Goal: Task Accomplishment & Management: Manage account settings

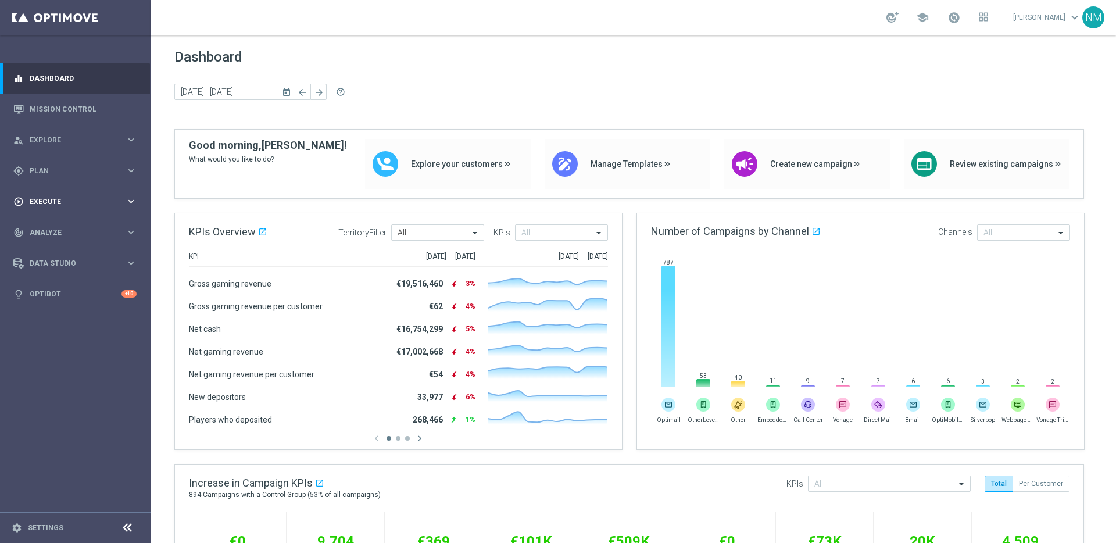
click at [55, 196] on div "play_circle_outline Execute" at bounding box center [69, 201] width 112 height 10
click at [58, 227] on link "Campaign Builder" at bounding box center [75, 225] width 91 height 9
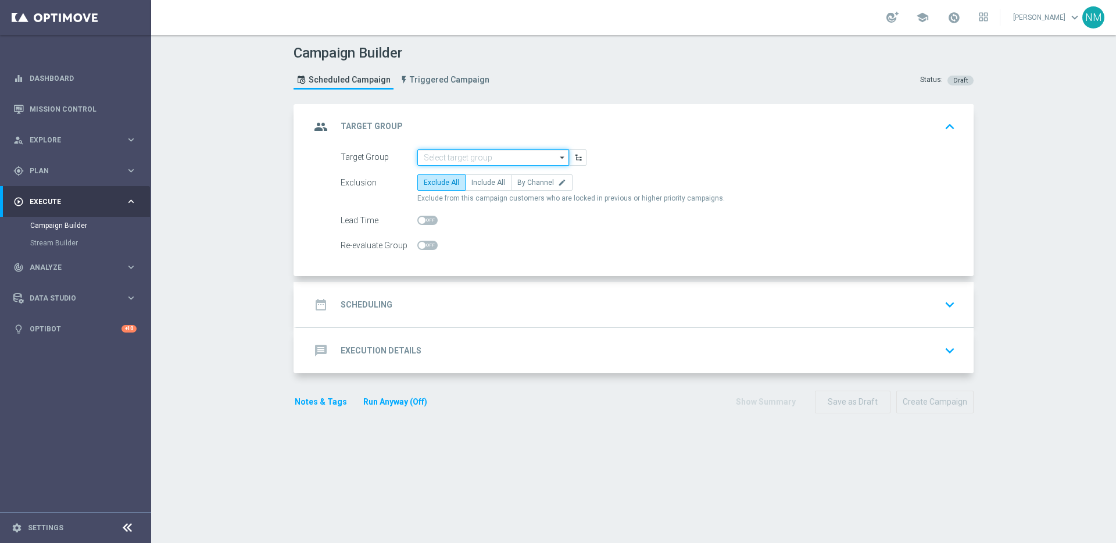
click at [467, 162] on input at bounding box center [493, 157] width 152 height 16
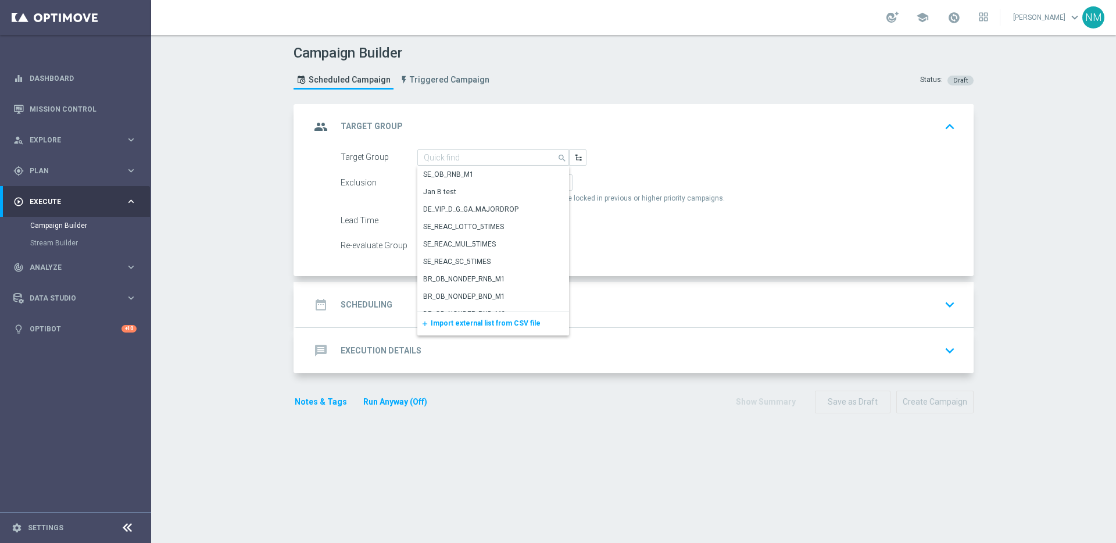
click at [477, 320] on span "Import external list from CSV file" at bounding box center [486, 323] width 110 height 8
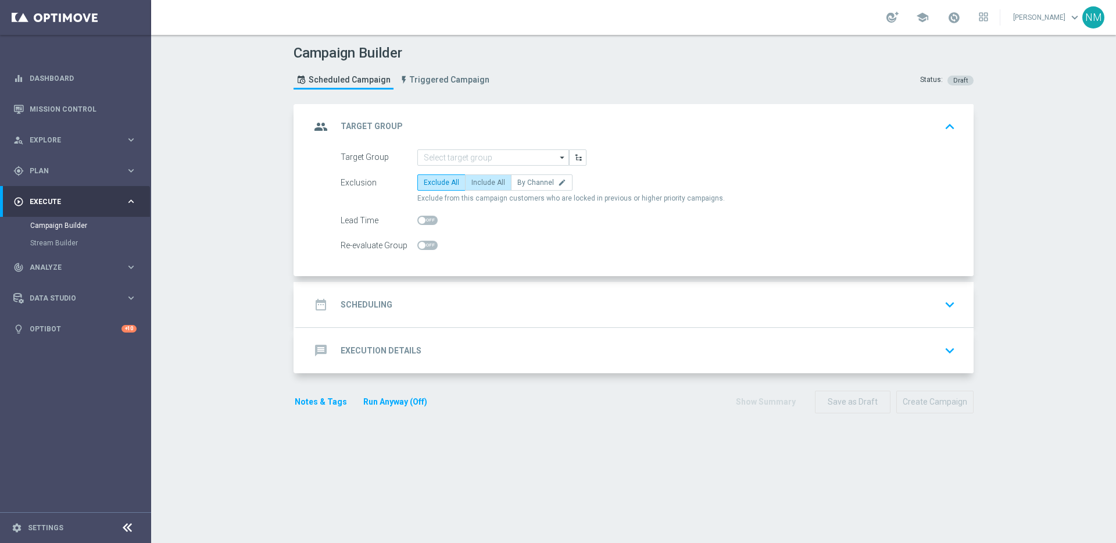
click at [471, 183] on span "Include All" at bounding box center [488, 182] width 34 height 8
click at [471, 183] on input "Include All" at bounding box center [475, 185] width 8 height 8
radio input "true"
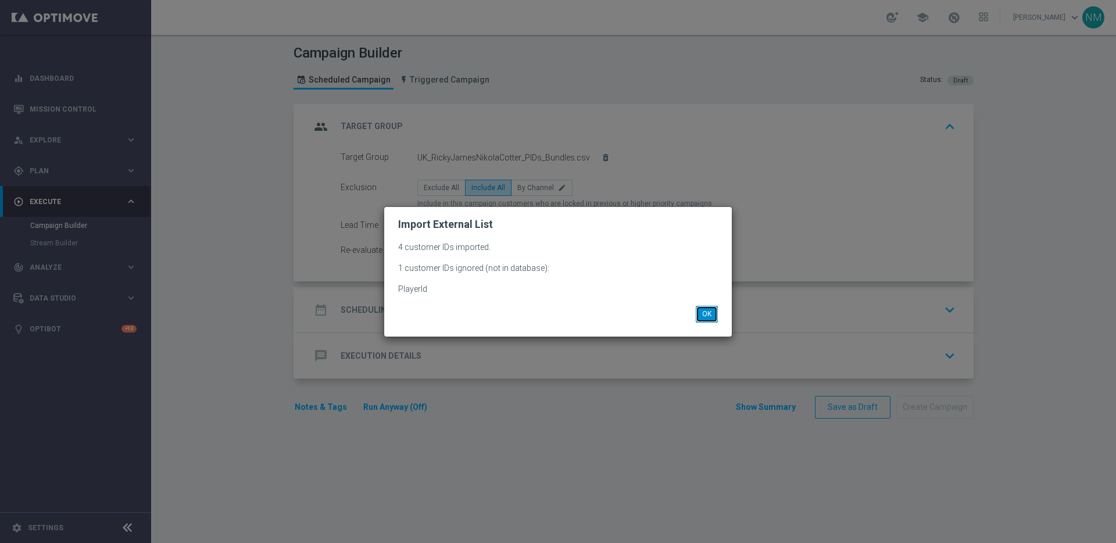
click at [697, 317] on button "OK" at bounding box center [707, 314] width 22 height 16
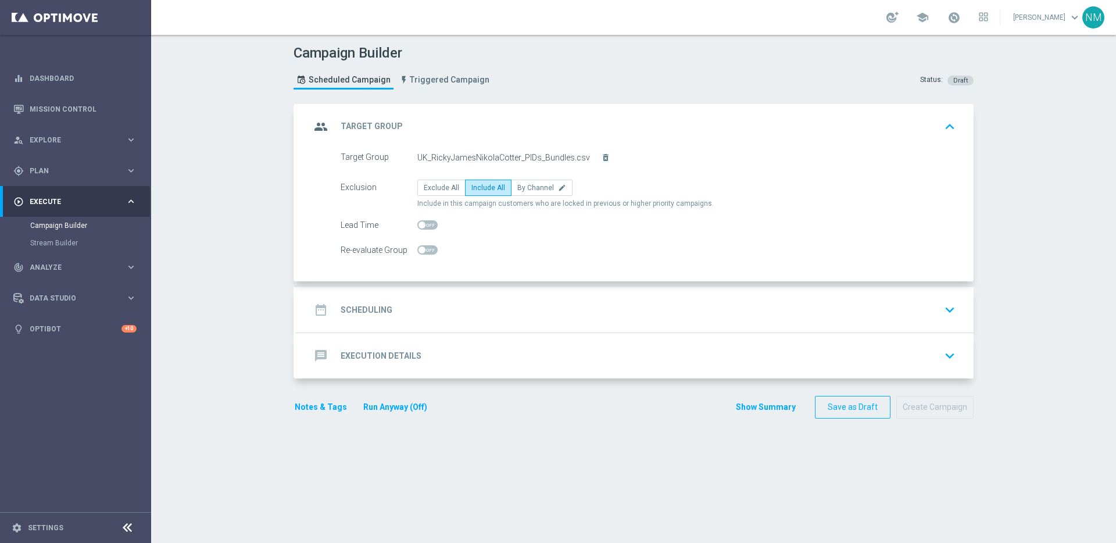
click at [574, 306] on div "date_range Scheduling keyboard_arrow_down" at bounding box center [634, 310] width 649 height 22
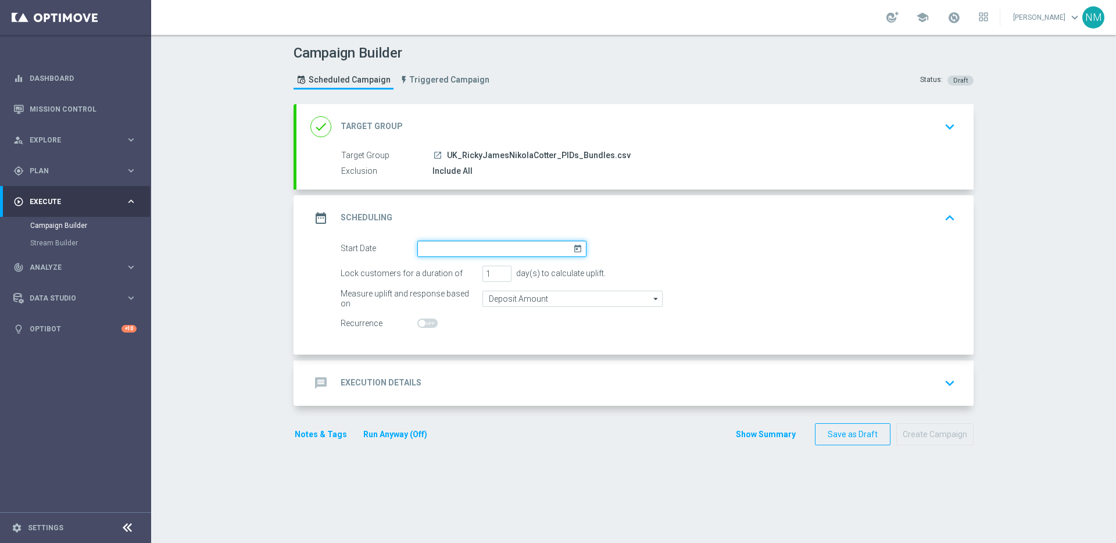
click at [448, 245] on input at bounding box center [501, 249] width 169 height 16
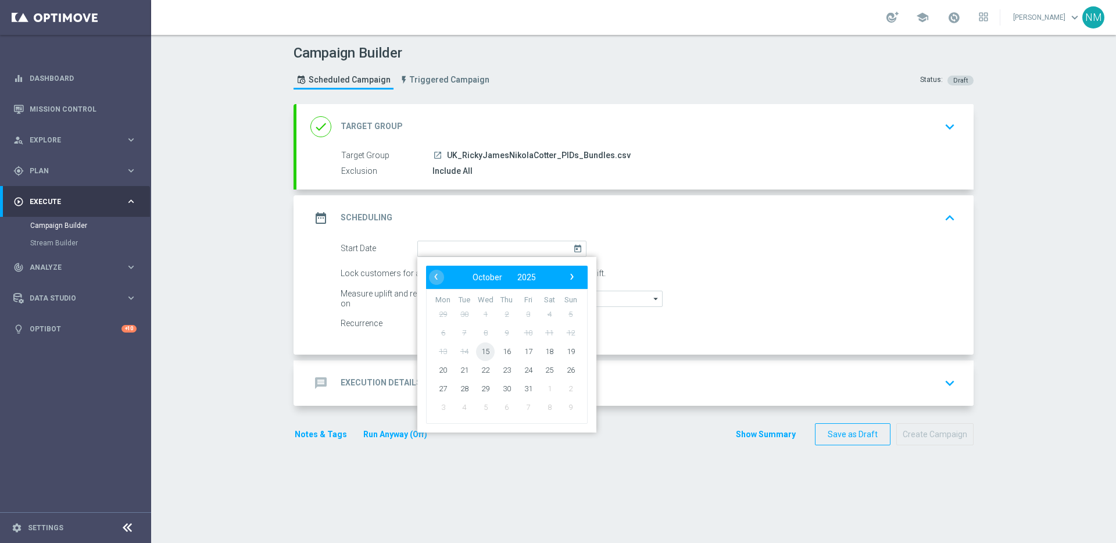
click at [483, 350] on span "15" at bounding box center [485, 351] width 19 height 19
type input "15 Oct 2025"
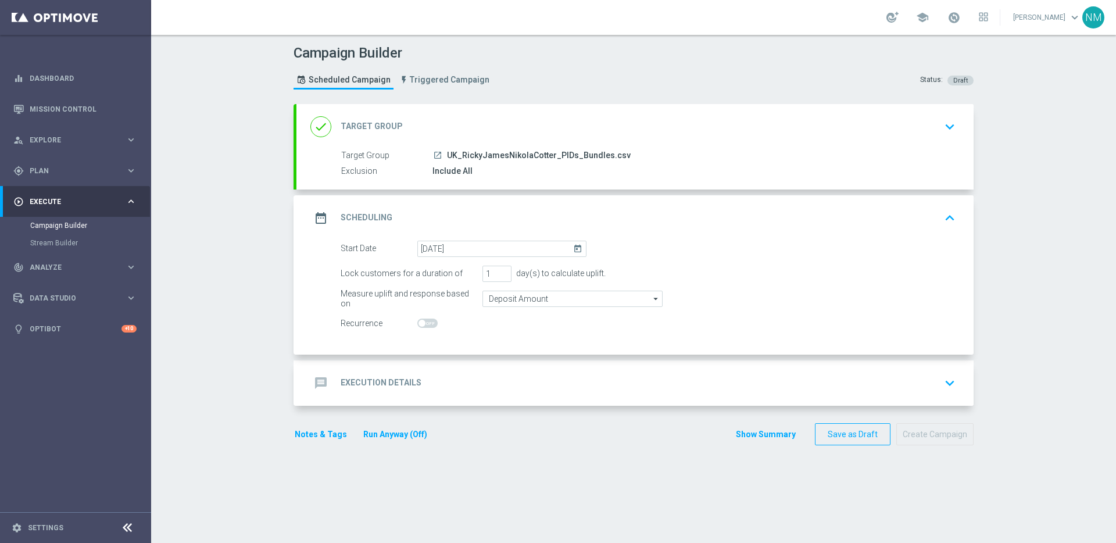
click at [420, 375] on div "message Execution Details keyboard_arrow_down" at bounding box center [634, 383] width 649 height 22
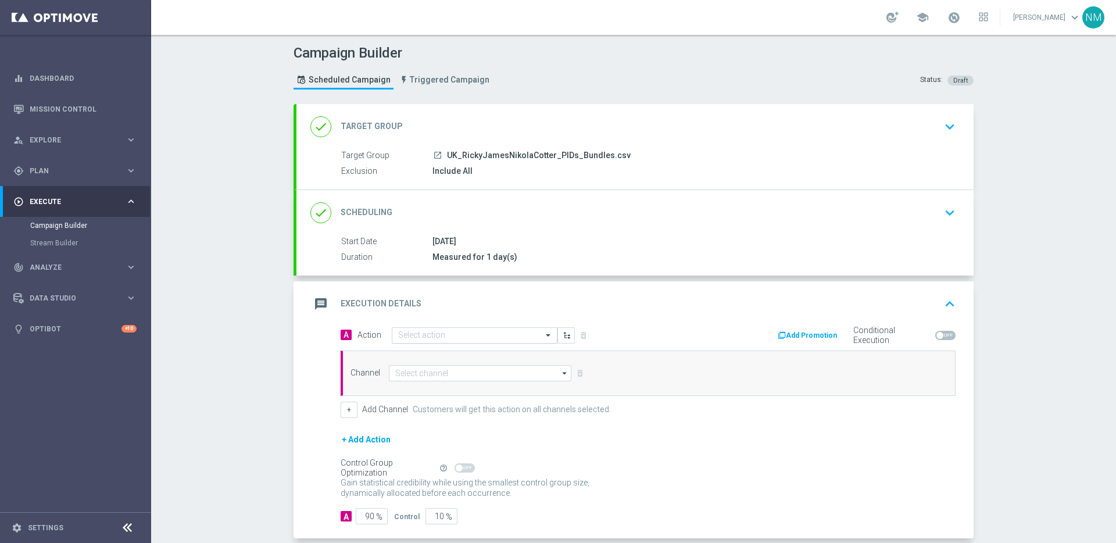
click at [409, 338] on input "text" at bounding box center [463, 336] width 130 height 10
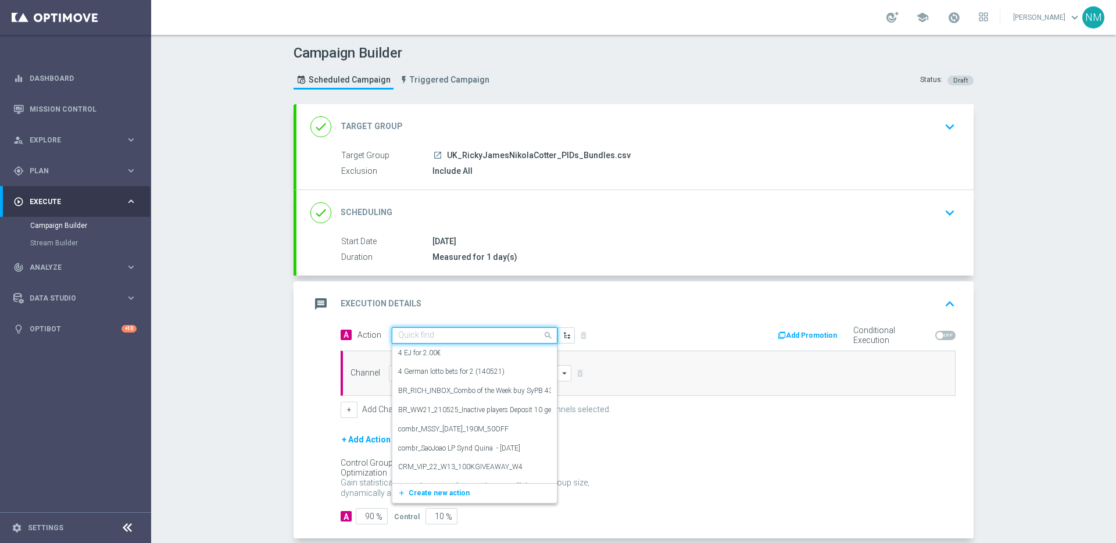
paste input "en_GB_W39_2025_RELAX_SOCIAL_COMPETITION__NVIP_RI_TAC_GM"
type input "en_GB_W39_2025_RELAX_SOCIAL_COMPETITION__NVIP_RI_TAC_GM"
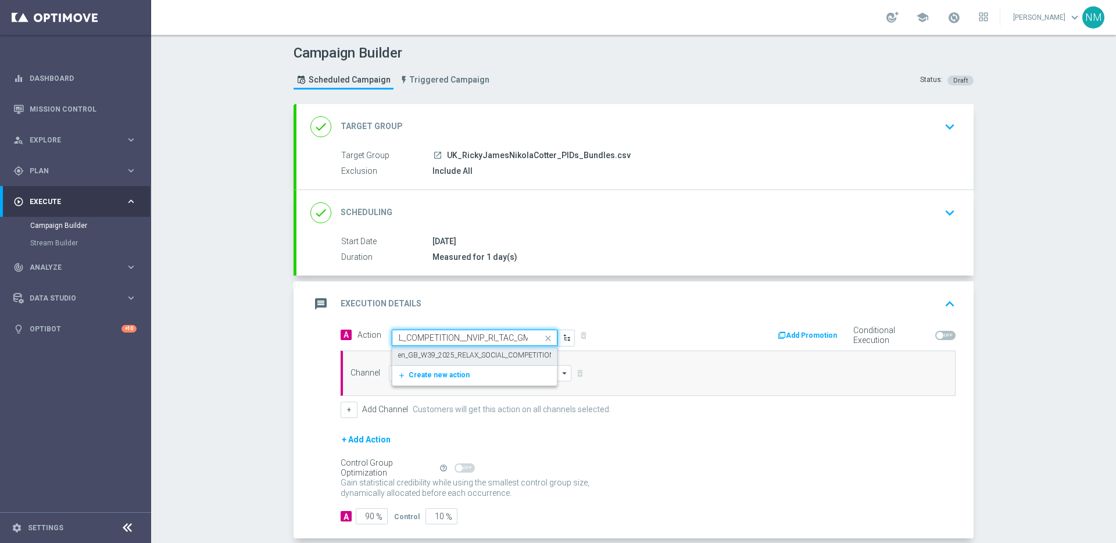
click at [506, 362] on div "en_GB_W39_2025_RELAX_SOCIAL_COMPETITION__NVIP_RI_TAC_GM edit" at bounding box center [474, 355] width 153 height 19
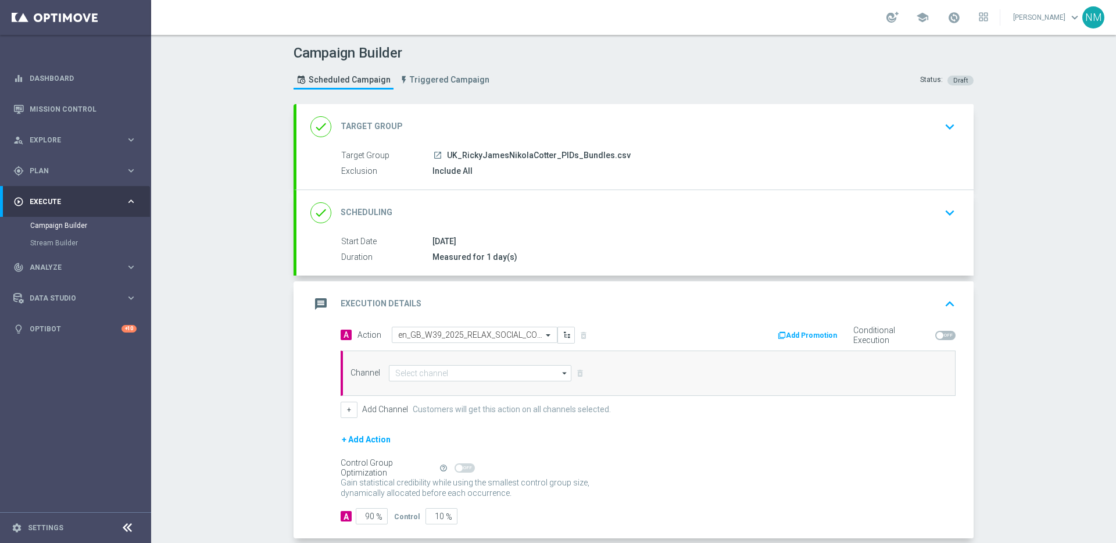
scroll to position [0, 0]
click at [477, 373] on input at bounding box center [480, 373] width 183 height 16
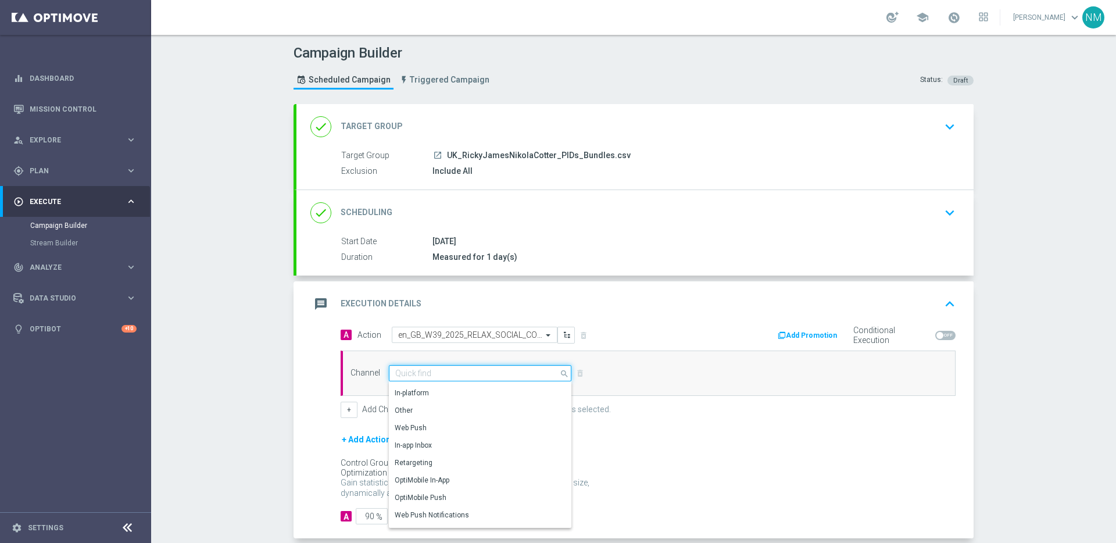
scroll to position [293, 0]
click at [442, 514] on div "Embedded Messaging" at bounding box center [431, 515] width 72 height 10
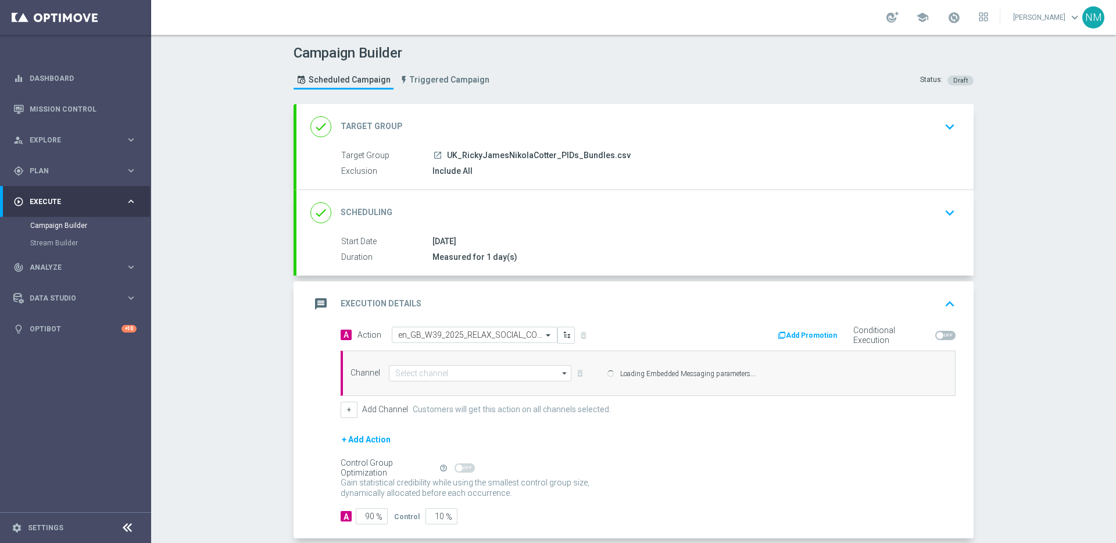
type input "Embedded Messaging"
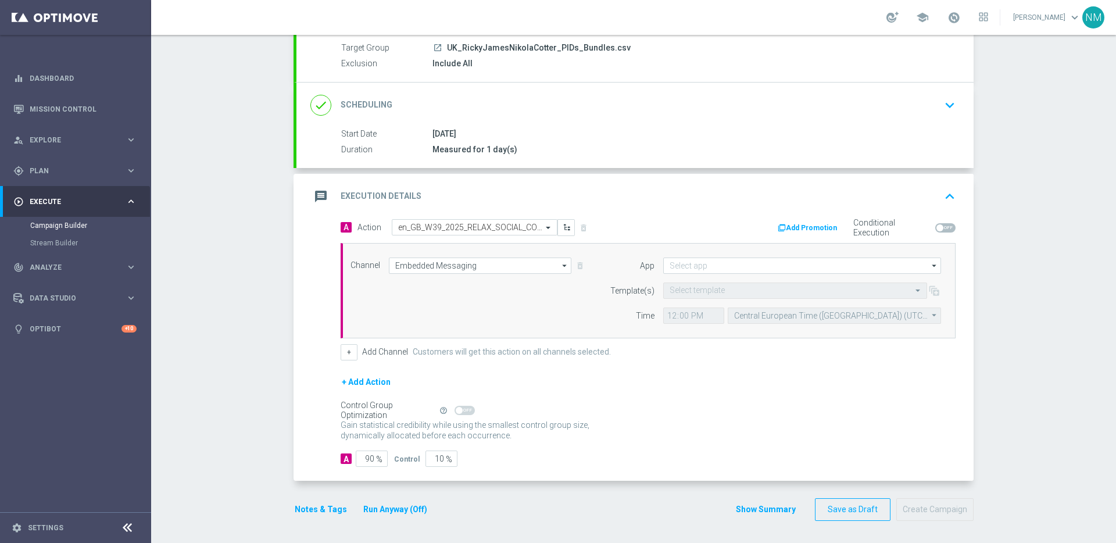
scroll to position [109, 0]
click at [720, 271] on input at bounding box center [802, 264] width 278 height 16
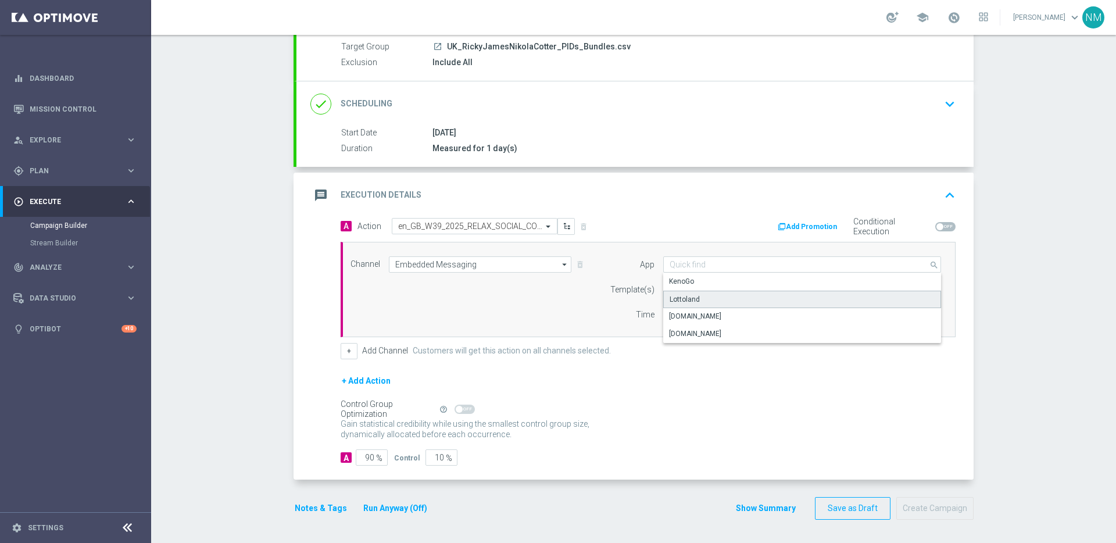
click at [678, 301] on div "Lottoland" at bounding box center [685, 299] width 30 height 10
type input "Lottoland"
click at [695, 291] on input "text" at bounding box center [784, 290] width 228 height 10
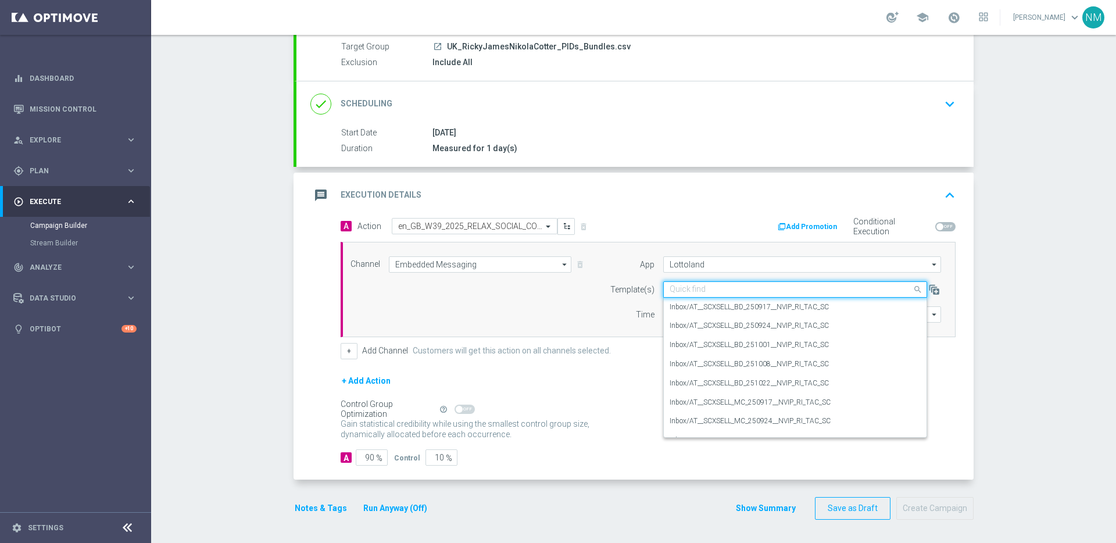
paste input "en_GB_W39_2025_RELAX_SOCIAL_COMPETITION__NVIP_RI_TAC_GM"
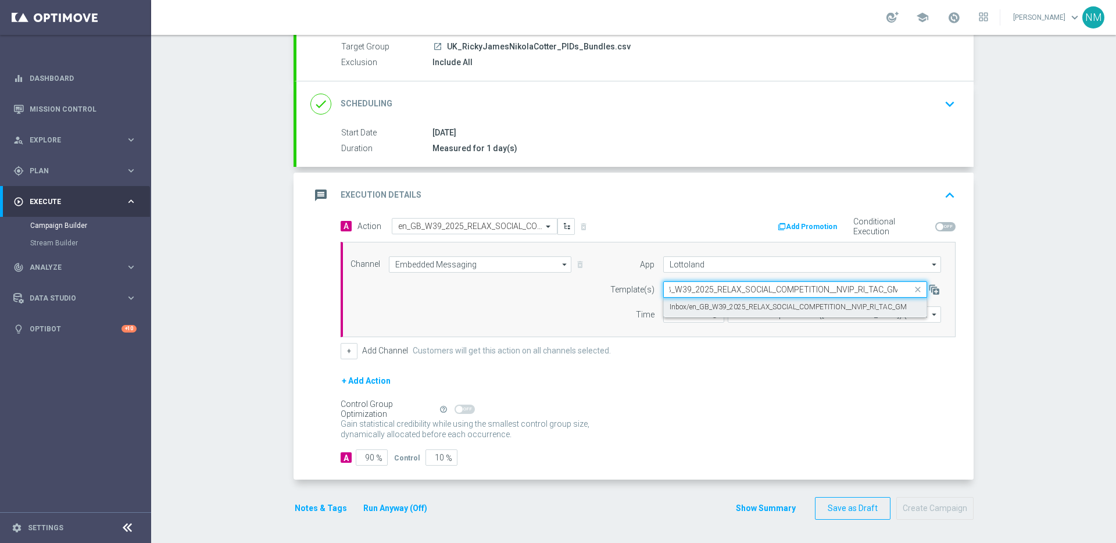
click at [728, 309] on label "Inbox/en_GB_W39_2025_RELAX_SOCIAL_COMPETITION__NVIP_RI_TAC_GM" at bounding box center [788, 307] width 237 height 10
type input "en_GB_W39_2025_RELAX_SOCIAL_COMPETITION__NVIP_RI_TAC_GM"
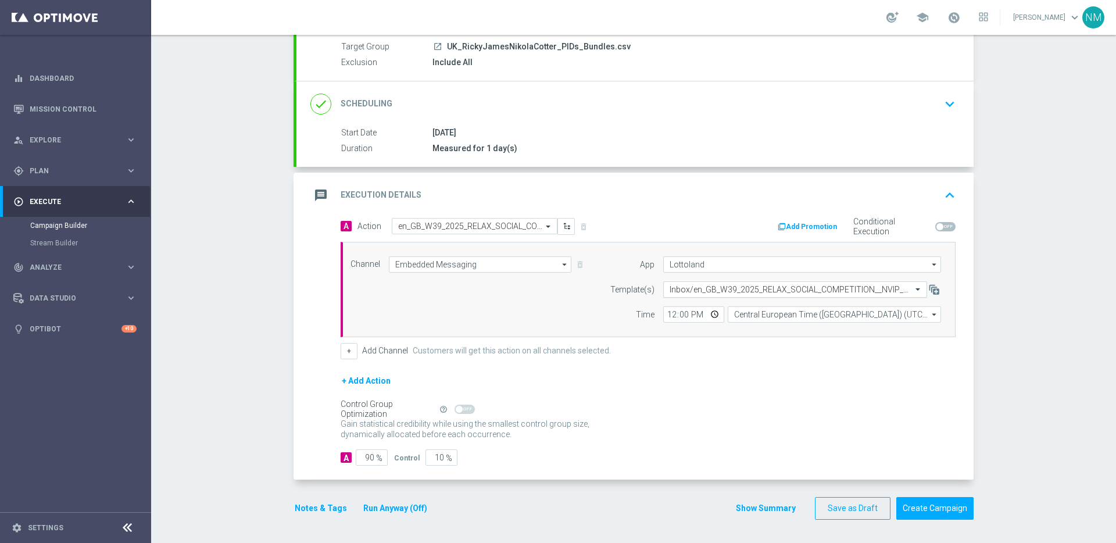
scroll to position [0, 0]
click at [706, 314] on input "12:00" at bounding box center [693, 314] width 61 height 16
type input "10:31"
click at [766, 342] on div "A Action Select action en_GB_W39_2025_RELAX_SOCIAL_COMPETITION__NVIP_RI_TAC_GM …" at bounding box center [648, 288] width 632 height 141
click at [366, 459] on input "90" at bounding box center [372, 457] width 32 height 16
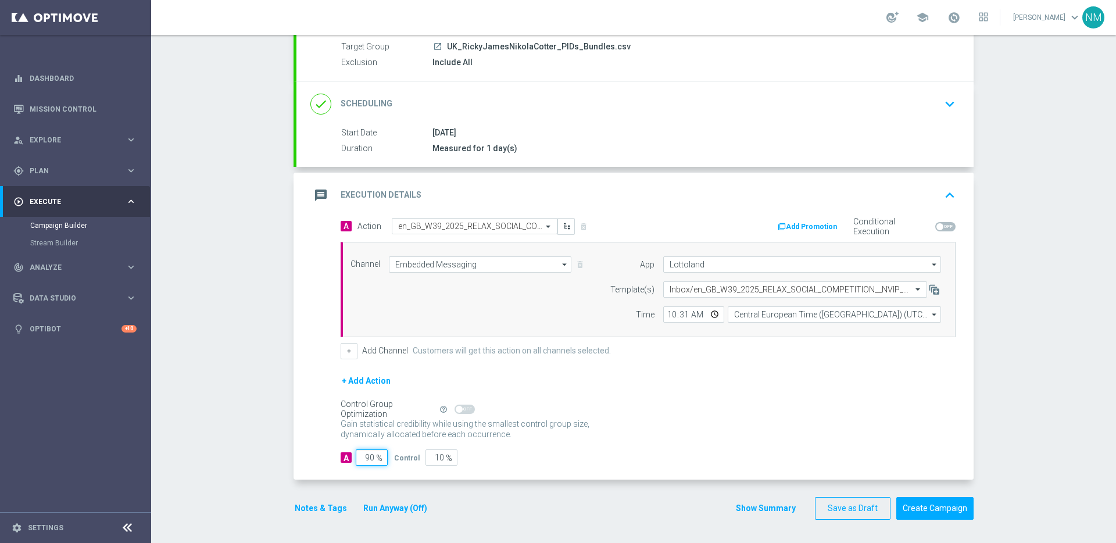
type input "0"
type input "100"
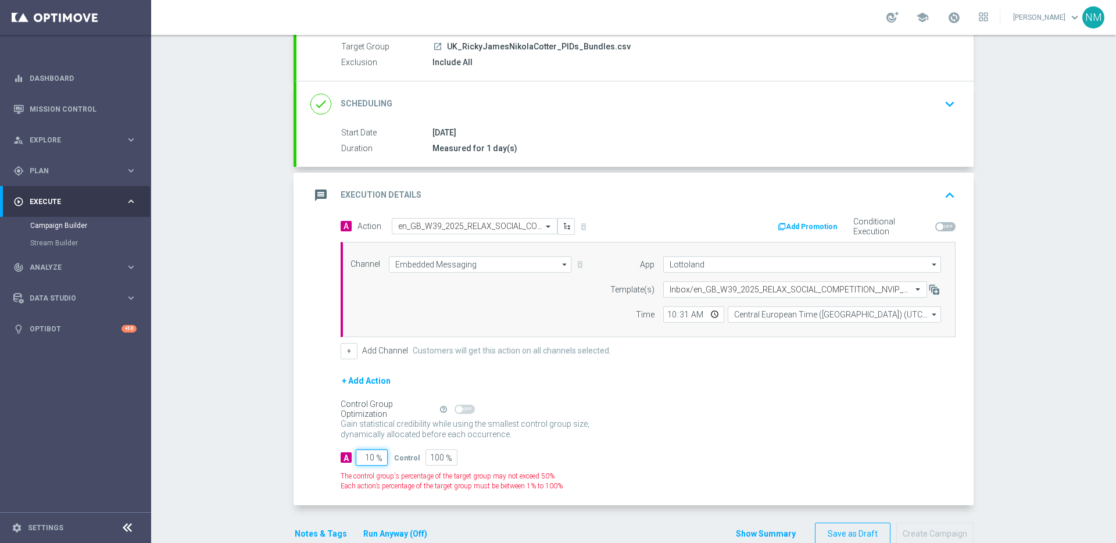
type input "100"
type input "0"
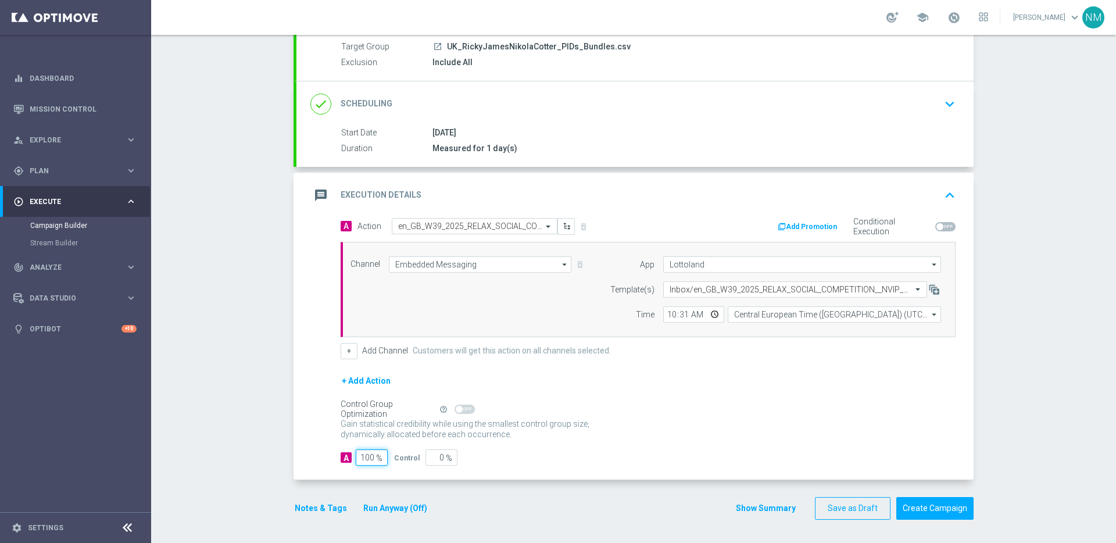
type input "100"
click at [623, 438] on div "Gain statistical credibility while using the smallest control group size, dynam…" at bounding box center [648, 430] width 615 height 28
click at [945, 502] on button "Create Campaign" at bounding box center [934, 508] width 77 height 23
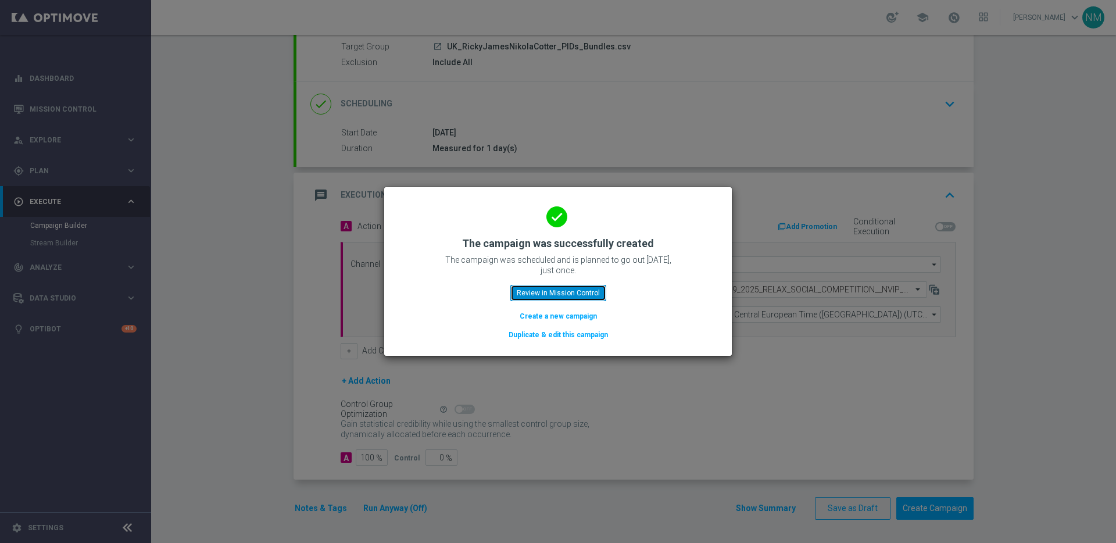
click at [571, 296] on button "Review in Mission Control" at bounding box center [558, 293] width 96 height 16
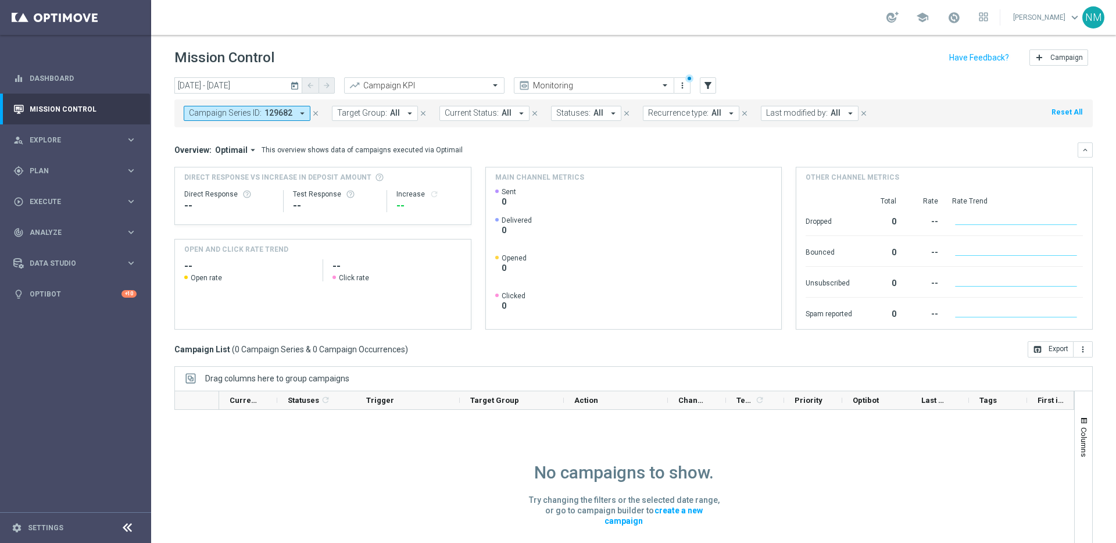
click at [316, 112] on icon "close" at bounding box center [316, 113] width 8 height 8
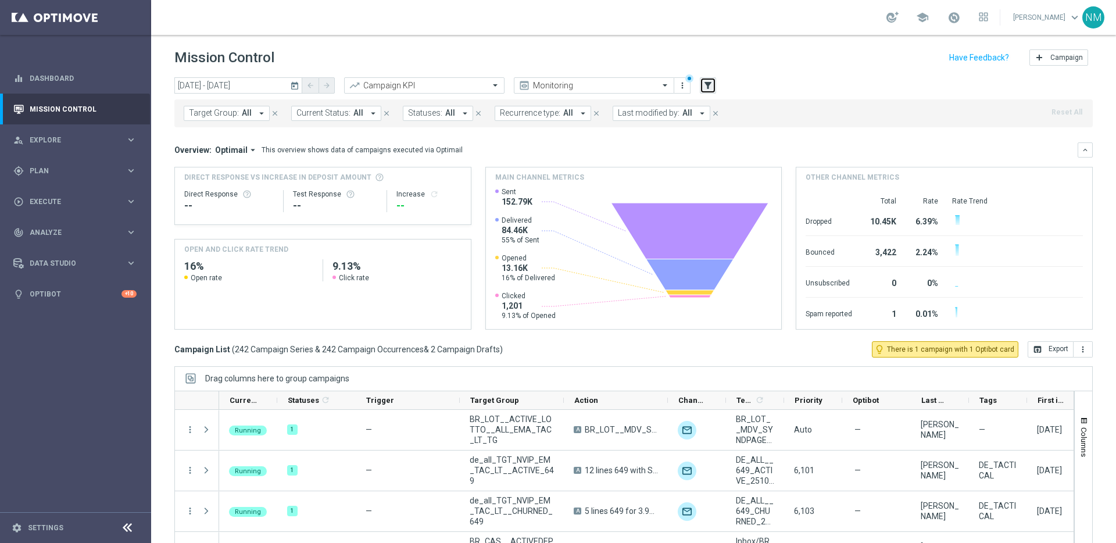
click at [707, 88] on icon "filter_alt" at bounding box center [708, 85] width 10 height 10
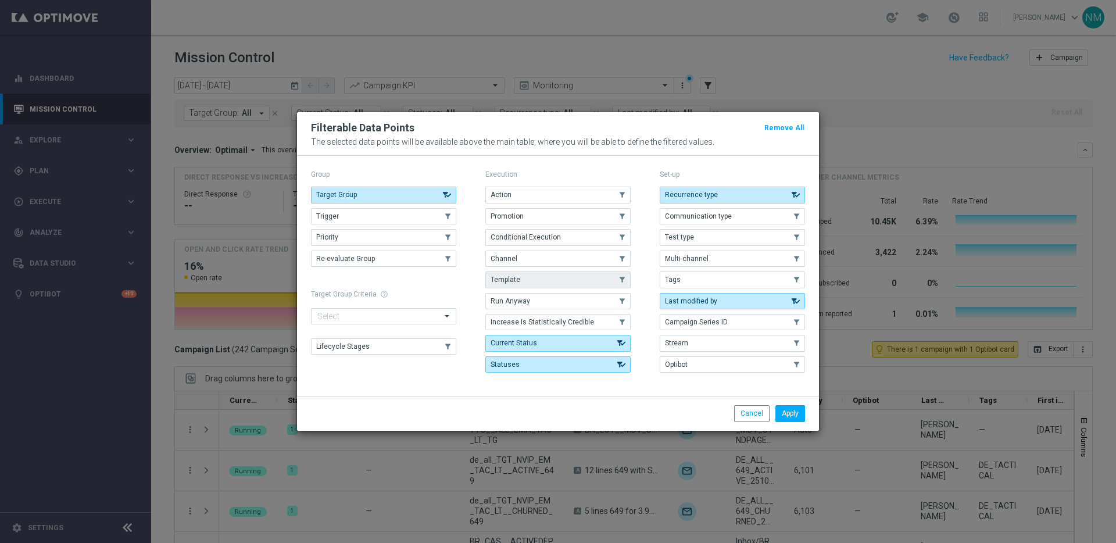
click at [530, 278] on button "Template" at bounding box center [557, 279] width 145 height 16
drag, startPoint x: 796, startPoint y: 415, endPoint x: 576, endPoint y: 358, distance: 227.5
click at [796, 415] on button "Apply" at bounding box center [790, 413] width 30 height 16
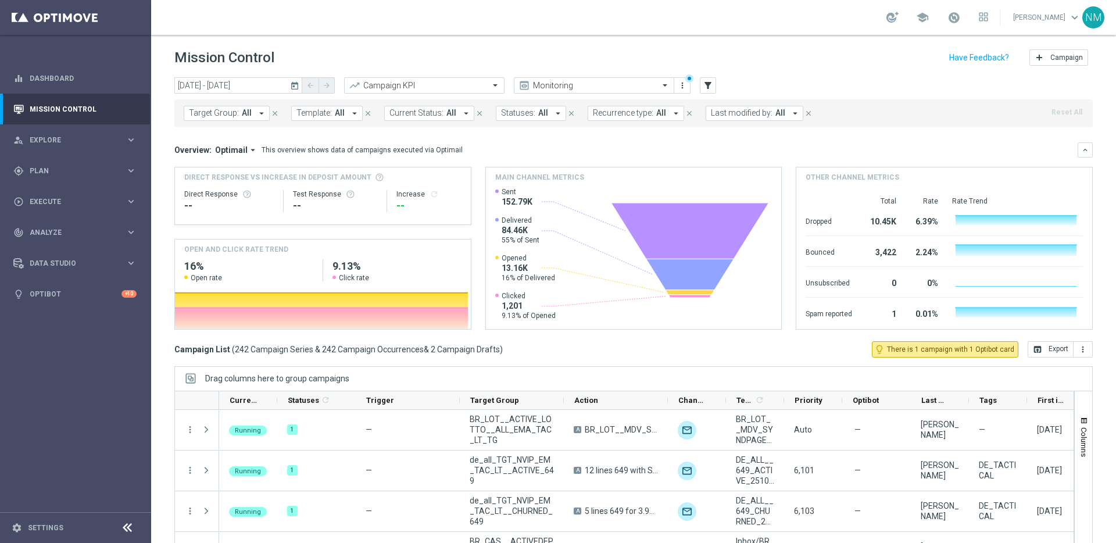
click at [344, 114] on button "Template: All arrow_drop_down" at bounding box center [326, 113] width 71 height 15
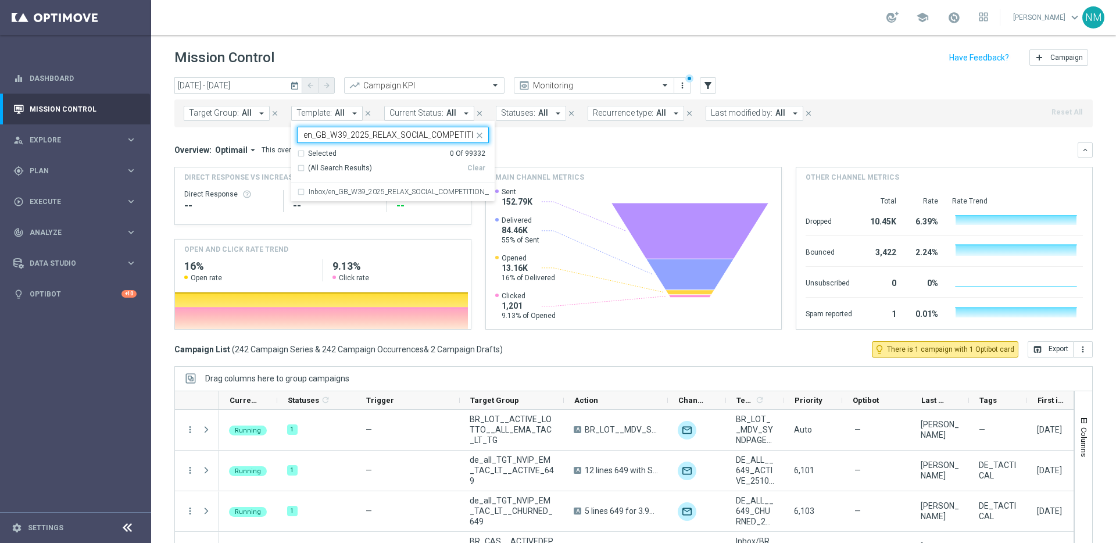
scroll to position [0, 79]
click at [342, 191] on label "Inbox/en_GB_W39_2025_RELAX_SOCIAL_COMPETITION__NVIP_RI_TAC_GM" at bounding box center [399, 191] width 180 height 7
type input "en_GB_W39_2025_RELAX_SOCIAL_COMPETITION__NVIP_RI_TAC_GM"
drag, startPoint x: 588, startPoint y: 140, endPoint x: 437, endPoint y: 137, distance: 151.7
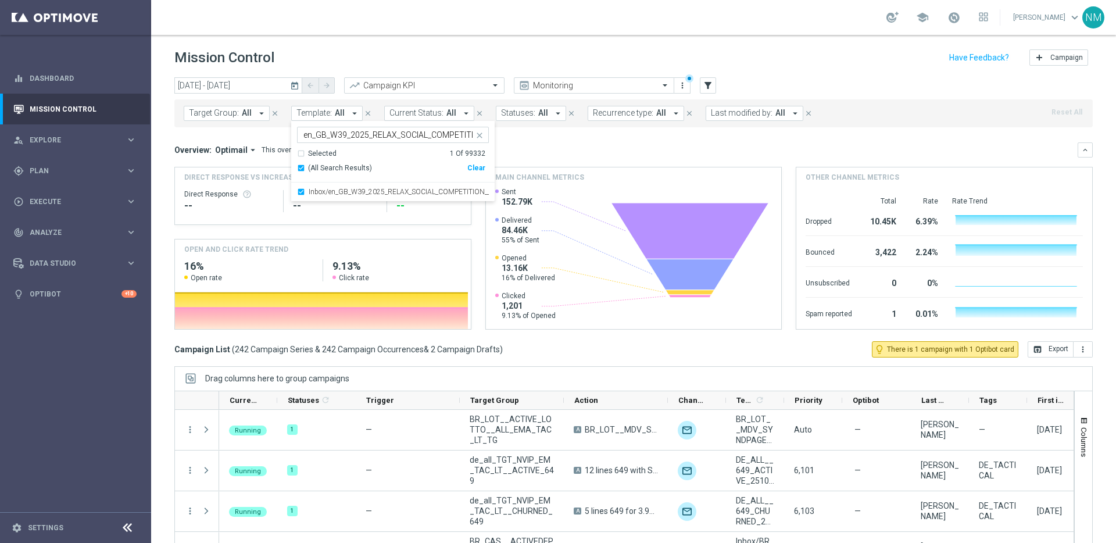
click at [588, 140] on mini-dashboard "Overview: Optimail arrow_drop_down This overview shows data of campaigns execut…" at bounding box center [633, 234] width 918 height 214
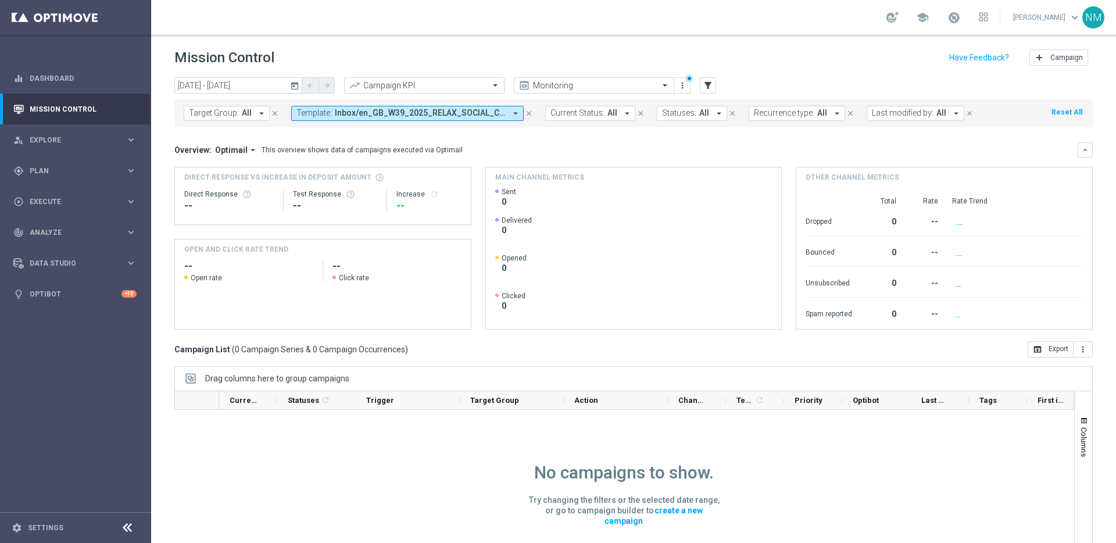
click at [298, 87] on icon "today" at bounding box center [295, 85] width 10 height 10
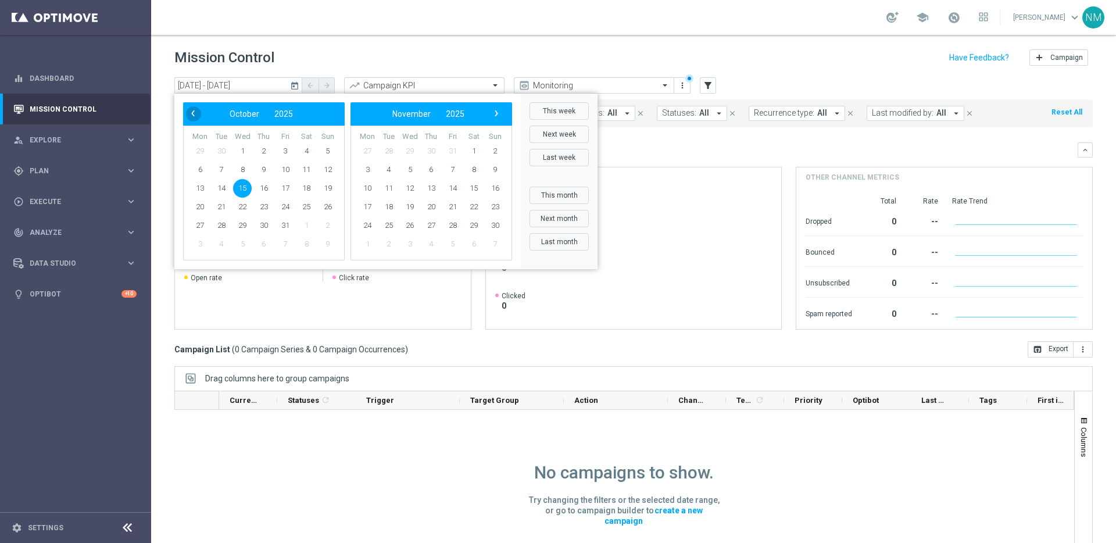
click at [189, 111] on span "‹" at bounding box center [192, 113] width 15 height 15
click at [202, 208] on span "22" at bounding box center [200, 207] width 19 height 19
click at [323, 204] on span "28" at bounding box center [328, 207] width 19 height 19
type input "22 Sep 2025 - 28 Sep 2025"
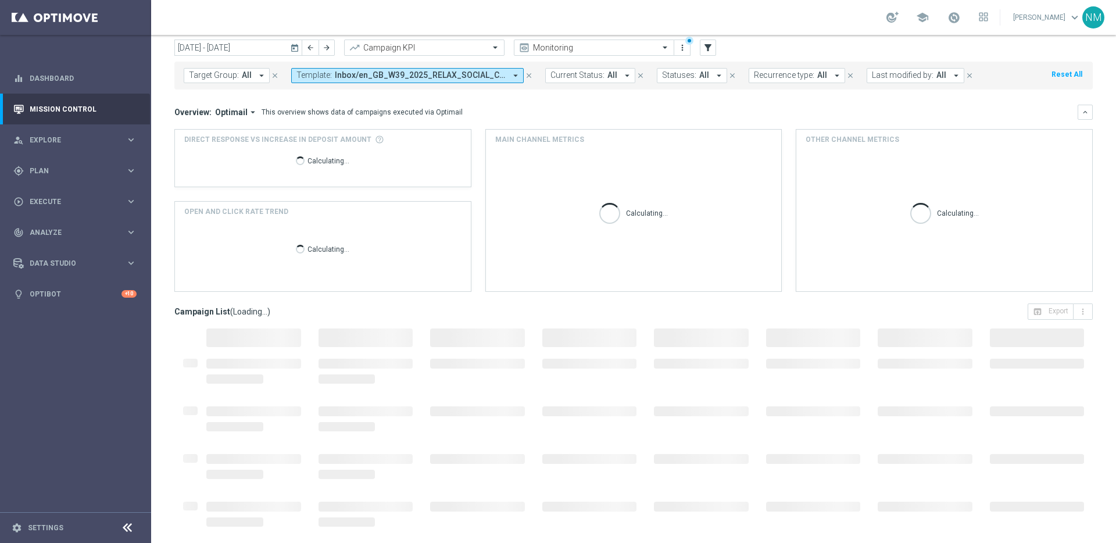
scroll to position [38, 0]
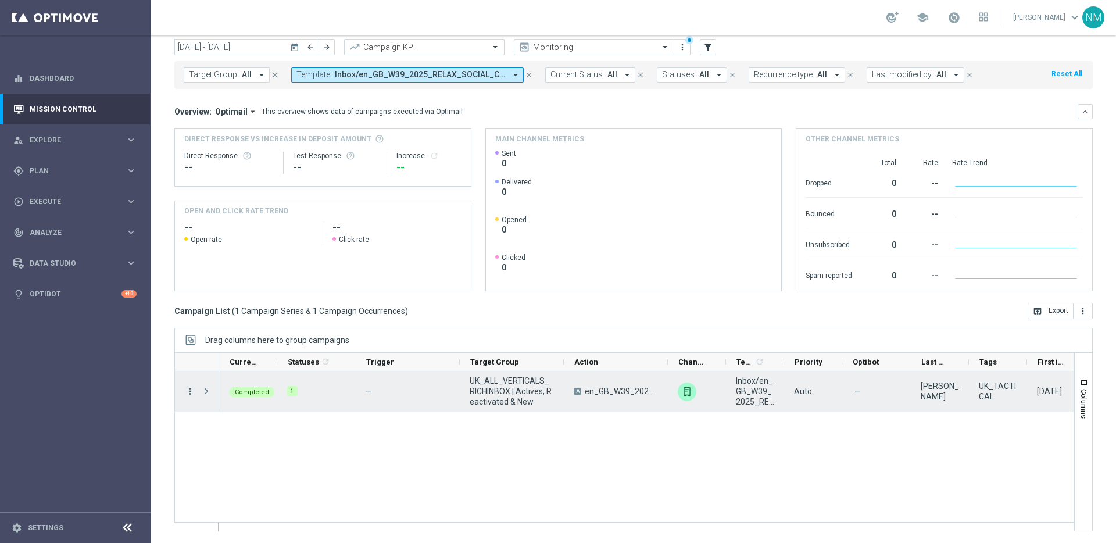
click at [188, 391] on icon "more_vert" at bounding box center [190, 391] width 10 height 10
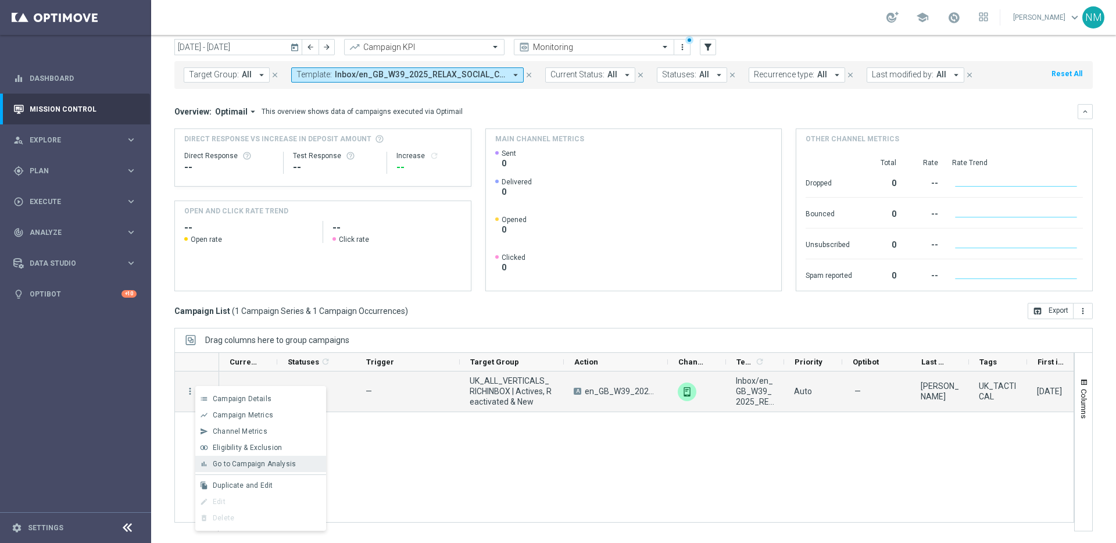
click at [267, 466] on span "Go to Campaign Analysis" at bounding box center [254, 464] width 83 height 8
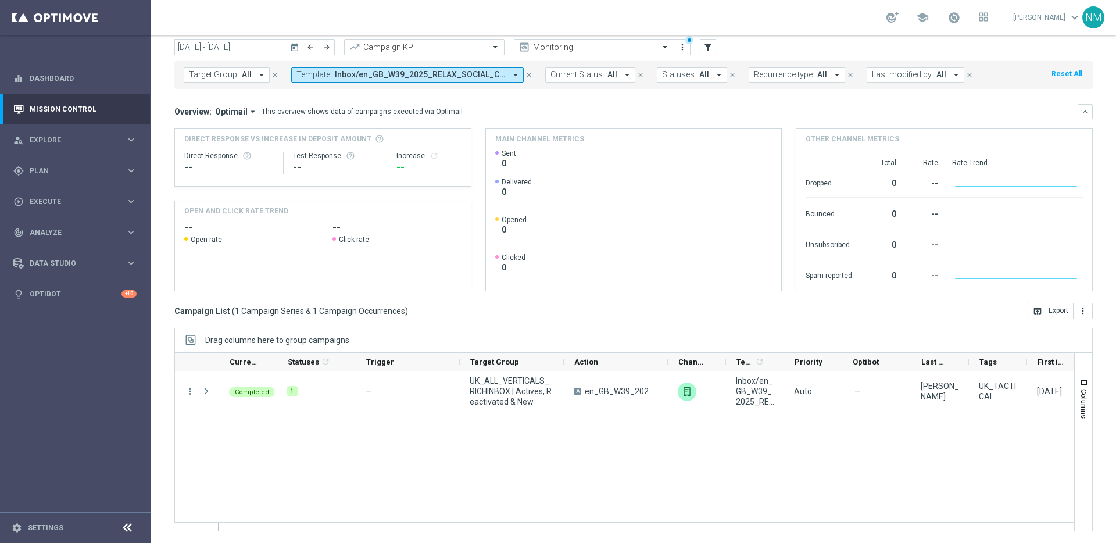
click at [424, 81] on button "Template: Inbox/en_GB_W39_2025_RELAX_SOCIAL_COMPETITION__NVIP_RI_TAC_GM arrow_d…" at bounding box center [407, 74] width 233 height 15
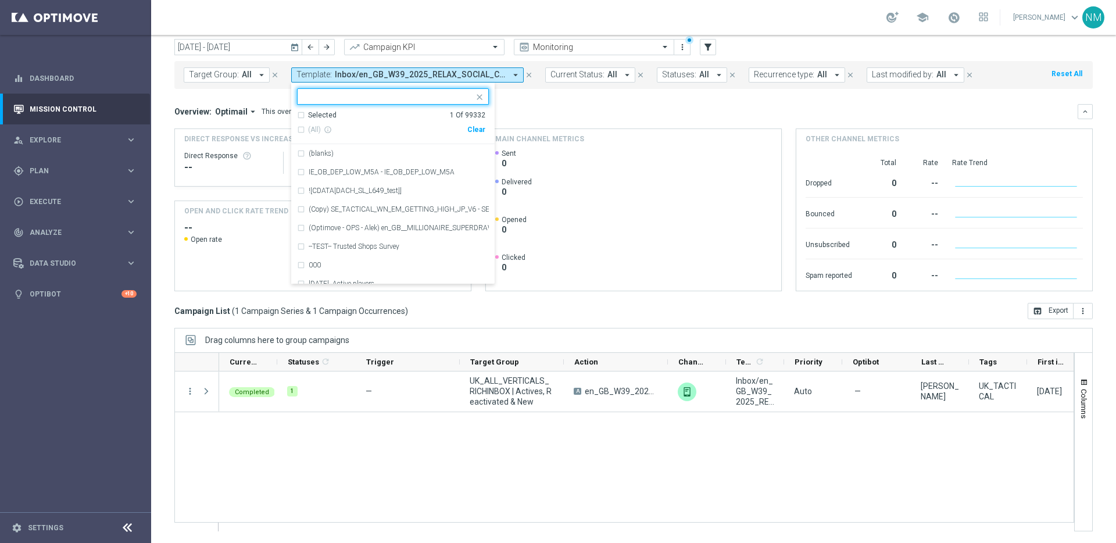
click at [0, 0] on div "Clear" at bounding box center [0, 0] width 0 height 0
click at [418, 96] on input "text" at bounding box center [388, 97] width 170 height 10
paste input "en_GB_W39_2025_RELAX_SOCIAL_COMPETITION__NVIP_APP_TAC_GM"
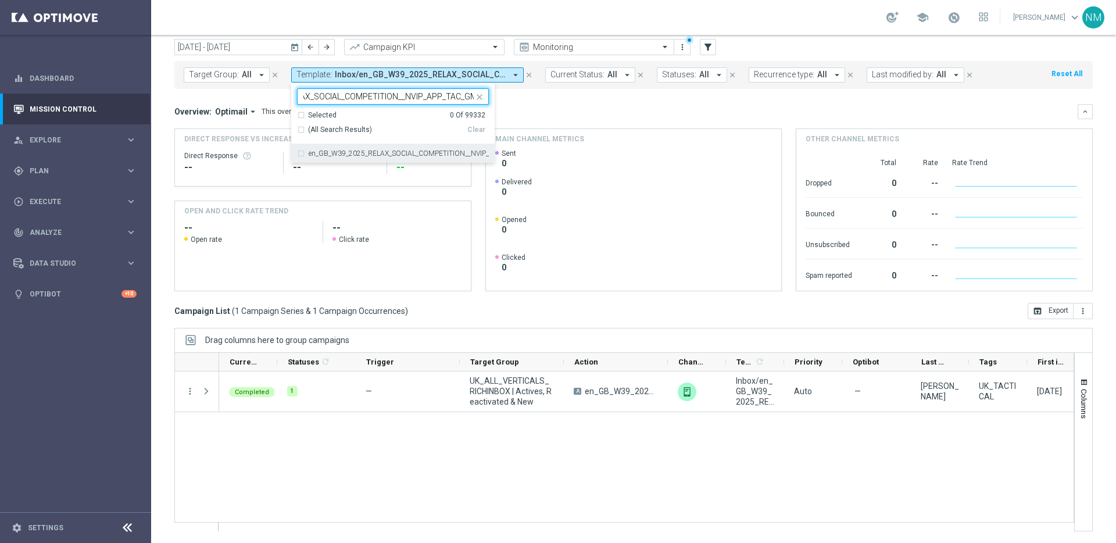
click at [399, 155] on label "en_GB_W39_2025_RELAX_SOCIAL_COMPETITION__NVIP_APP_TAC_GM" at bounding box center [399, 153] width 180 height 7
type input "en_GB_W39_2025_RELAX_SOCIAL_COMPETITION__NVIP_APP_TAC_GM"
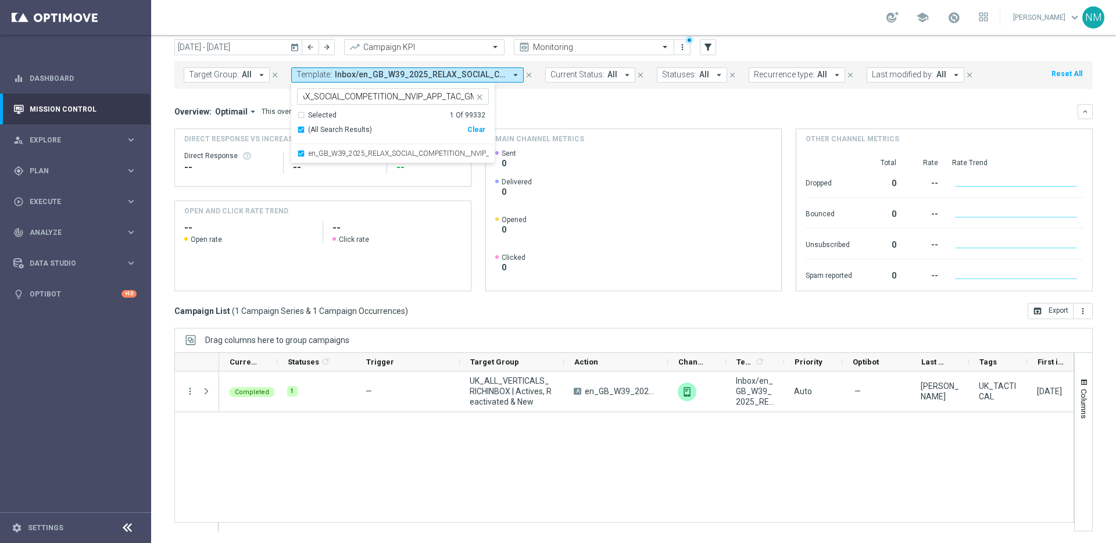
scroll to position [0, 0]
click at [532, 104] on div "Overview: Optimail arrow_drop_down This overview shows data of campaigns execut…" at bounding box center [633, 111] width 918 height 15
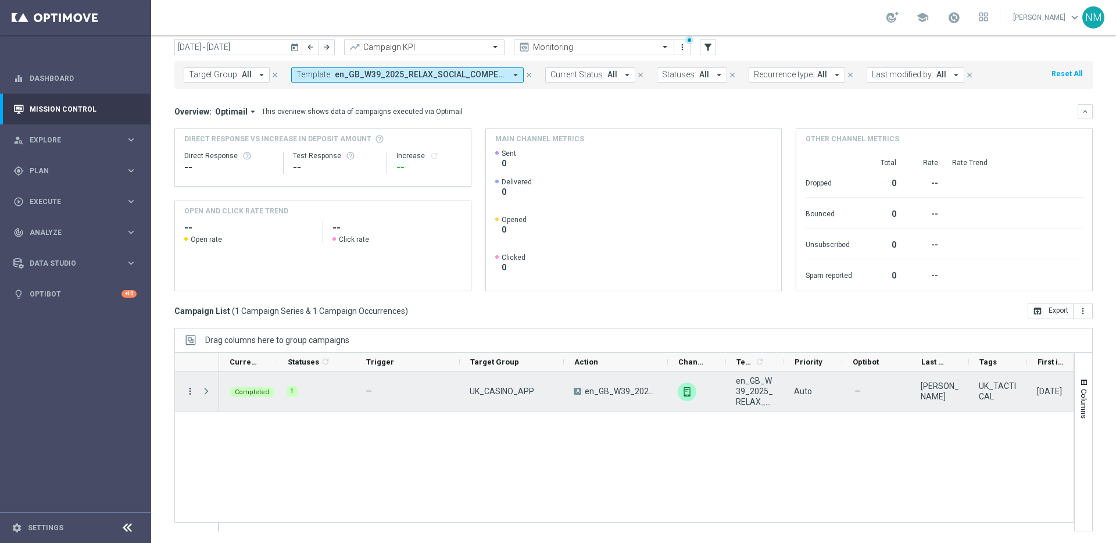
click at [191, 388] on icon "more_vert" at bounding box center [190, 391] width 10 height 10
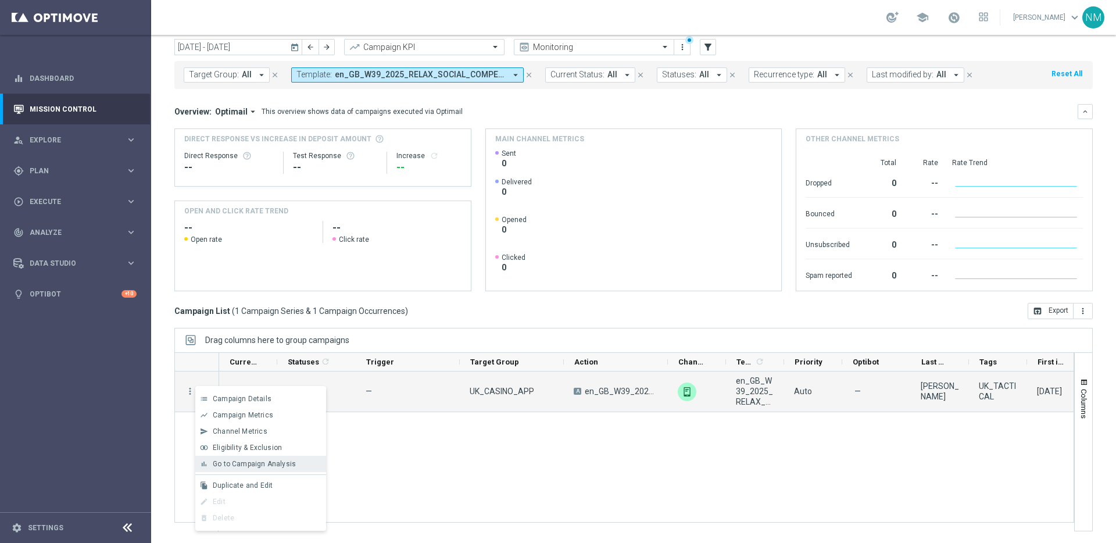
click at [238, 463] on span "Go to Campaign Analysis" at bounding box center [254, 464] width 83 height 8
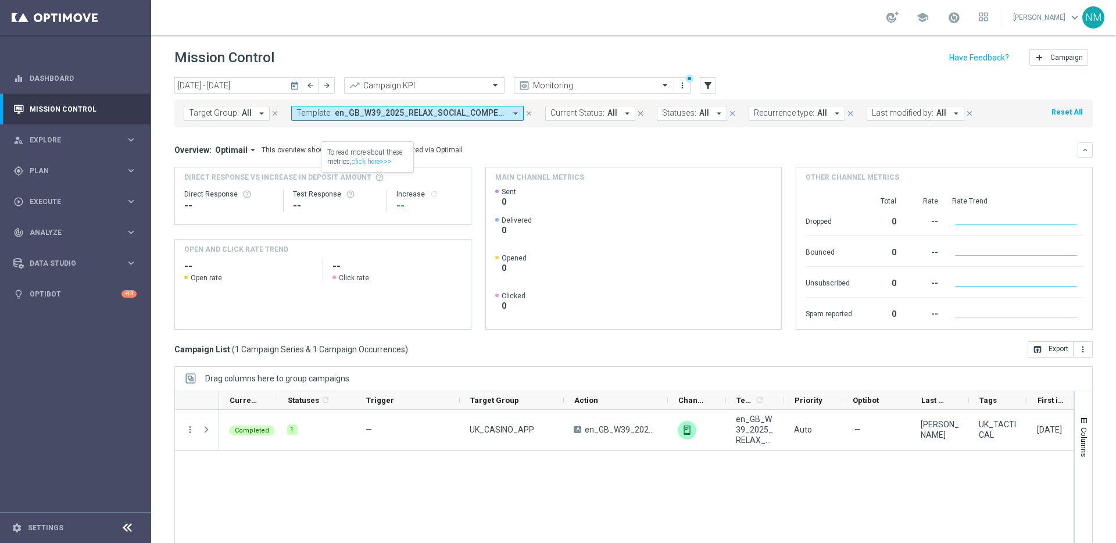
click at [516, 117] on icon "arrow_drop_down" at bounding box center [515, 113] width 10 height 10
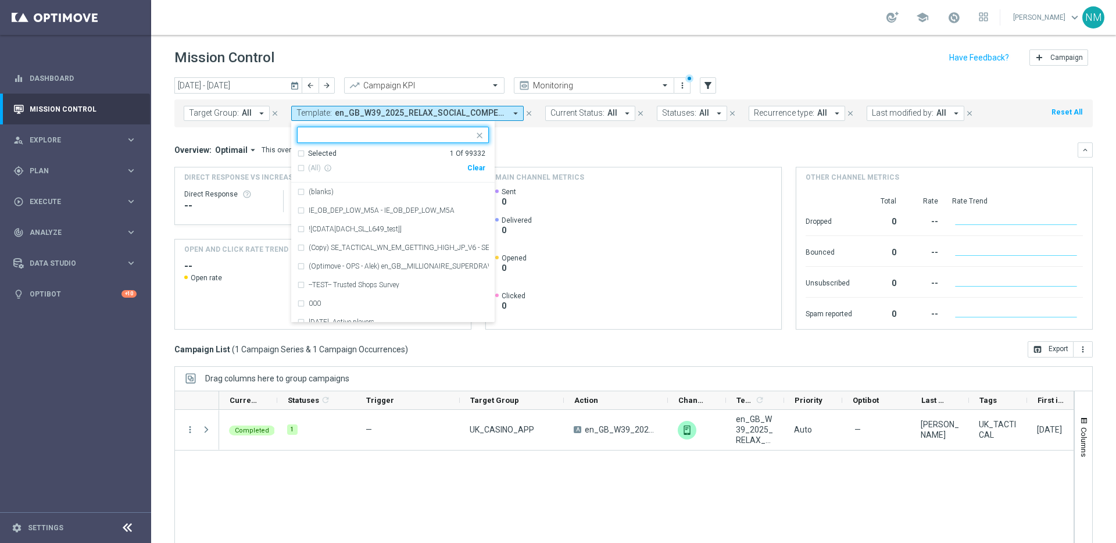
click at [295, 86] on icon "today" at bounding box center [295, 85] width 10 height 10
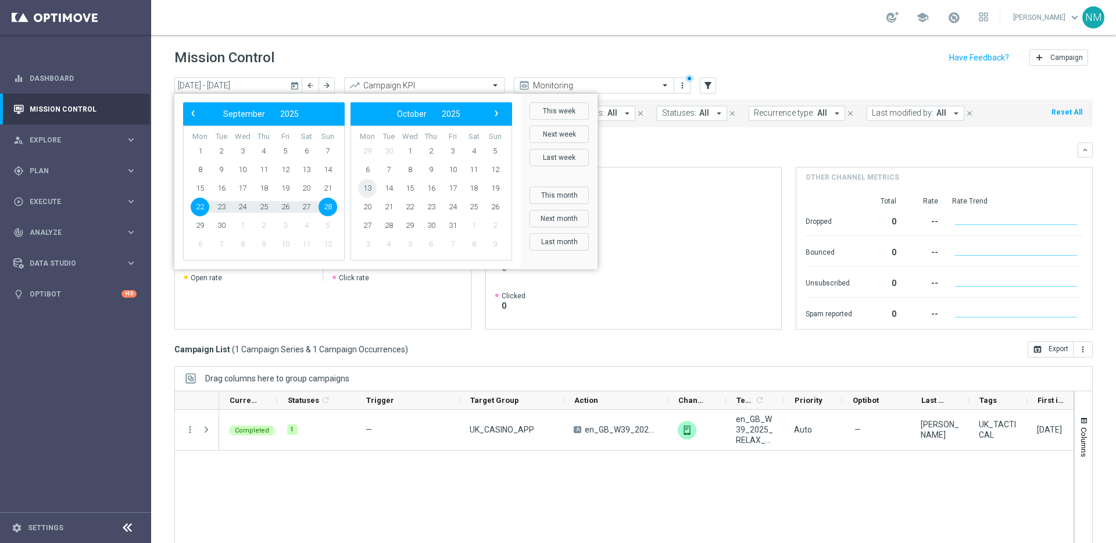
click at [364, 183] on span "13" at bounding box center [367, 188] width 19 height 19
click at [326, 190] on span "19" at bounding box center [328, 188] width 19 height 19
type input "13 Oct 2025 - 19 Oct 2025"
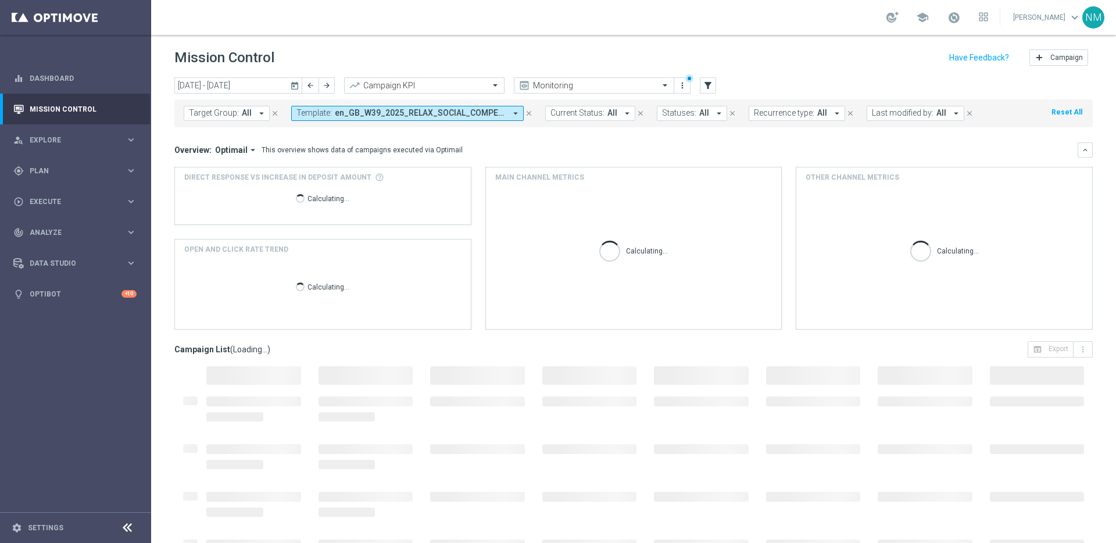
drag, startPoint x: 496, startPoint y: 147, endPoint x: 505, endPoint y: 128, distance: 20.8
click at [496, 146] on div "Overview: Optimail arrow_drop_down This overview shows data of campaigns execut…" at bounding box center [625, 150] width 903 height 10
click at [527, 111] on icon "close" at bounding box center [529, 113] width 8 height 8
click at [369, 113] on icon "arrow_drop_down" at bounding box center [373, 113] width 10 height 10
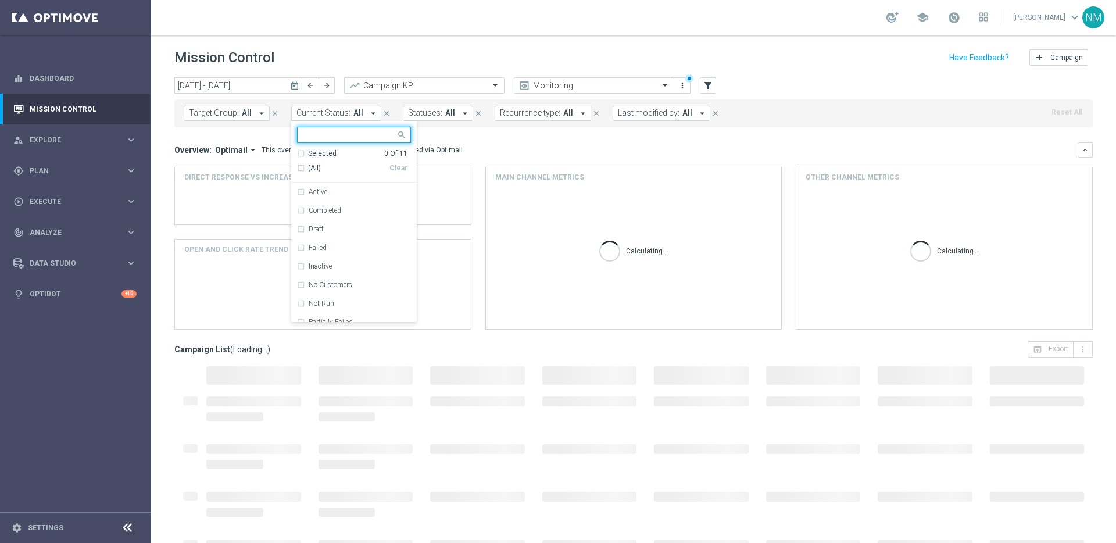
click at [520, 140] on mini-dashboard "Overview: Optimail arrow_drop_down This overview shows data of campaigns execut…" at bounding box center [633, 234] width 918 height 214
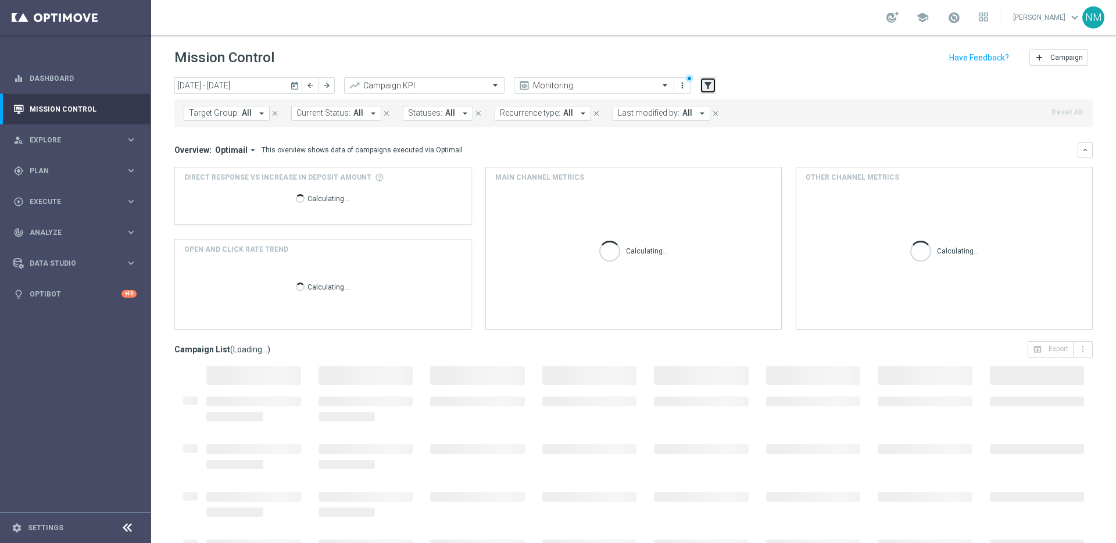
click at [706, 90] on button "filter_alt" at bounding box center [708, 85] width 16 height 16
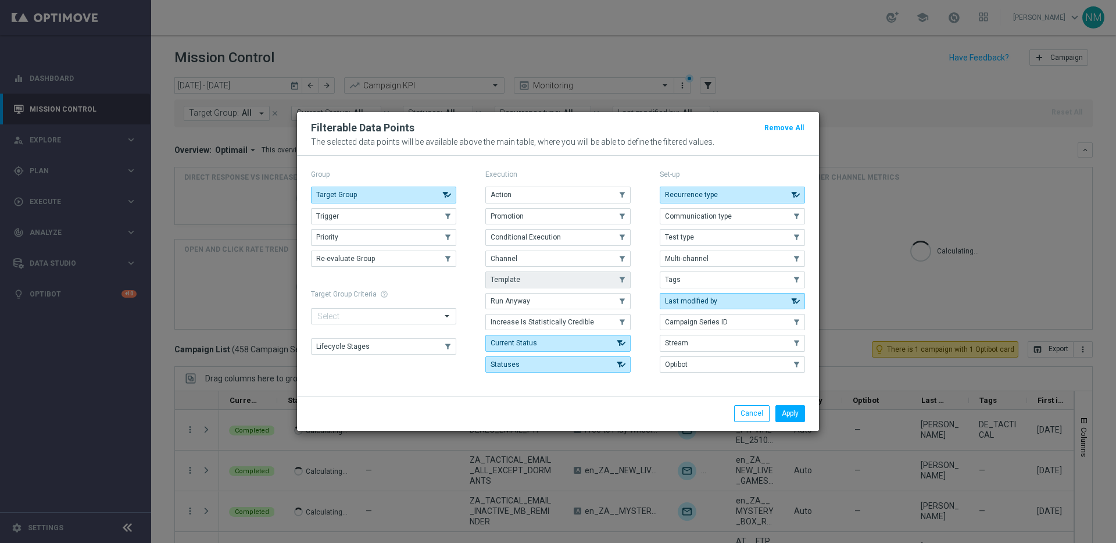
click at [535, 279] on button "Template" at bounding box center [557, 279] width 145 height 16
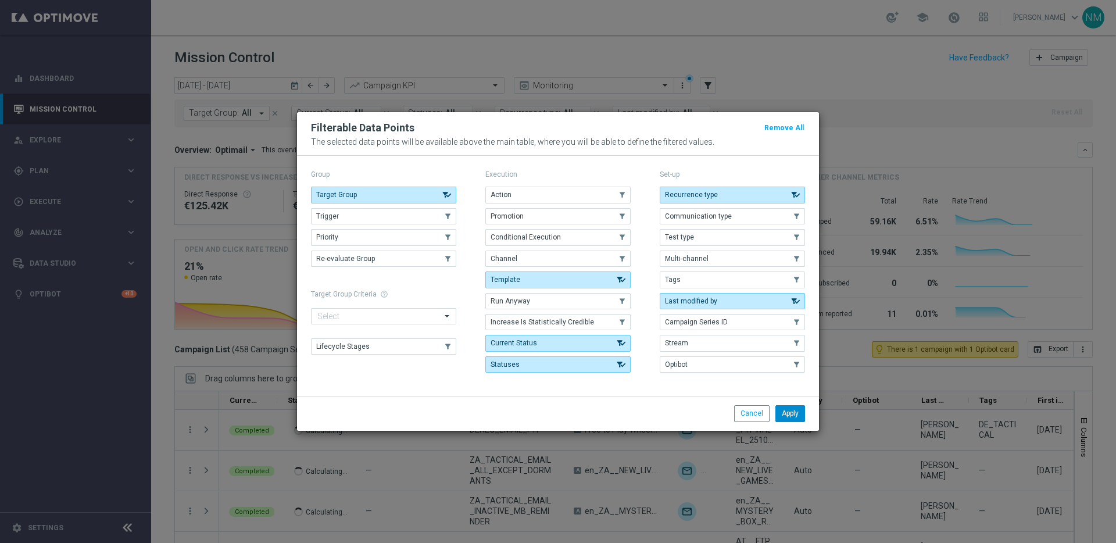
click at [801, 411] on button "Apply" at bounding box center [790, 413] width 30 height 16
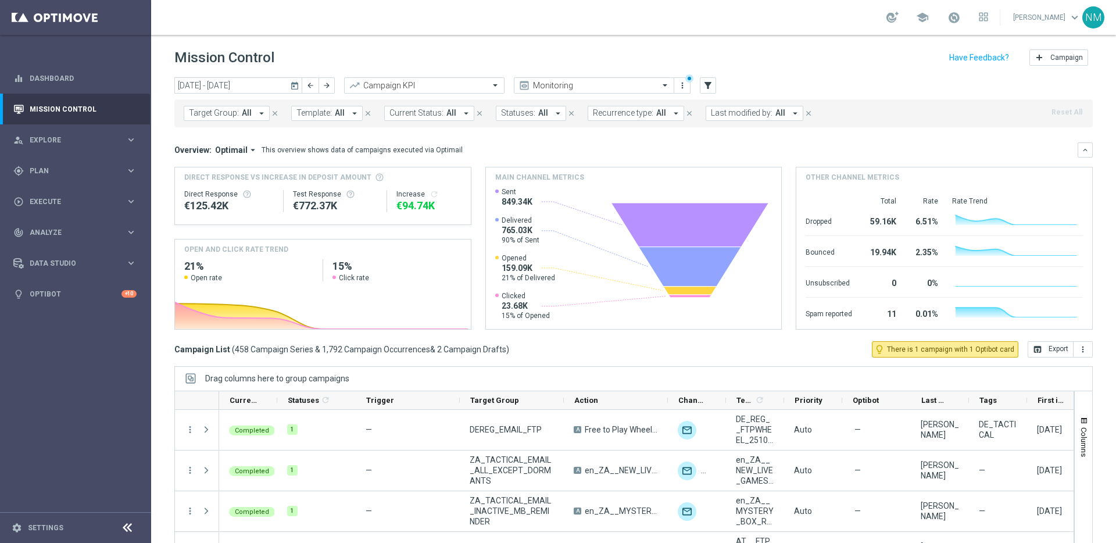
click at [356, 114] on icon "arrow_drop_down" at bounding box center [354, 113] width 10 height 10
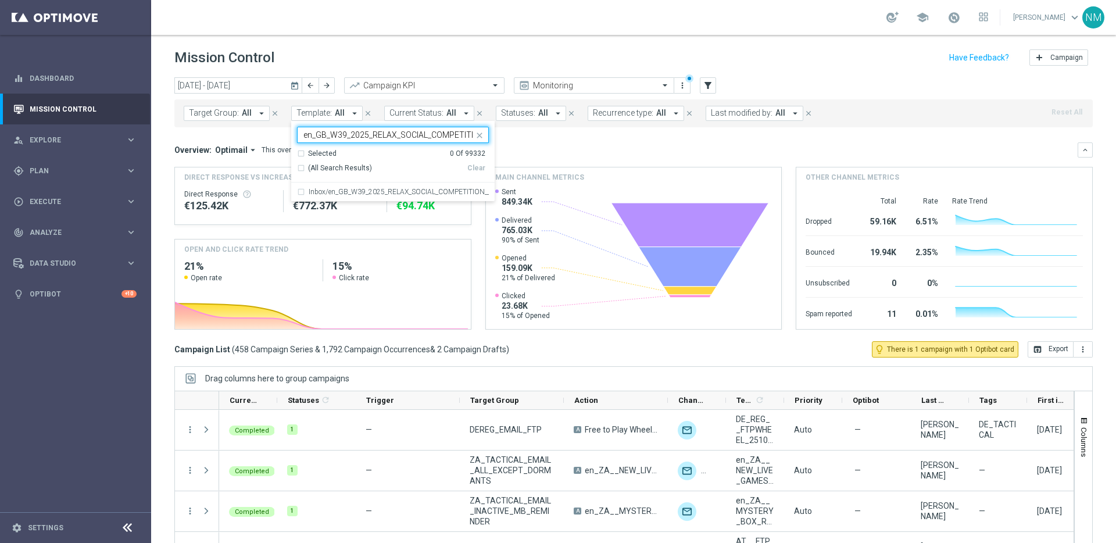
scroll to position [0, 79]
click at [346, 189] on label "Inbox/en_GB_W39_2025_RELAX_SOCIAL_COMPETITION__NVIP_RI_TAC_GM" at bounding box center [399, 191] width 180 height 7
type input "en_GB_W39_2025_RELAX_SOCIAL_COMPETITION__NVIP_RI_TAC_GM"
click at [576, 133] on mini-dashboard "Overview: Optimail arrow_drop_down This overview shows data of campaigns execut…" at bounding box center [633, 234] width 918 height 214
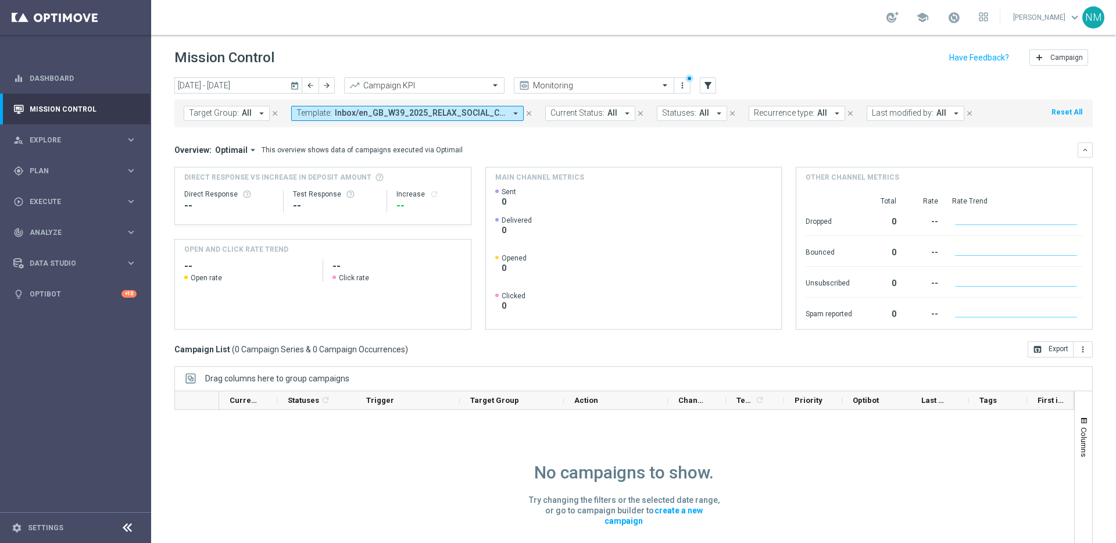
click at [294, 85] on icon "today" at bounding box center [295, 85] width 10 height 10
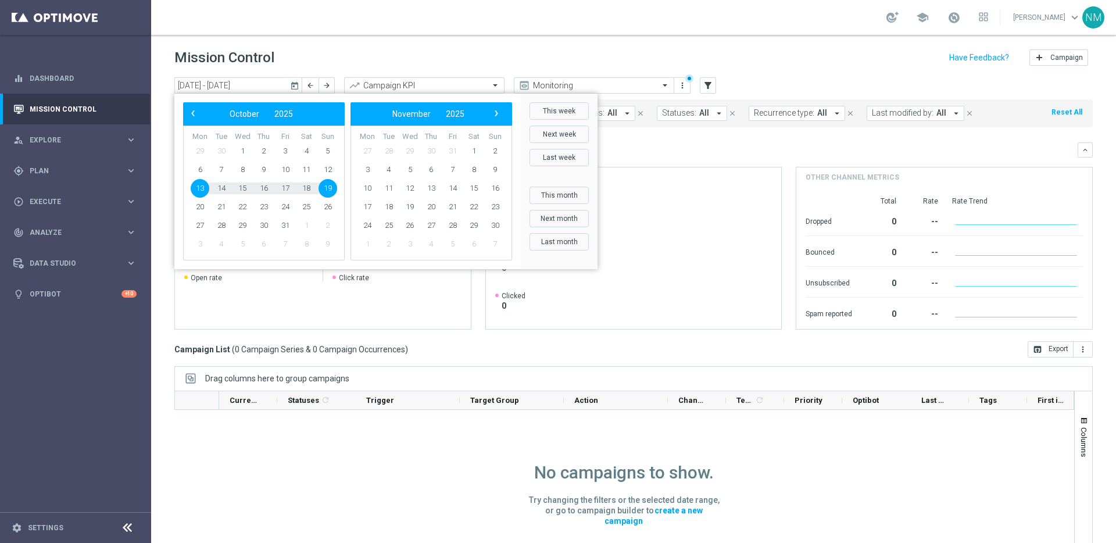
click at [753, 140] on mini-dashboard "Overview: Optimail arrow_drop_down This overview shows data of campaigns execut…" at bounding box center [633, 234] width 918 height 214
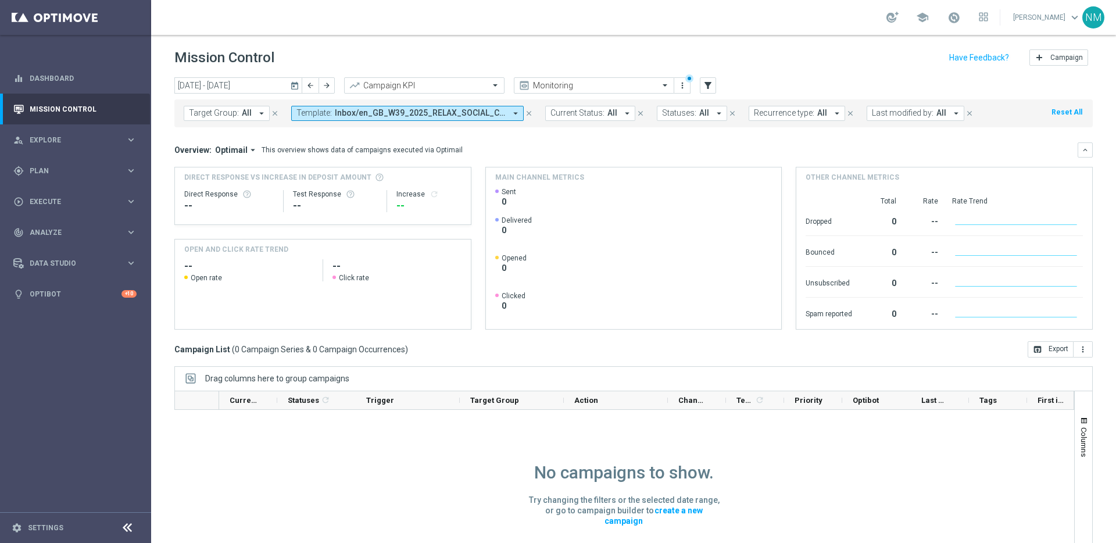
click at [325, 109] on span "Template:" at bounding box center [313, 113] width 35 height 10
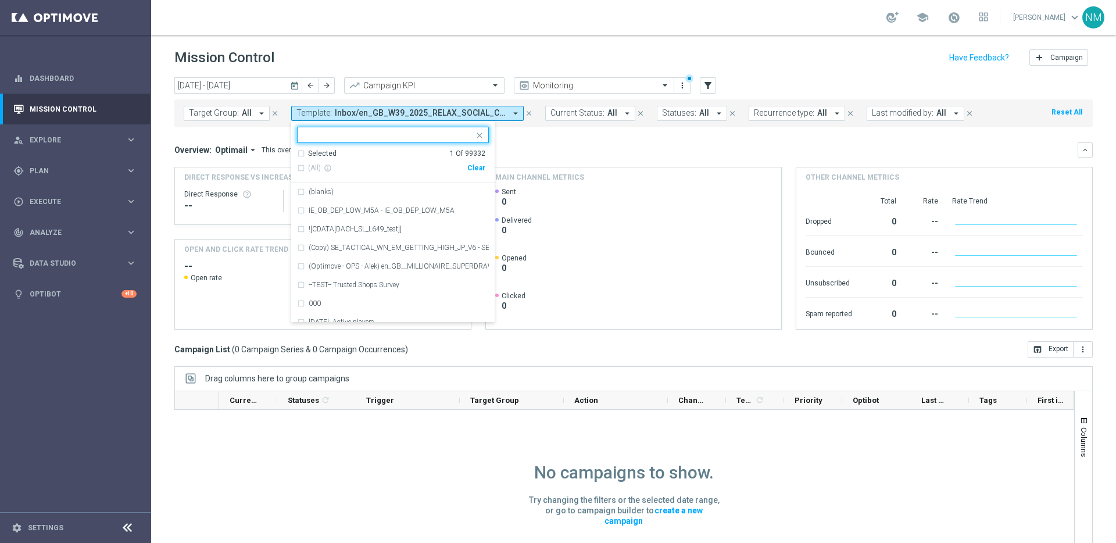
type input "en_GB_W39_2025_RELAX_SOCIAL_COMPETITION__NVIP_RI_TAC_GM"
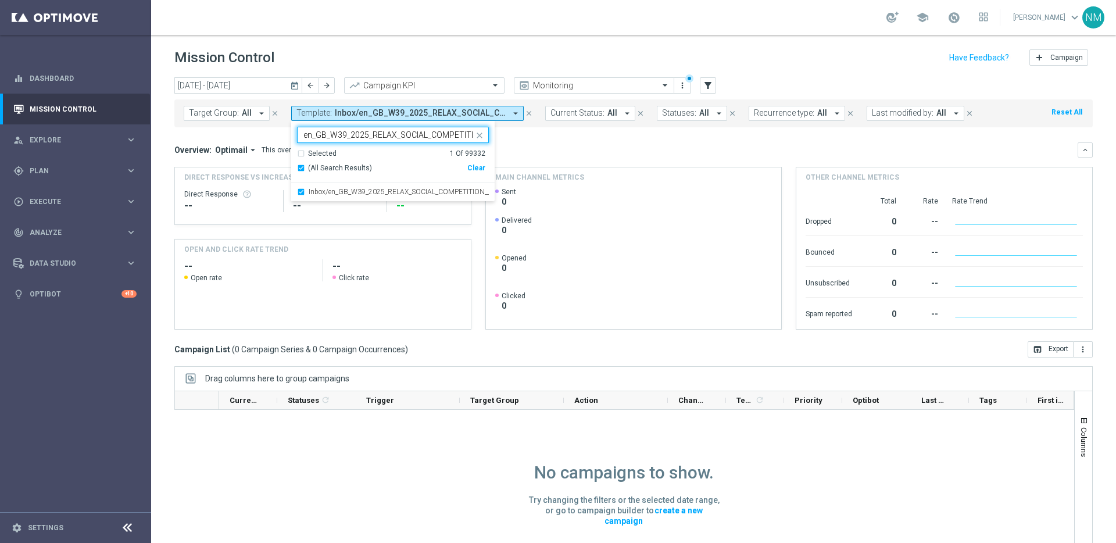
scroll to position [0, 79]
click at [323, 137] on input "en_GB_W39_2025_RELAX_SOCIAL_COMPETITION__NVIP_RI_TAC_GM" at bounding box center [388, 135] width 170 height 10
click at [551, 132] on mini-dashboard "Overview: Optimail arrow_drop_down This overview shows data of campaigns execut…" at bounding box center [633, 234] width 918 height 214
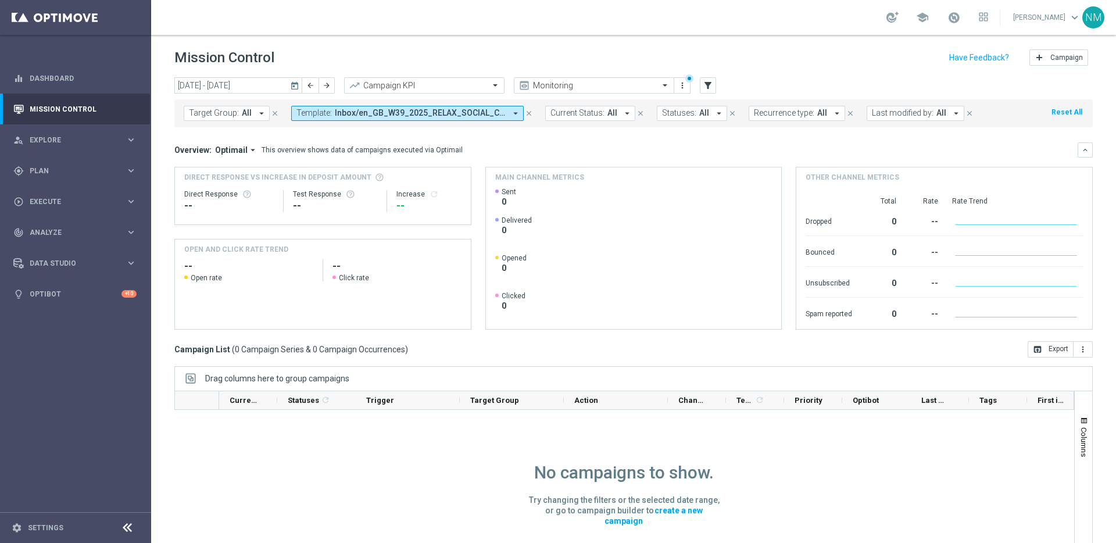
click at [295, 83] on icon "today" at bounding box center [295, 85] width 10 height 10
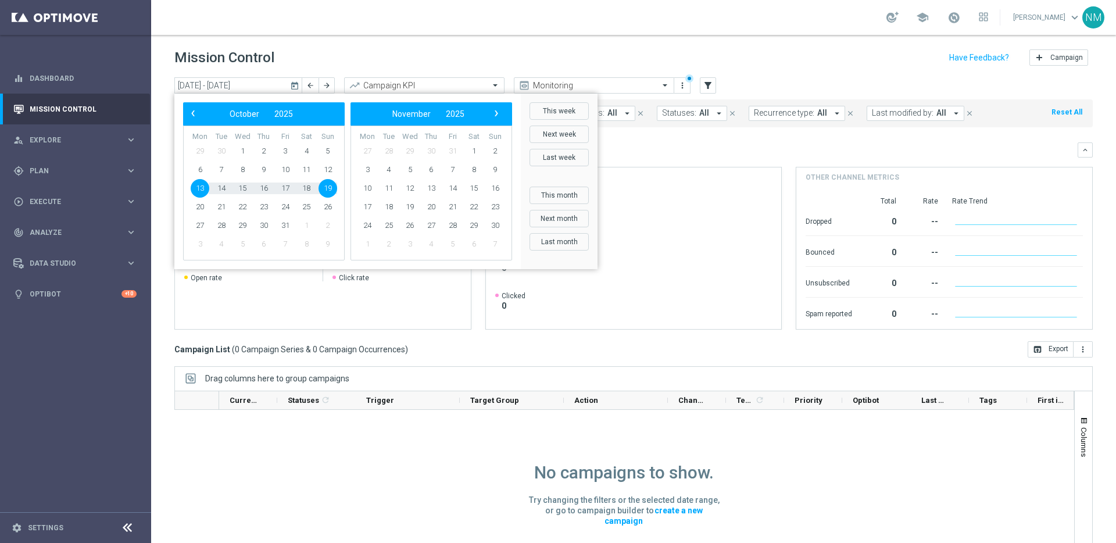
click at [682, 123] on div "Target Group: All arrow_drop_down close Template: Inbox/en_GB_W39_2025_RELAX_SO…" at bounding box center [633, 113] width 918 height 28
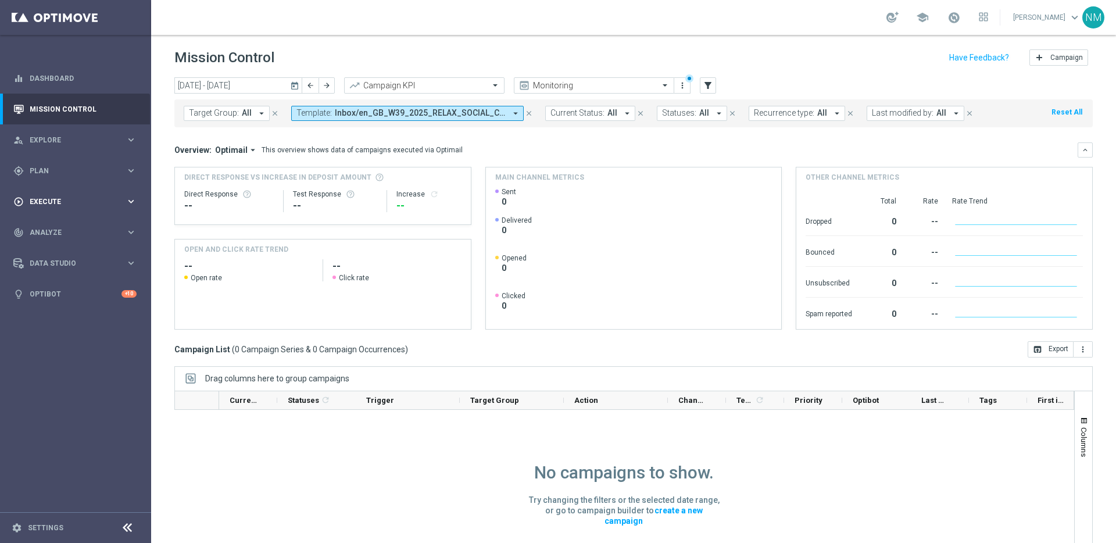
click at [110, 207] on div "play_circle_outline Execute keyboard_arrow_right" at bounding box center [75, 201] width 150 height 31
click at [82, 226] on link "Campaign Builder" at bounding box center [75, 225] width 91 height 9
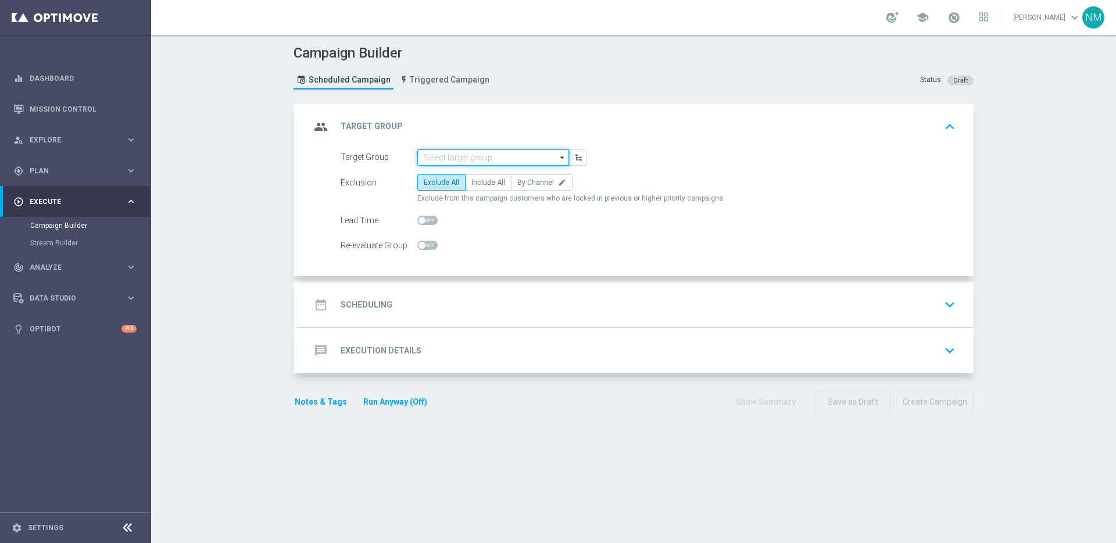
click at [464, 154] on input at bounding box center [493, 157] width 152 height 16
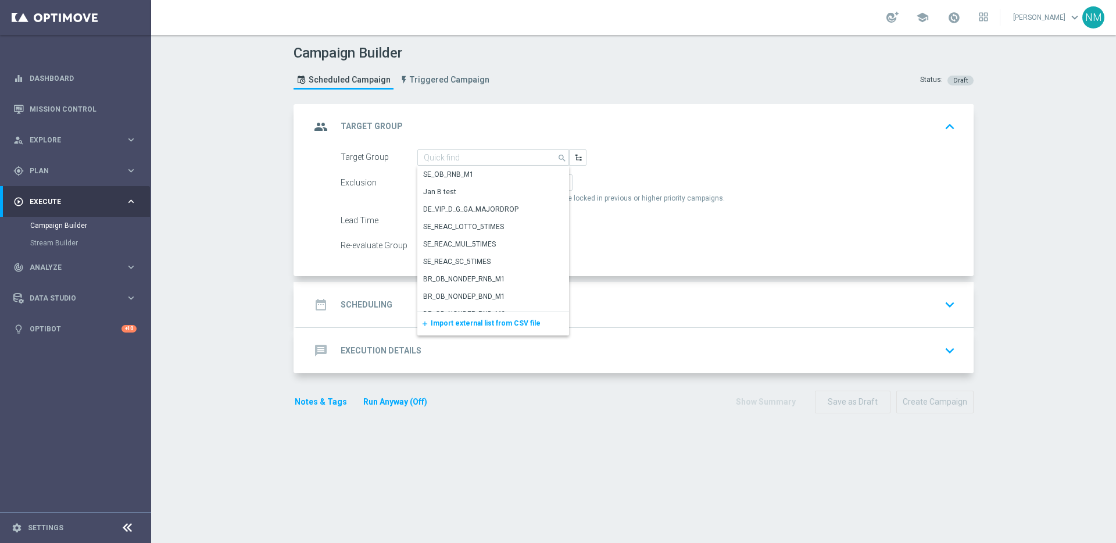
click at [438, 323] on span "Import external list from CSV file" at bounding box center [486, 323] width 110 height 8
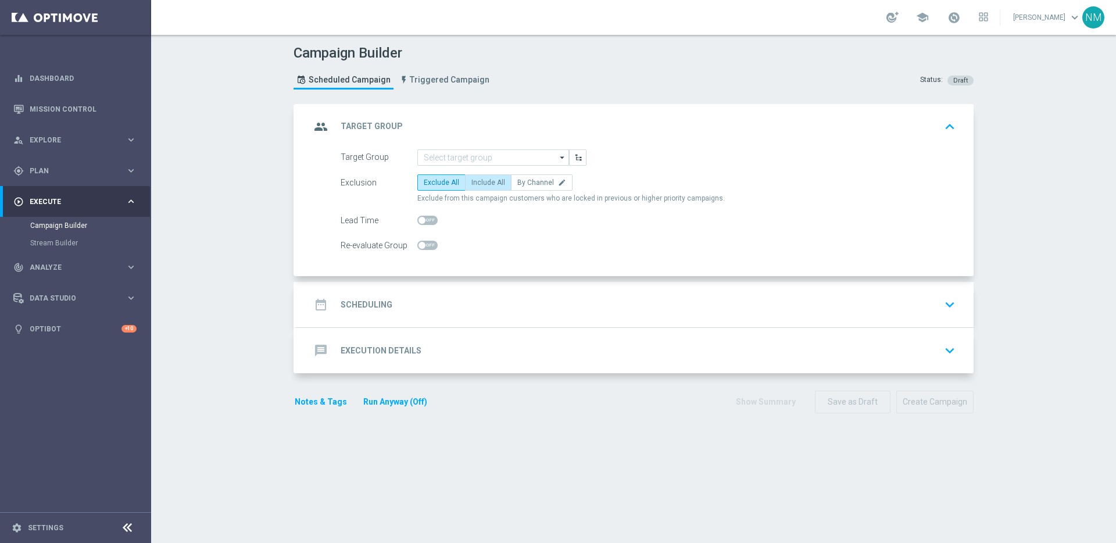
click at [473, 180] on span "Include All" at bounding box center [488, 182] width 34 height 8
click at [473, 181] on input "Include All" at bounding box center [475, 185] width 8 height 8
radio input "true"
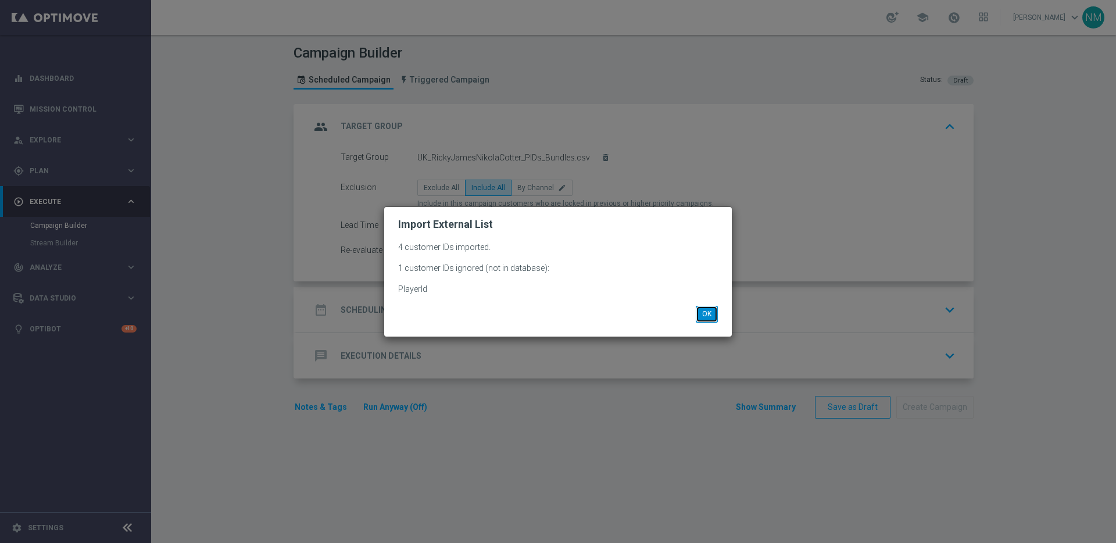
drag, startPoint x: 711, startPoint y: 317, endPoint x: 702, endPoint y: 317, distance: 9.3
click at [711, 317] on button "OK" at bounding box center [707, 314] width 22 height 16
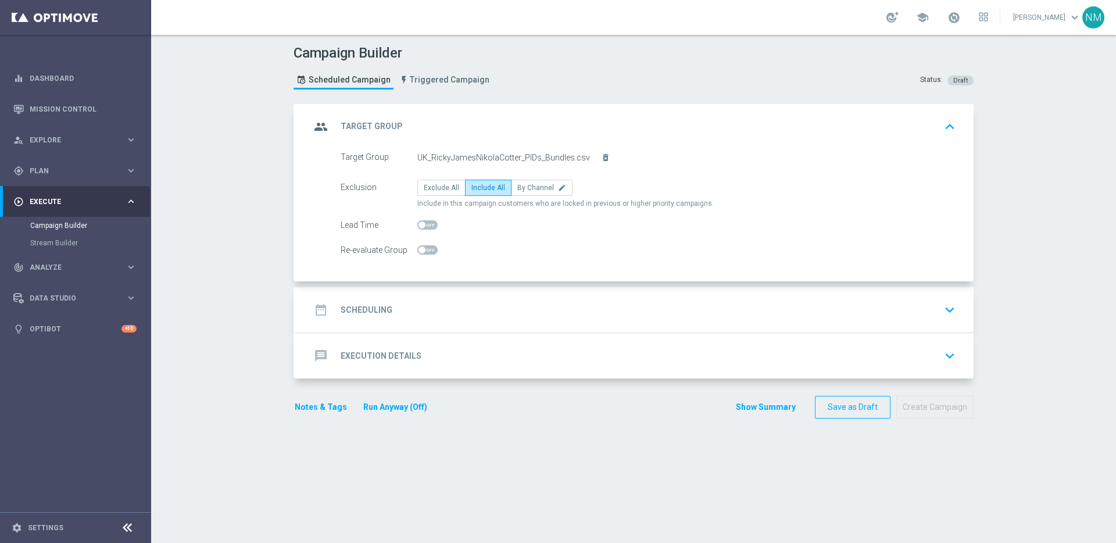
click at [466, 297] on div "date_range Scheduling keyboard_arrow_down" at bounding box center [634, 309] width 677 height 45
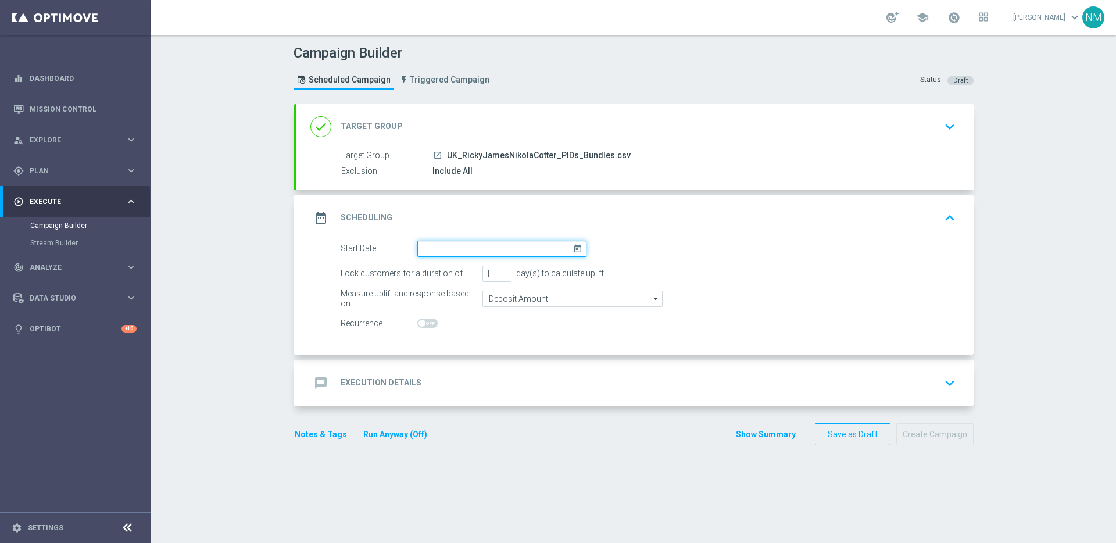
click at [474, 248] on input at bounding box center [501, 249] width 169 height 16
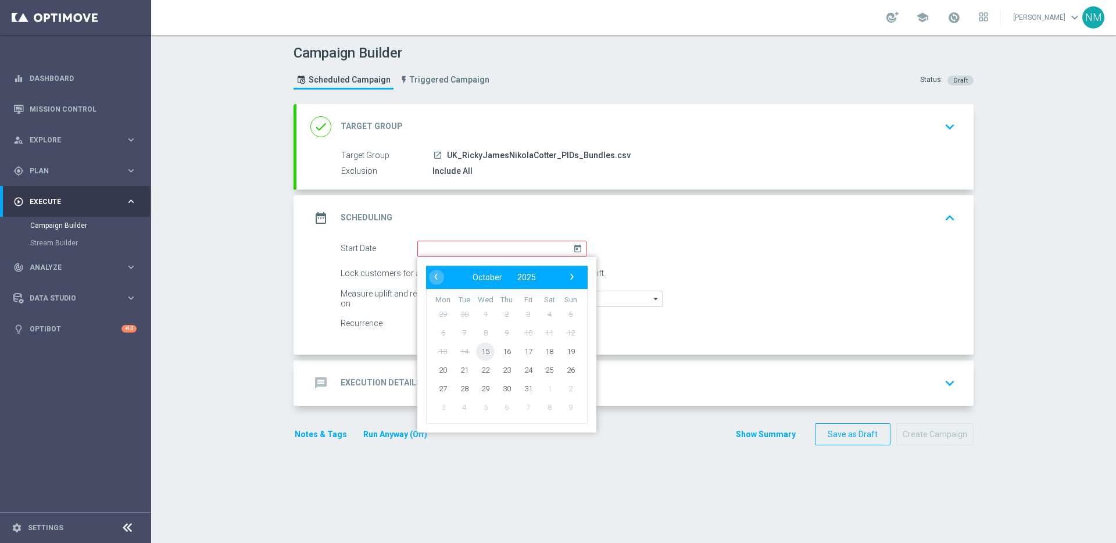
click at [485, 349] on span "15" at bounding box center [485, 351] width 19 height 19
type input "15 Oct 2025"
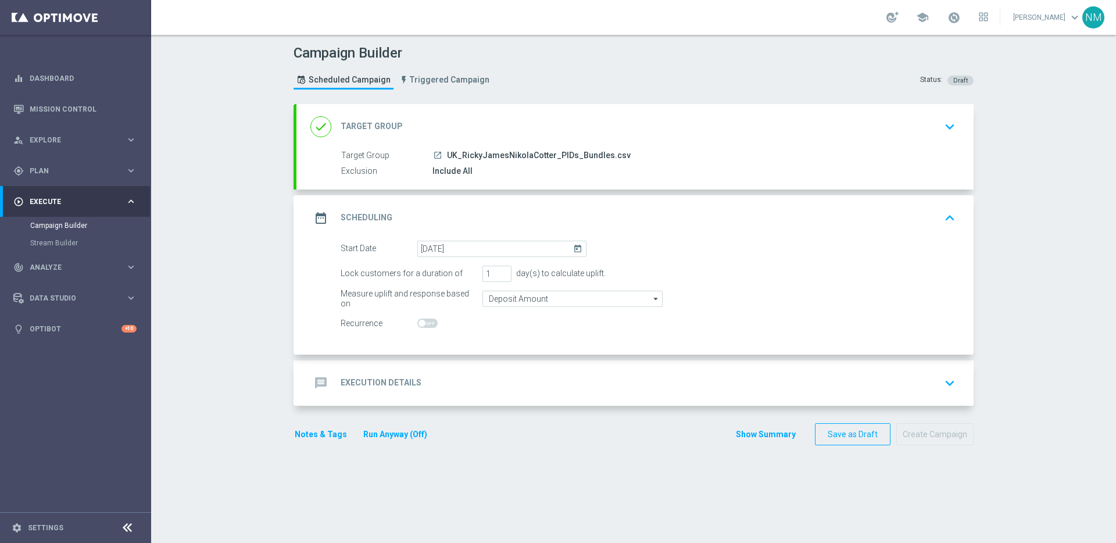
click at [467, 370] on div "message Execution Details keyboard_arrow_down" at bounding box center [634, 382] width 677 height 45
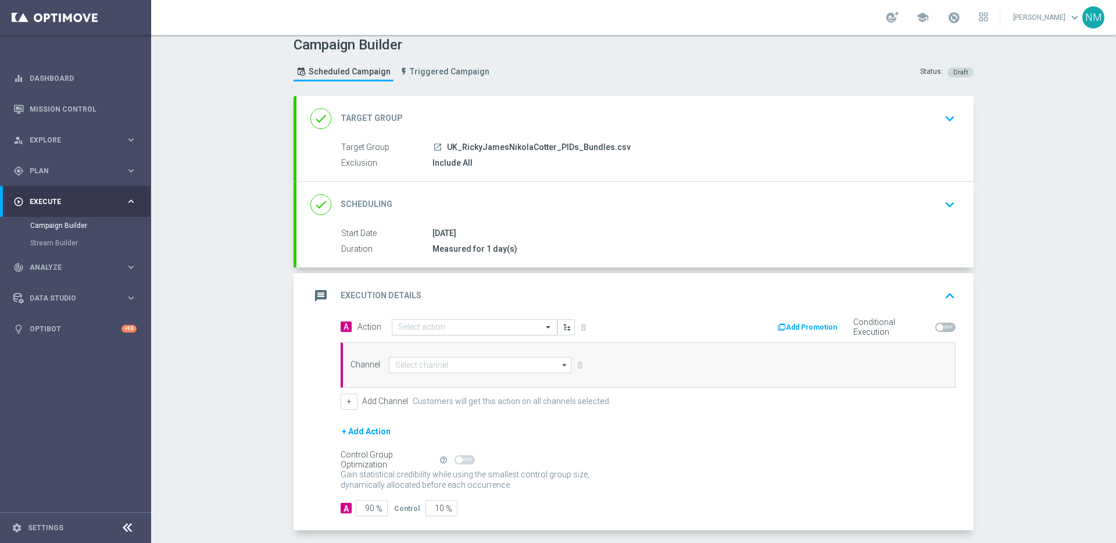
scroll to position [19, 0]
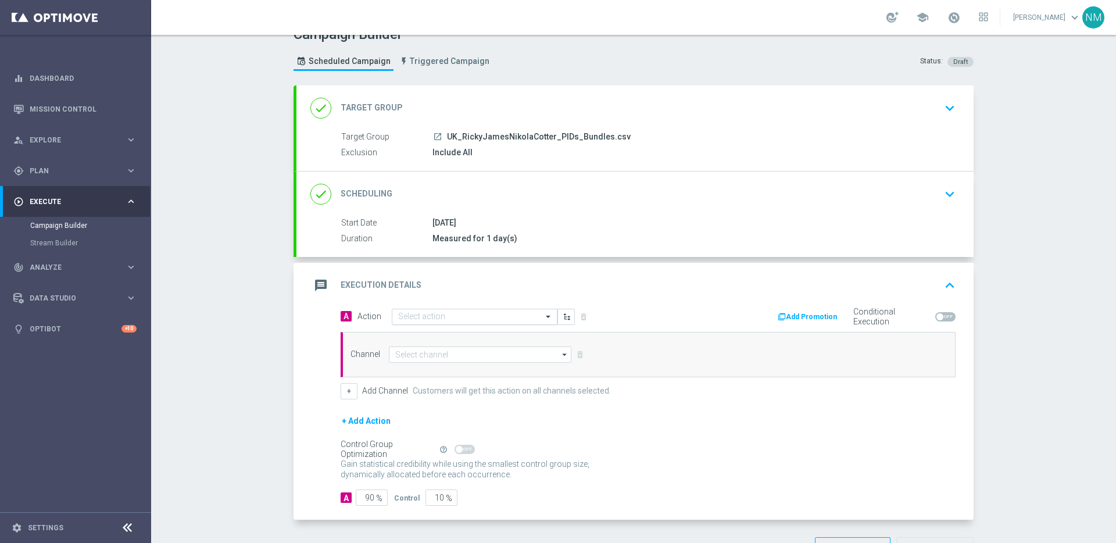
click at [429, 322] on div "Select action" at bounding box center [475, 317] width 166 height 16
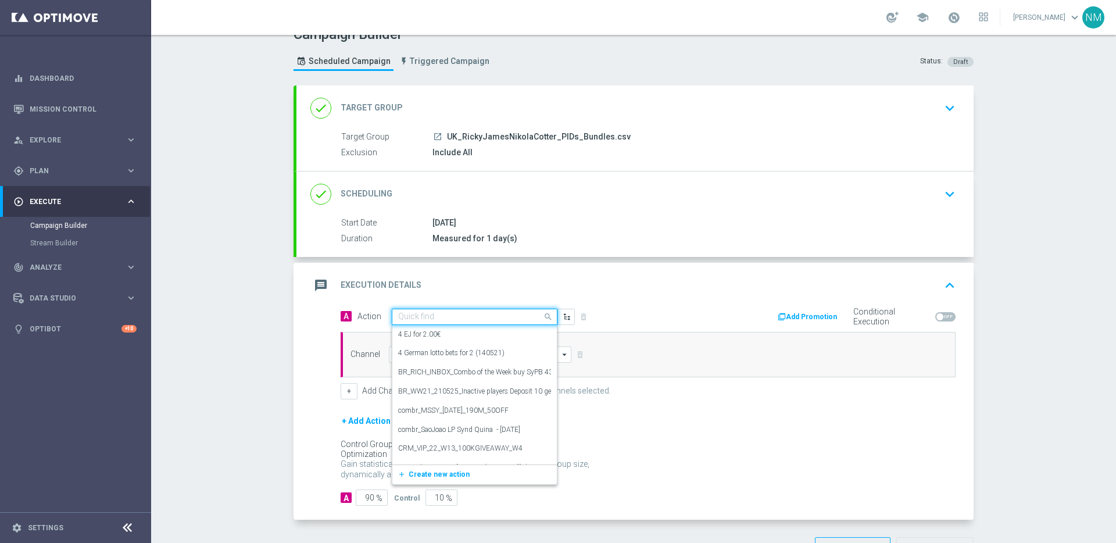
paste input "en_GB_W39_2025_RELAX_SOCIAL_COMPETITION__NVIP_RI_TAC_GM"
type input "en_GB_W39_2025_RELAX_SOCIAL_COMPETITION__NVIP_RI_TAC_GM"
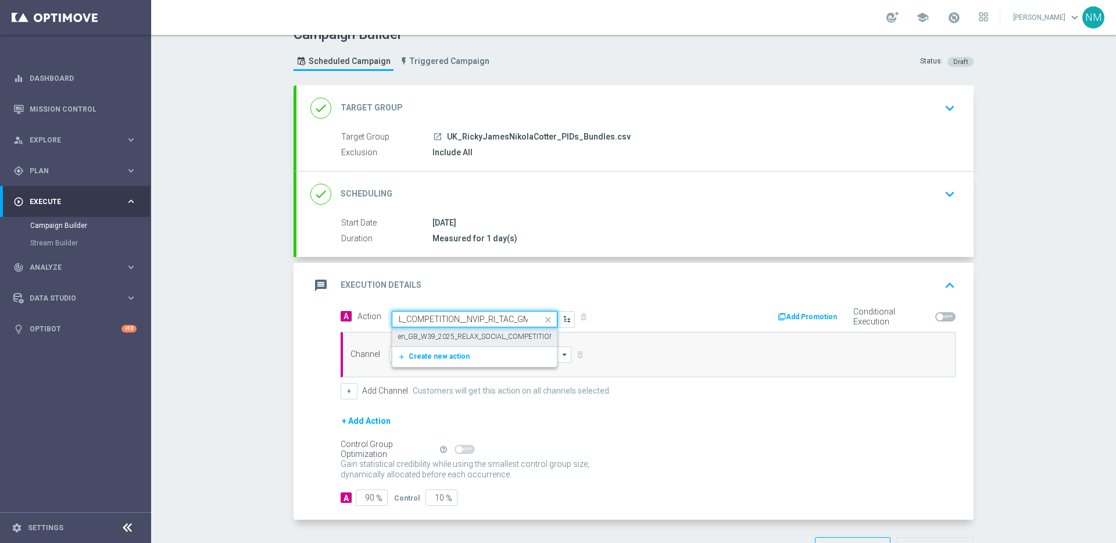
click at [436, 337] on label "en_GB_W39_2025_RELAX_SOCIAL_COMPETITION__NVIP_RI_TAC_GM" at bounding box center [506, 337] width 217 height 10
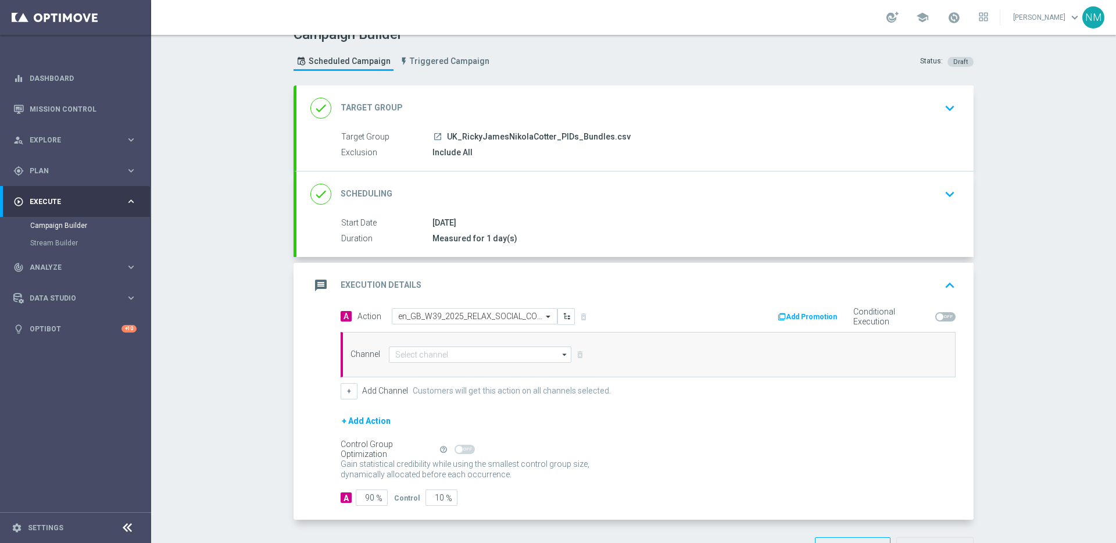
scroll to position [0, 0]
click at [437, 354] on input at bounding box center [480, 354] width 183 height 16
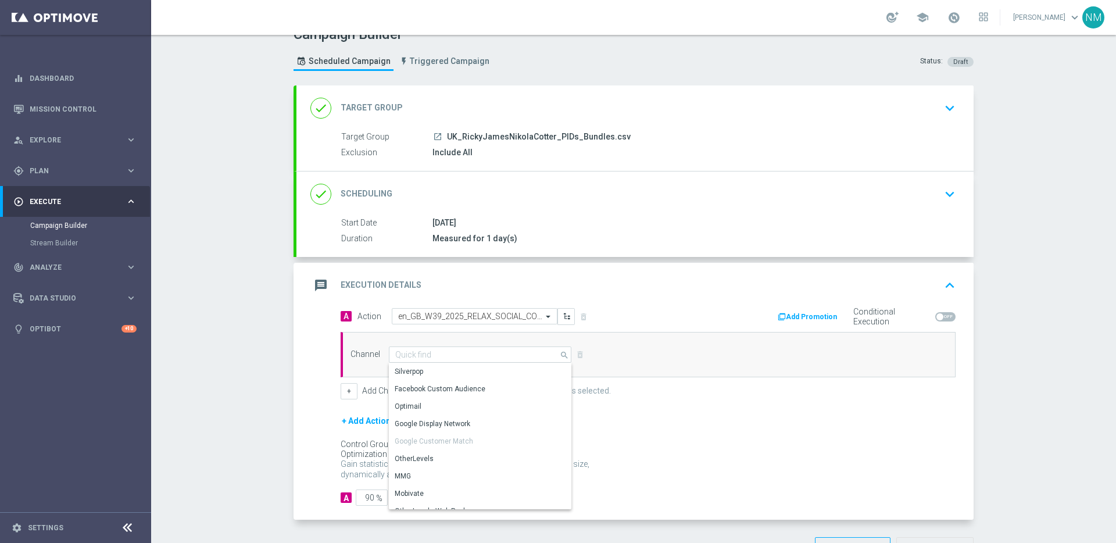
click at [690, 292] on div "message Execution Details keyboard_arrow_up" at bounding box center [634, 285] width 649 height 22
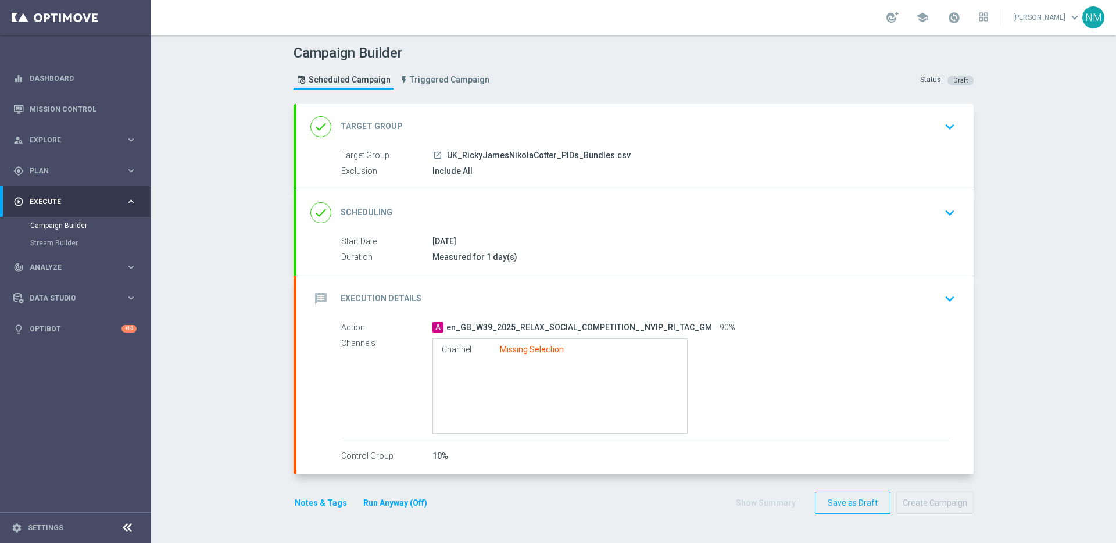
click at [64, 196] on div "play_circle_outline Execute" at bounding box center [69, 201] width 112 height 10
click at [62, 173] on span "Plan" at bounding box center [78, 170] width 96 height 7
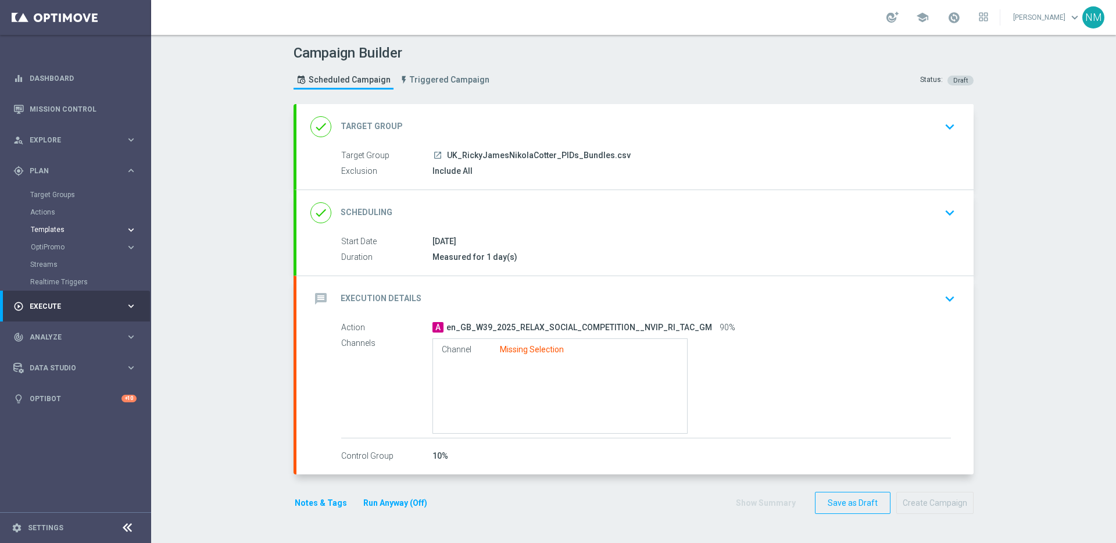
click at [57, 230] on span "Templates" at bounding box center [72, 229] width 83 height 7
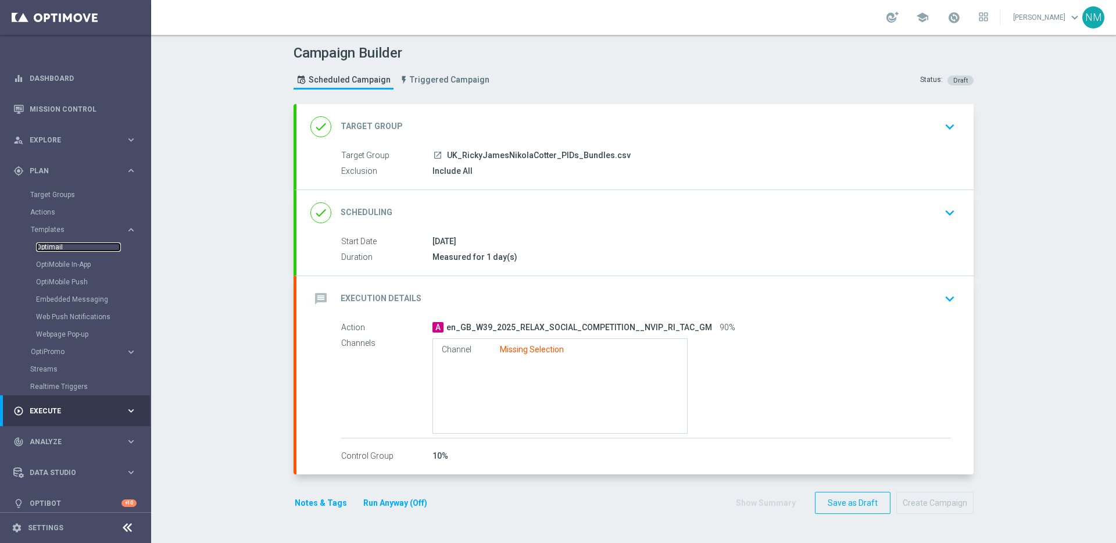
click at [55, 247] on link "Optimail" at bounding box center [78, 246] width 85 height 9
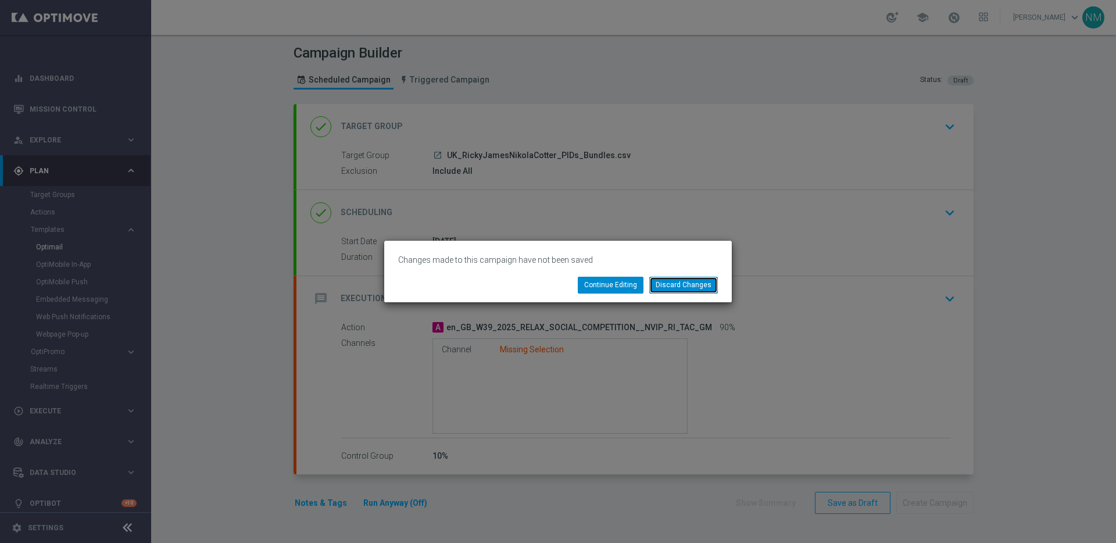
drag, startPoint x: 694, startPoint y: 288, endPoint x: 632, endPoint y: 292, distance: 61.7
click at [693, 288] on button "Discard Changes" at bounding box center [683, 285] width 69 height 16
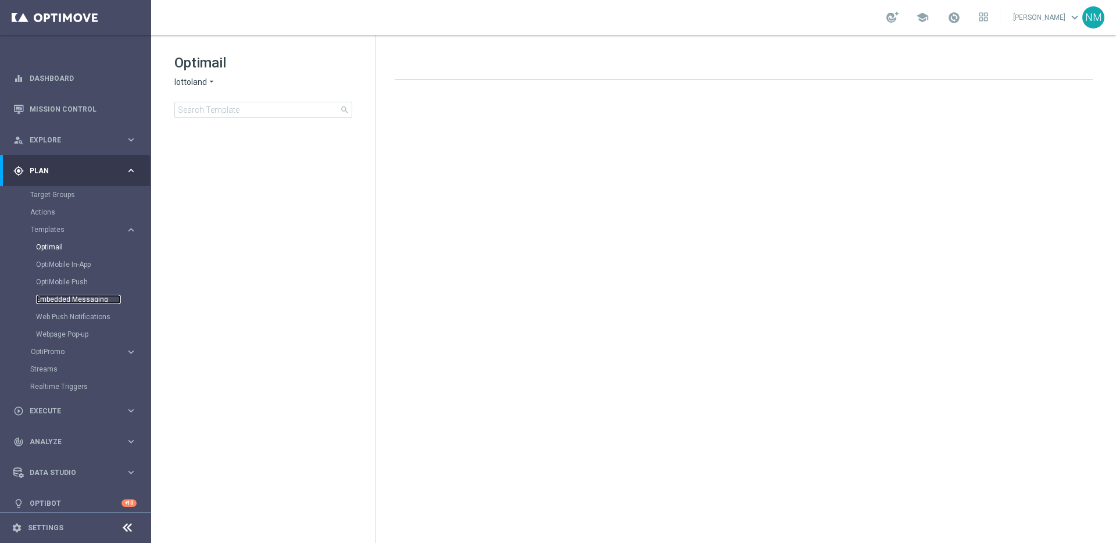
click at [73, 298] on link "Embedded Messaging" at bounding box center [78, 299] width 85 height 9
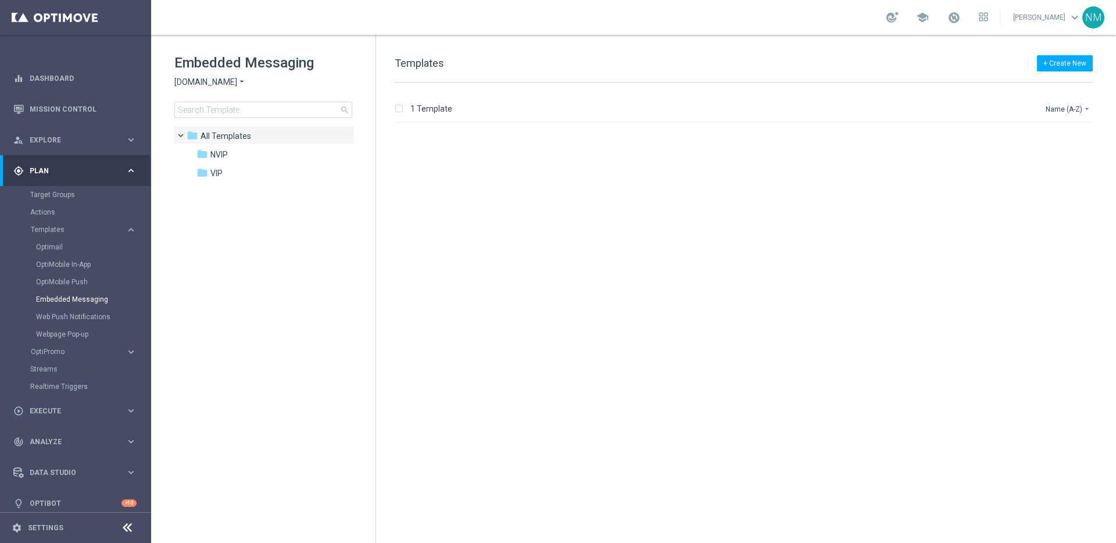
click at [216, 81] on span "Sorteonline.bet.br" at bounding box center [205, 82] width 63 height 11
click at [221, 119] on div "Lottoland" at bounding box center [218, 123] width 87 height 14
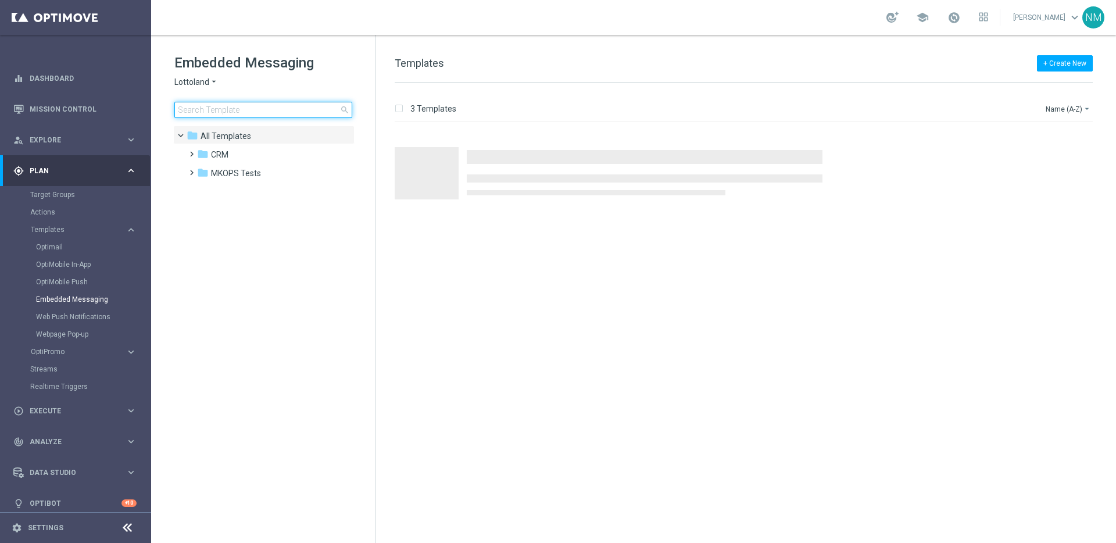
click at [226, 111] on input at bounding box center [263, 110] width 178 height 16
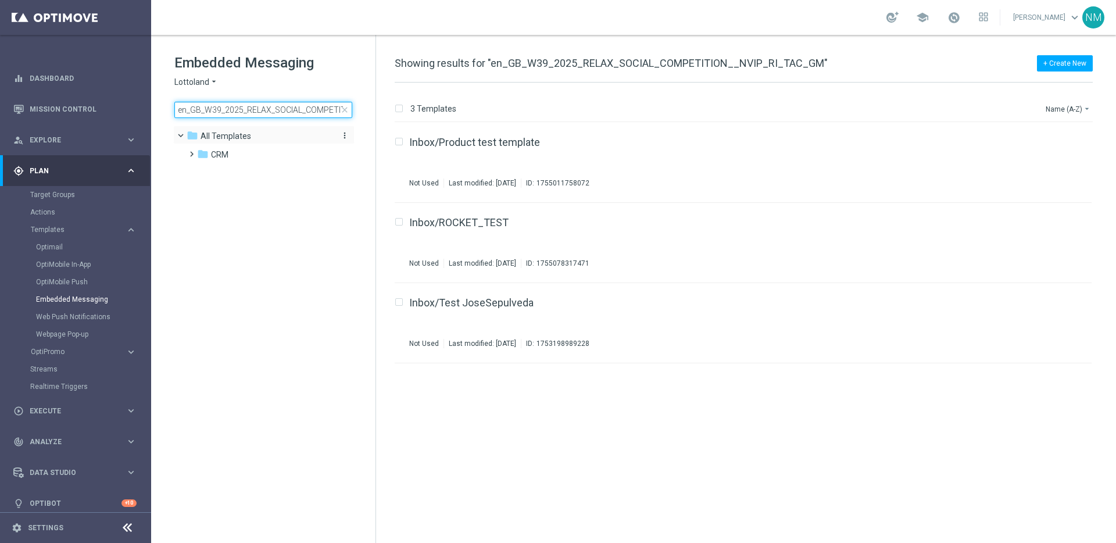
scroll to position [0, 84]
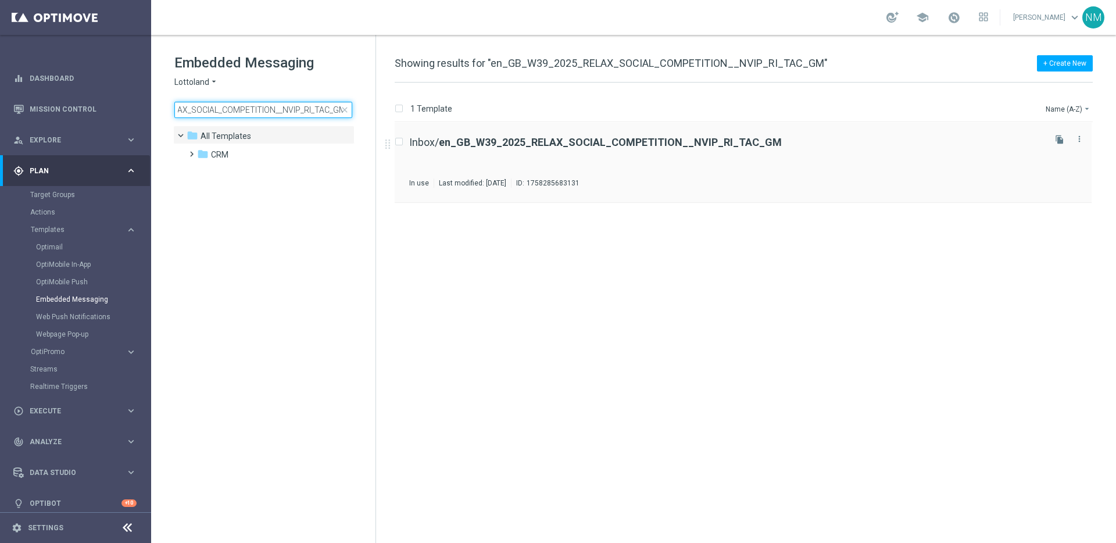
type input "en_GB_W39_2025_RELAX_SOCIAL_COMPETITION__NVIP_RI_TAC_GM"
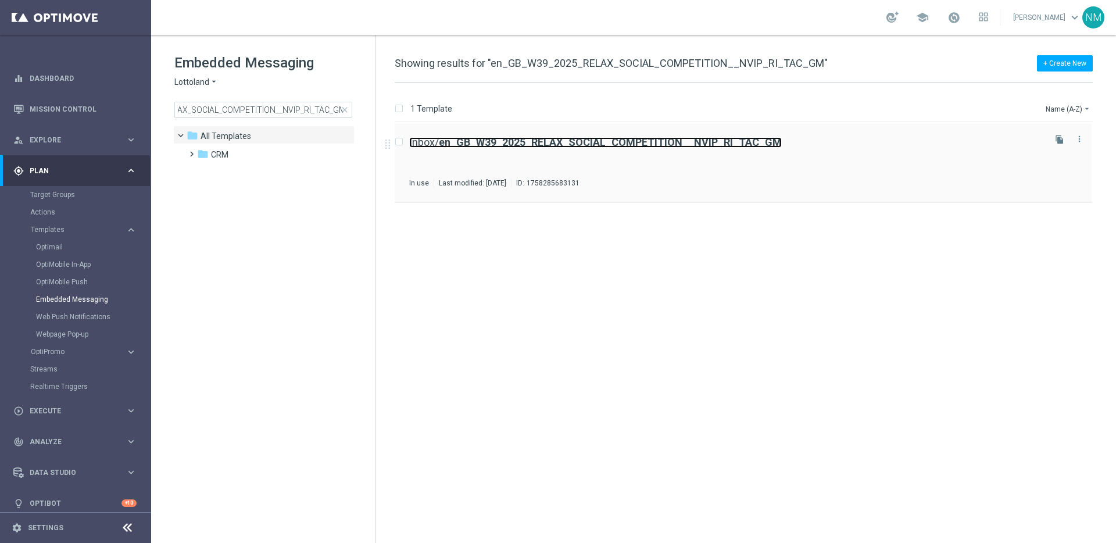
click at [524, 143] on b "en_GB_W39_2025_RELAX_SOCIAL_COMPETITION__NVIP_RI_TAC_GM" at bounding box center [610, 142] width 343 height 12
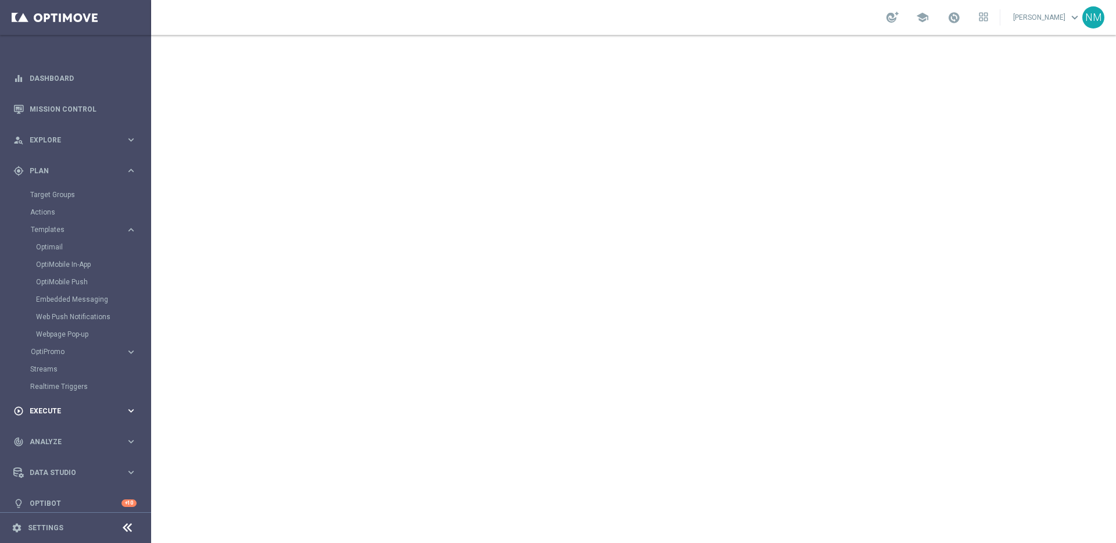
click at [81, 419] on div "play_circle_outline Execute keyboard_arrow_right" at bounding box center [75, 410] width 150 height 31
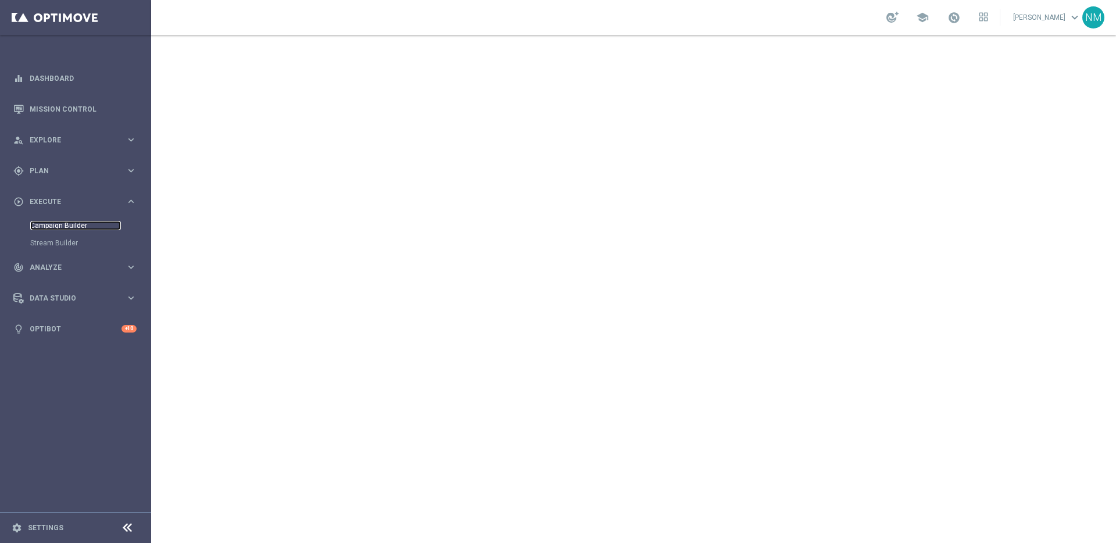
click at [65, 225] on link "Campaign Builder" at bounding box center [75, 225] width 91 height 9
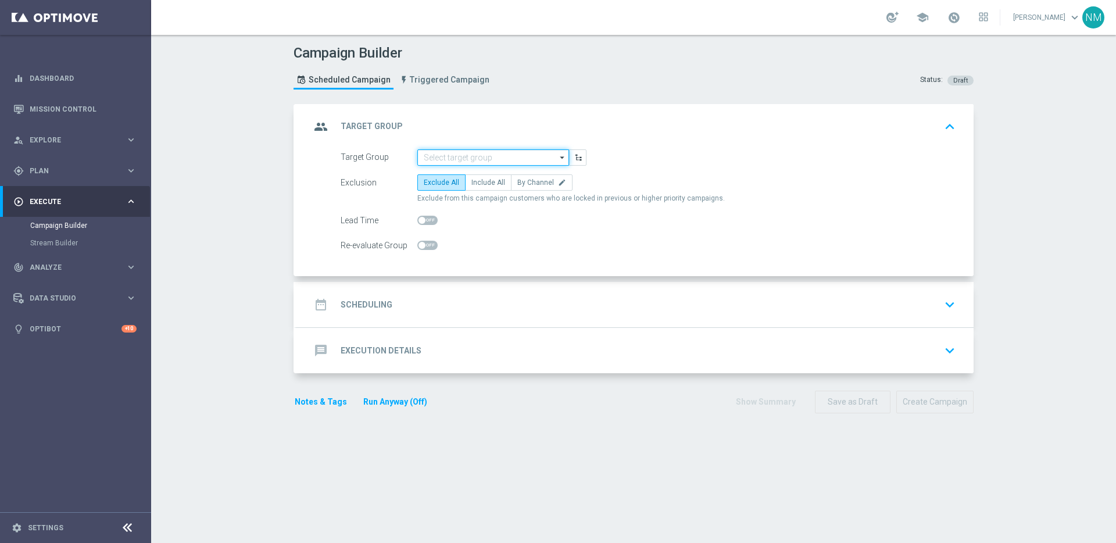
click at [435, 159] on input at bounding box center [493, 157] width 152 height 16
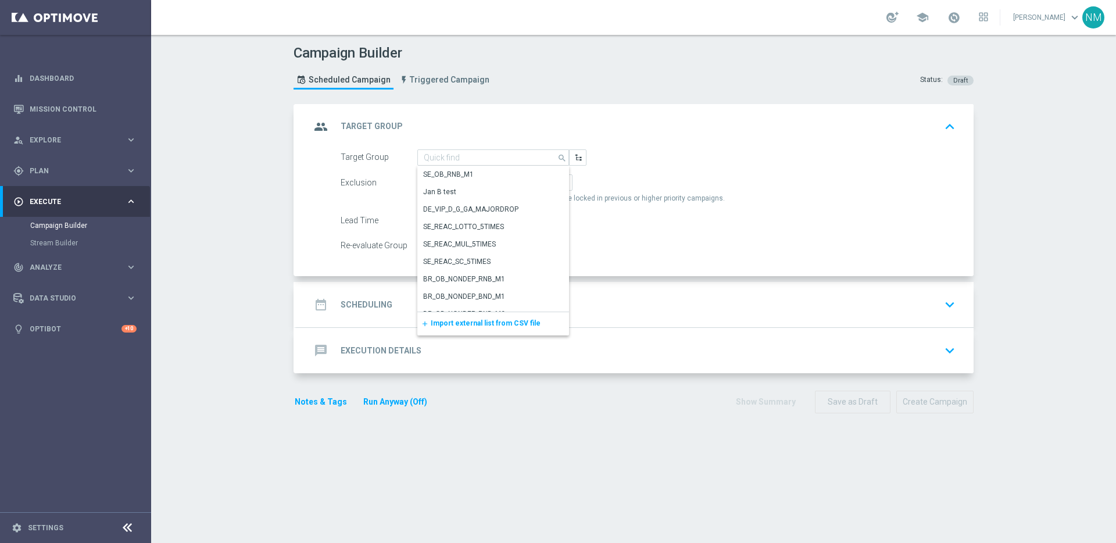
click at [455, 320] on span "Import external list from CSV file" at bounding box center [486, 323] width 110 height 8
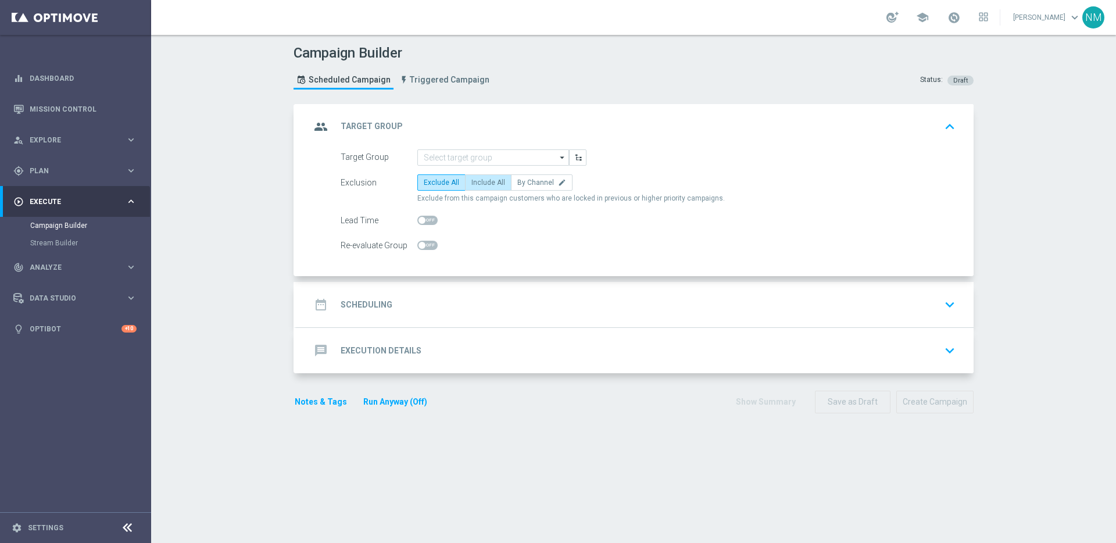
click at [485, 178] on span "Include All" at bounding box center [488, 182] width 34 height 8
click at [479, 181] on input "Include All" at bounding box center [475, 185] width 8 height 8
radio input "true"
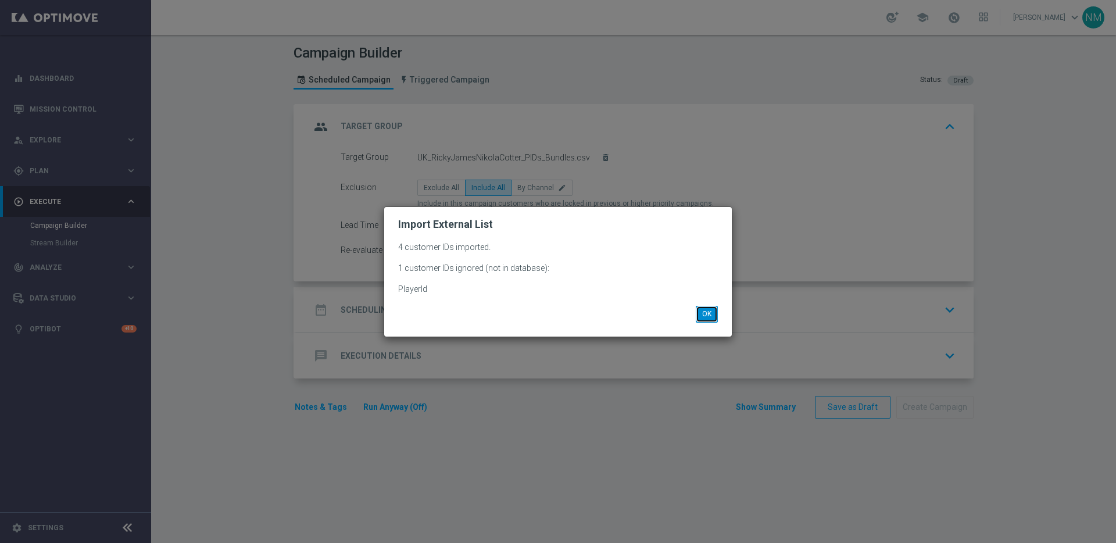
click at [706, 315] on button "OK" at bounding box center [707, 314] width 22 height 16
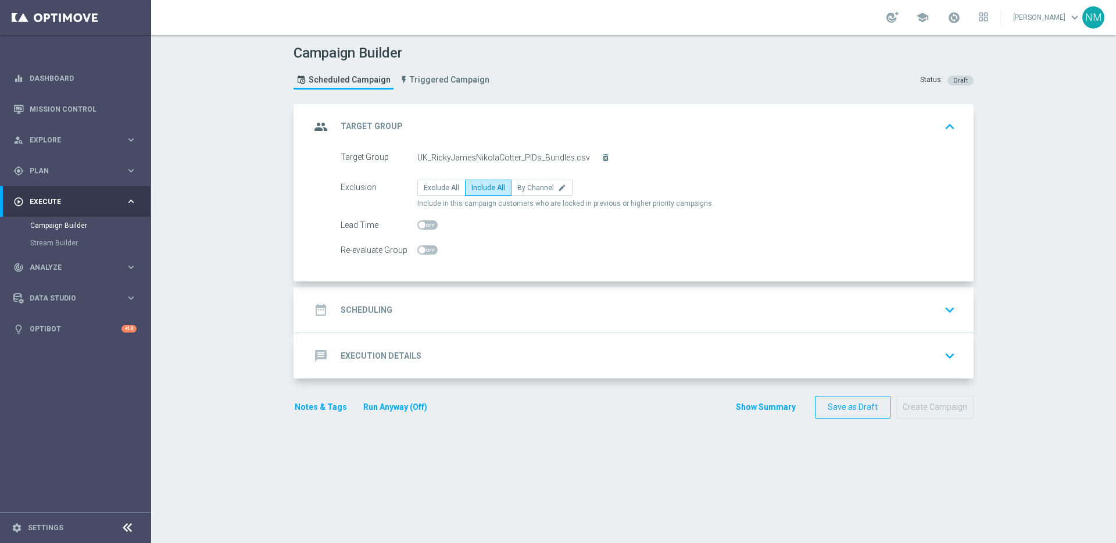
drag, startPoint x: 513, startPoint y: 301, endPoint x: 501, endPoint y: 305, distance: 12.1
click at [512, 301] on div "date_range Scheduling keyboard_arrow_down" at bounding box center [634, 310] width 649 height 22
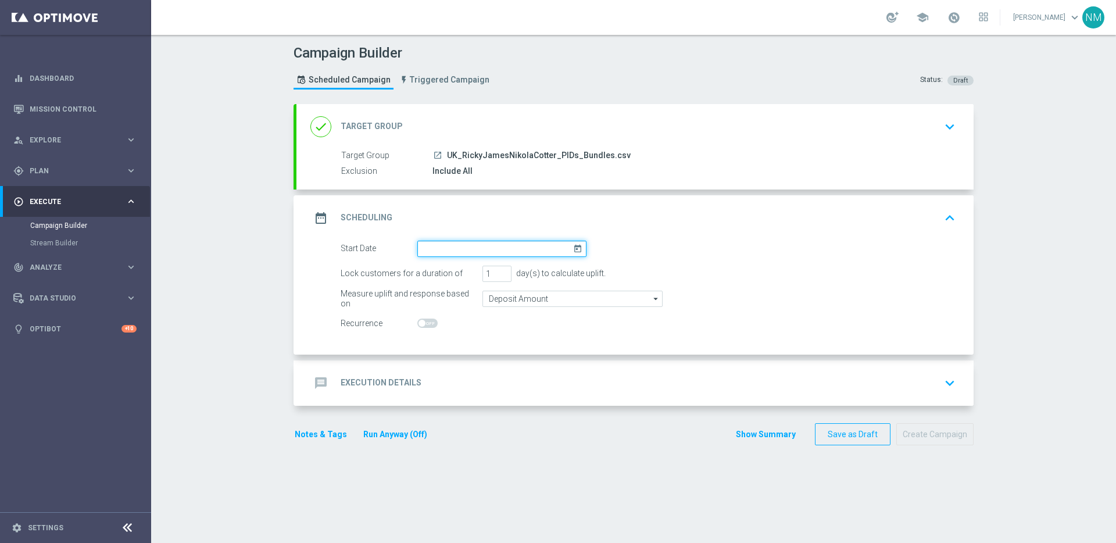
click at [480, 248] on input at bounding box center [501, 249] width 169 height 16
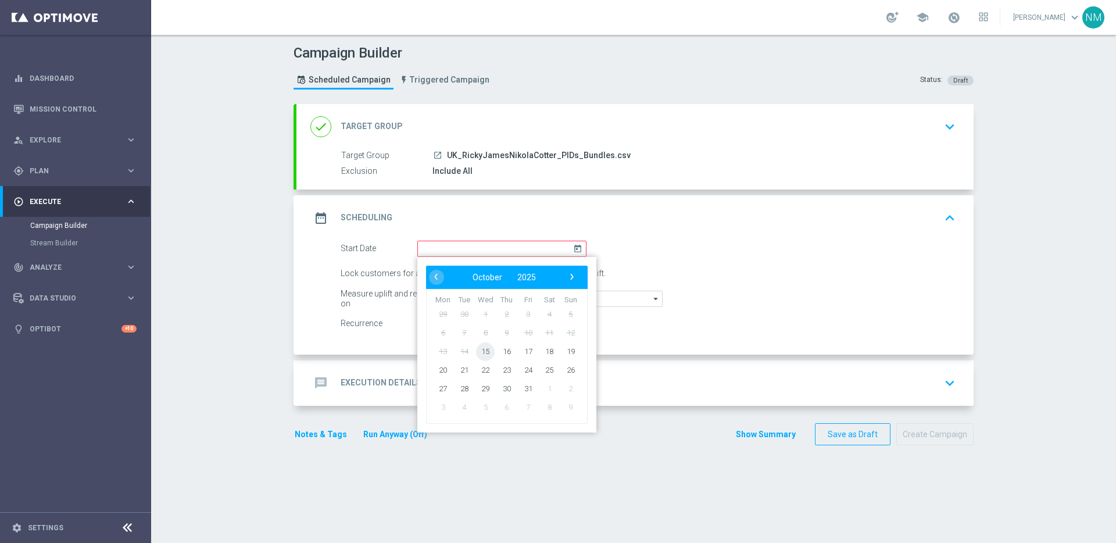
click at [487, 351] on span "15" at bounding box center [485, 351] width 19 height 19
type input "15 Oct 2025"
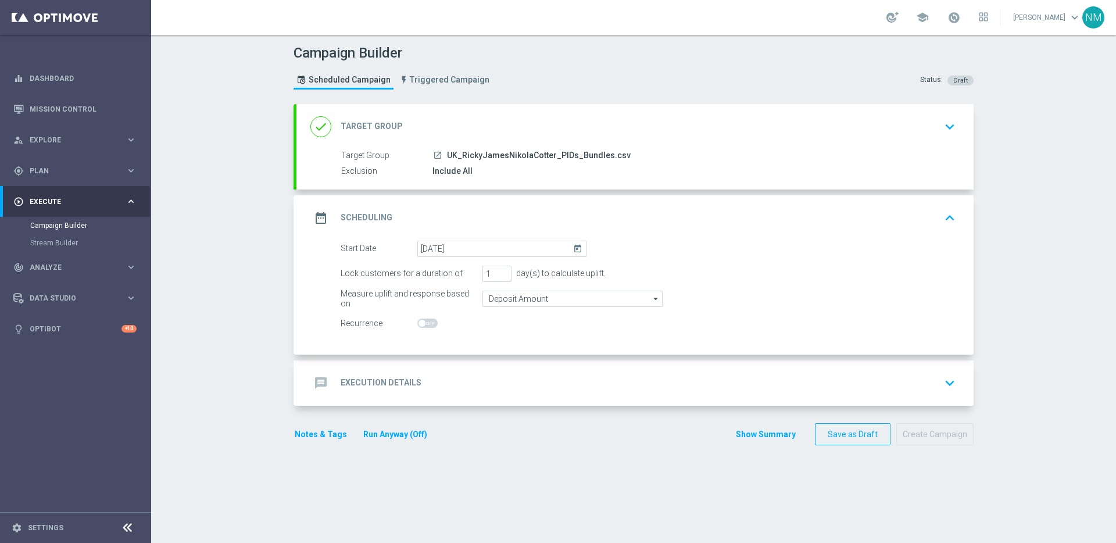
click at [457, 371] on div "message Execution Details keyboard_arrow_down" at bounding box center [634, 382] width 677 height 45
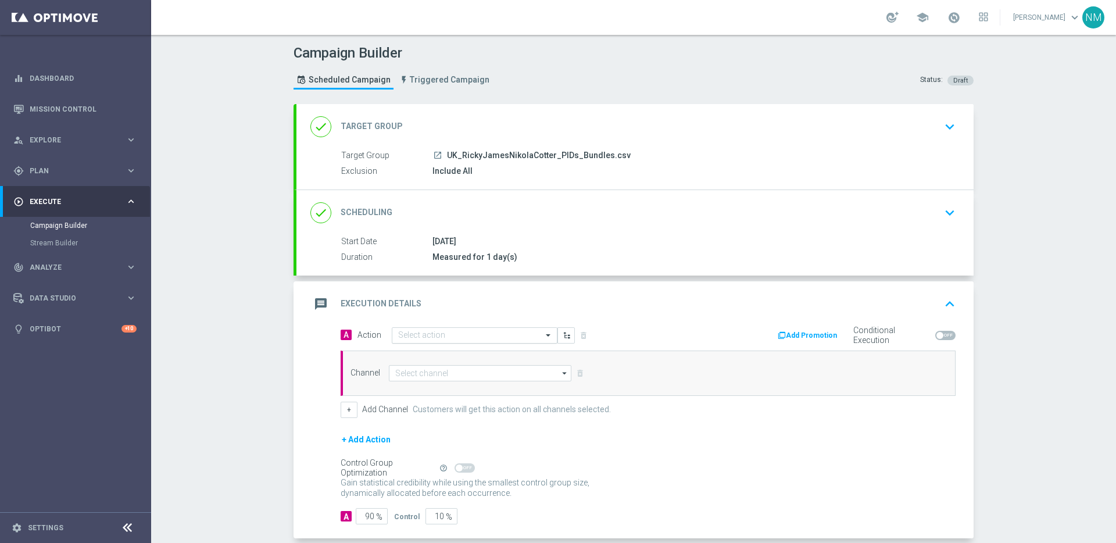
click at [417, 335] on input "text" at bounding box center [463, 336] width 130 height 10
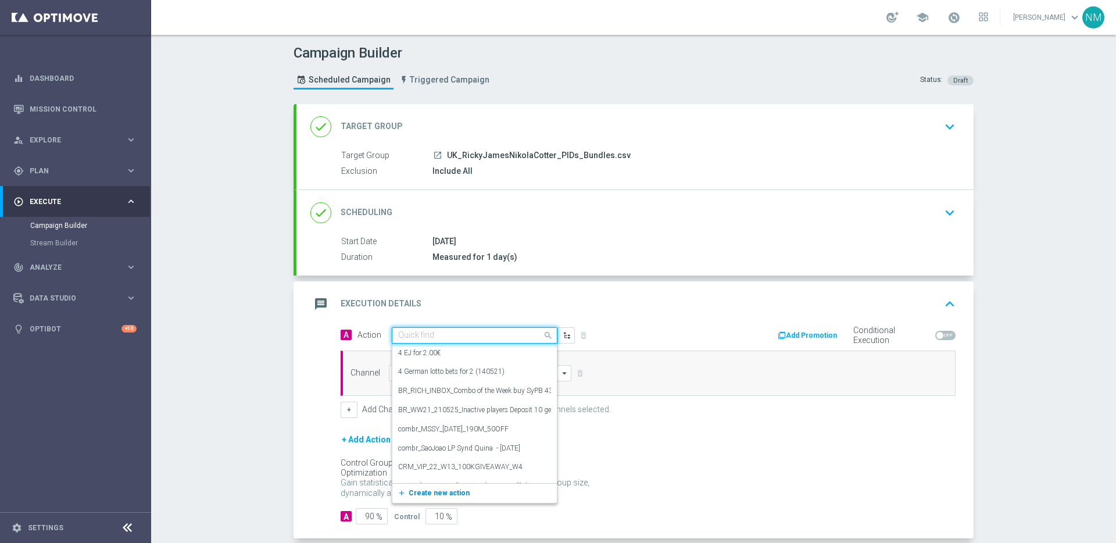
paste input "en_GB_W39_2025_RELAX_SOCIAL_COMPETITION__NVIP_RI_TAC_GM"
type input "en_GB_W39_2025_RELAX_SOCIAL_COMPETITION__NVIP_RI_TAC_GM"
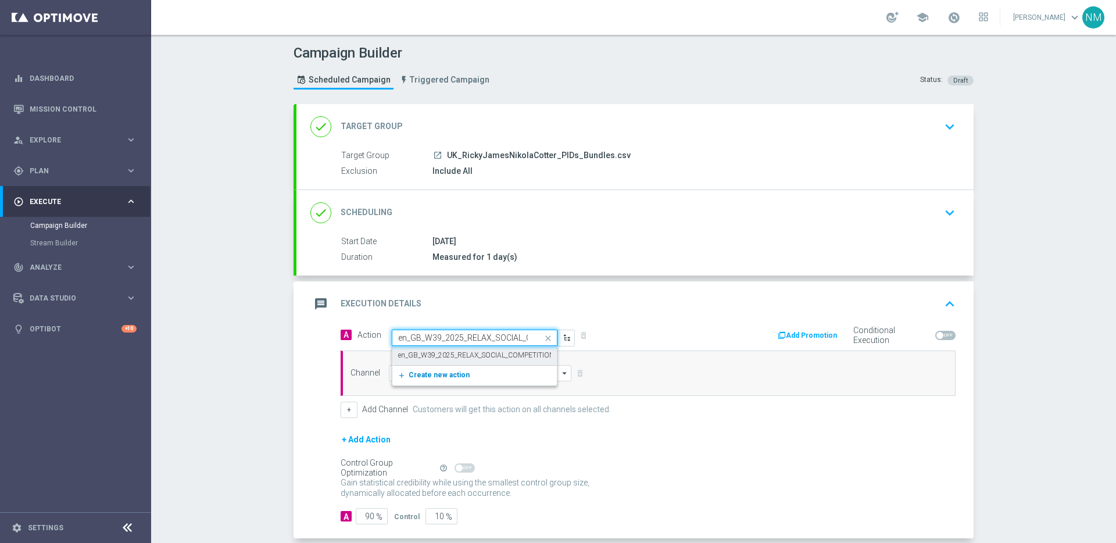
scroll to position [0, 120]
click at [434, 355] on label "en_GB_W39_2025_RELAX_SOCIAL_COMPETITION__NVIP_RI_TAC_GM" at bounding box center [506, 355] width 217 height 10
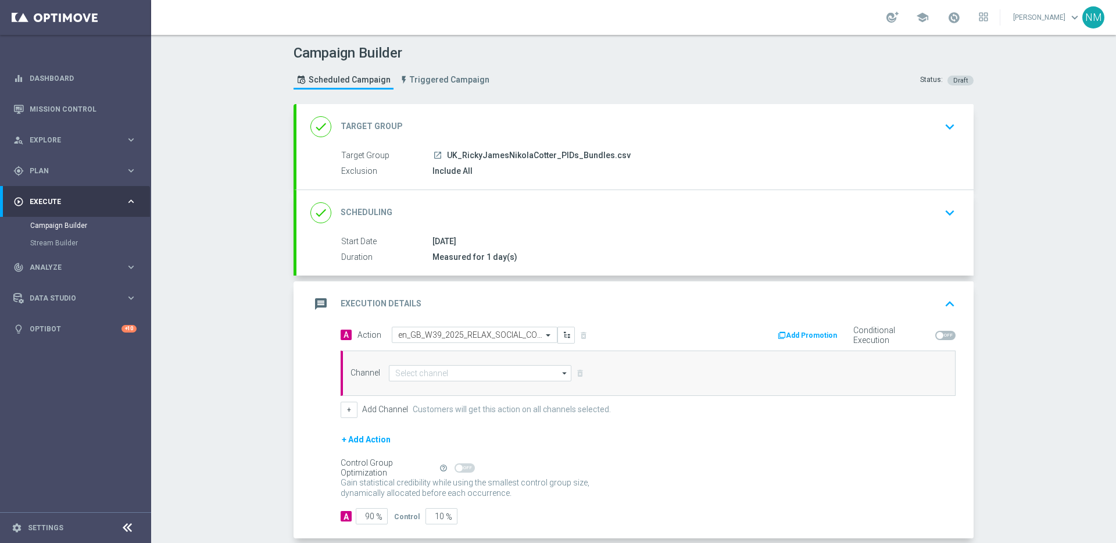
scroll to position [0, 0]
drag, startPoint x: 425, startPoint y: 385, endPoint x: 416, endPoint y: 379, distance: 10.5
click at [423, 385] on div "Channel arrow_drop_down Drag here to set row groups Drag here to set column lab…" at bounding box center [648, 372] width 615 height 45
click at [416, 378] on input at bounding box center [480, 373] width 183 height 16
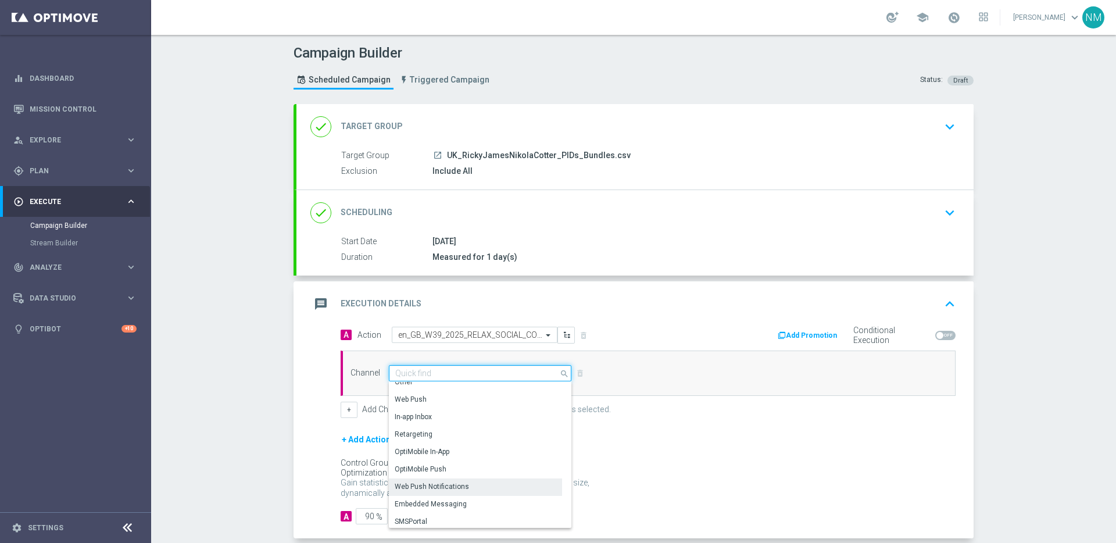
scroll to position [307, 0]
click at [432, 498] on div "Embedded Messaging" at bounding box center [431, 501] width 72 height 10
type input "Embedded Messaging"
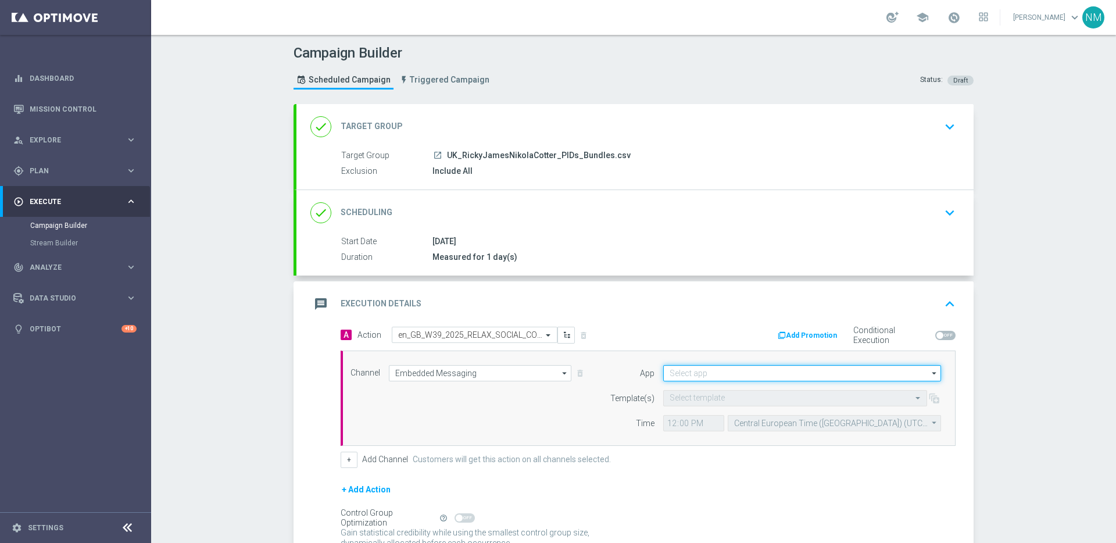
click at [717, 373] on input at bounding box center [802, 373] width 278 height 16
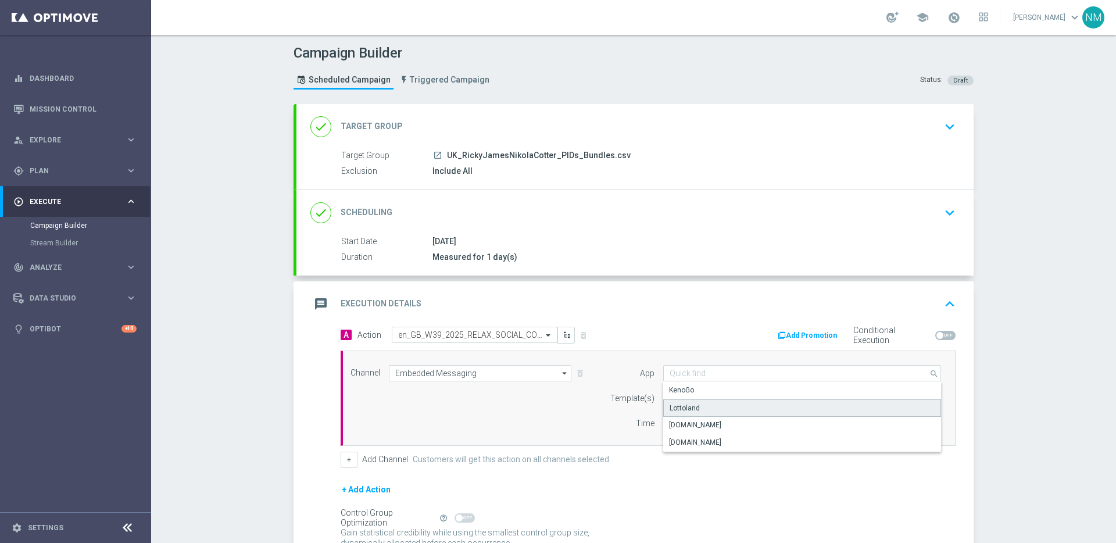
drag, startPoint x: 697, startPoint y: 403, endPoint x: 689, endPoint y: 399, distance: 9.1
click at [697, 404] on div "Lottoland" at bounding box center [802, 407] width 278 height 17
type input "Lottoland"
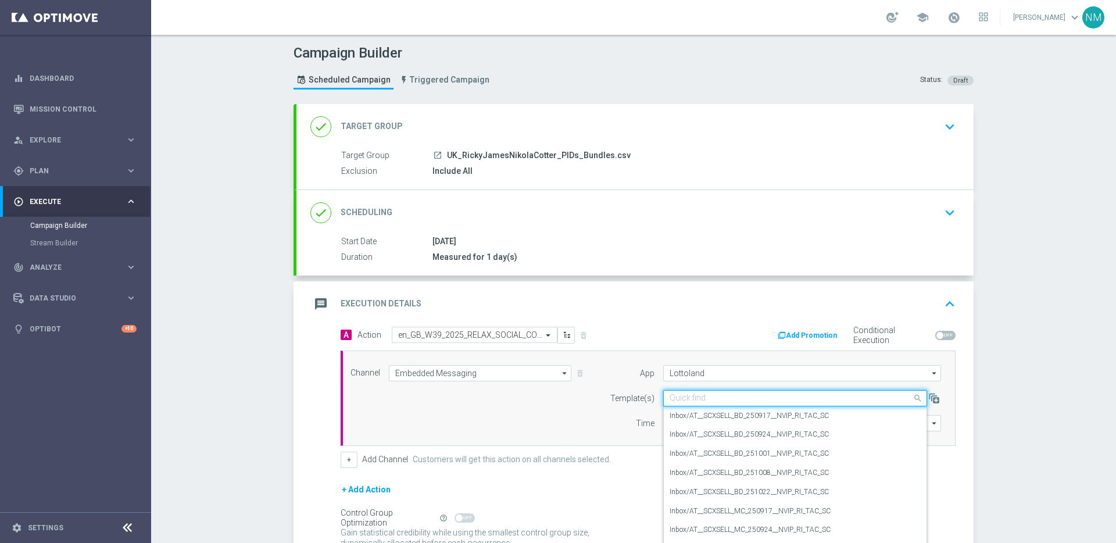
click at [688, 399] on input "text" at bounding box center [784, 399] width 228 height 10
paste input "en_GB_W39_2025_RELAX_SOCIAL_COMPETITION__NVIP_RI_TAC_GM"
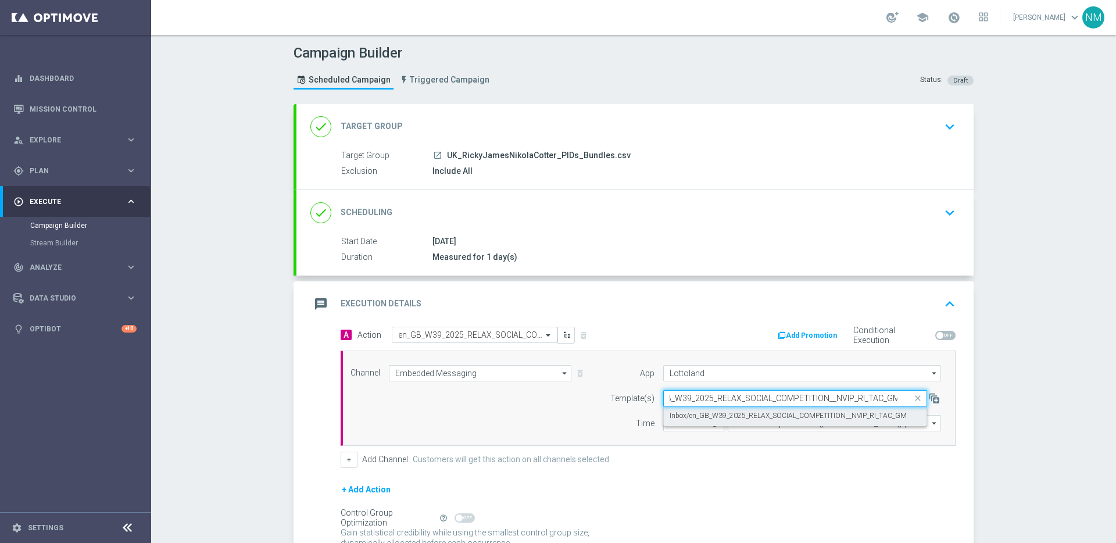
click at [718, 422] on div "Inbox/en_GB_W39_2025_RELAX_SOCIAL_COMPETITION__NVIP_RI_TAC_GM" at bounding box center [795, 415] width 251 height 19
type input "en_GB_W39_2025_RELAX_SOCIAL_COMPETITION__NVIP_RI_TAC_GM"
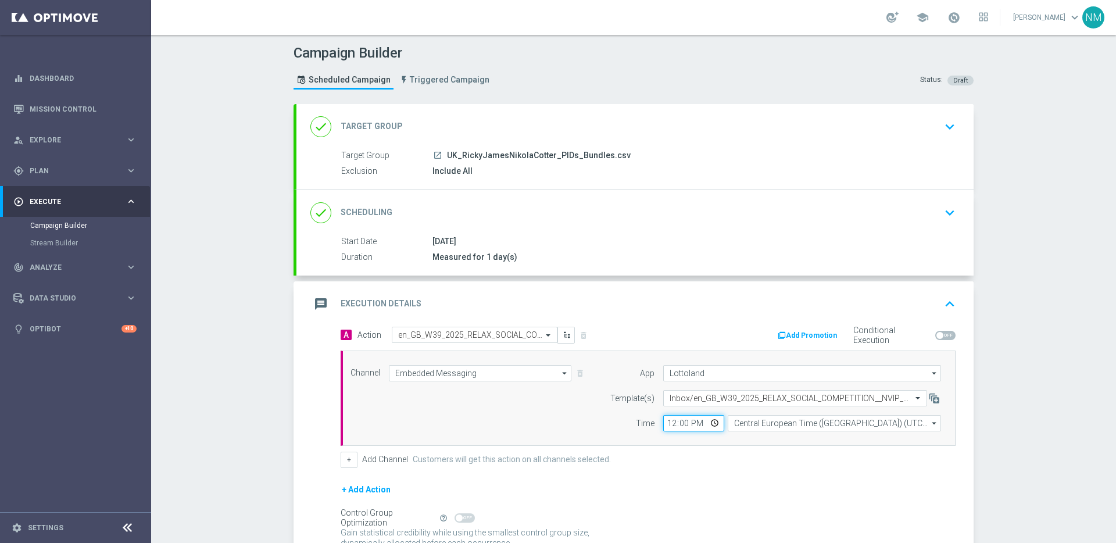
click at [713, 420] on input "12:00" at bounding box center [693, 423] width 61 height 16
type input "10:47"
click at [771, 432] on div "Channel Embedded Messaging Embedded Messaging arrow_drop_down Drag here to set …" at bounding box center [648, 397] width 615 height 95
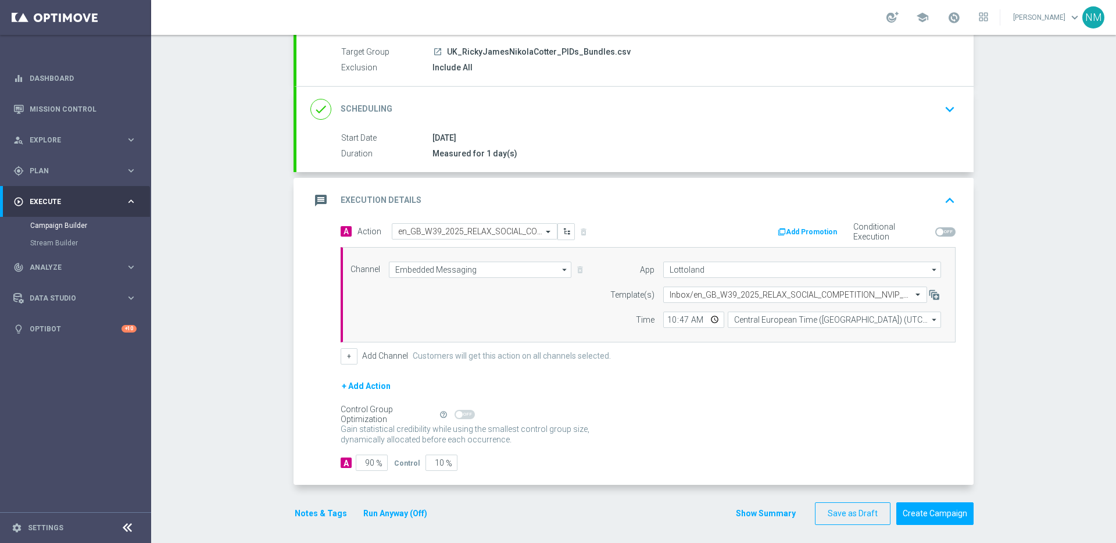
scroll to position [109, 0]
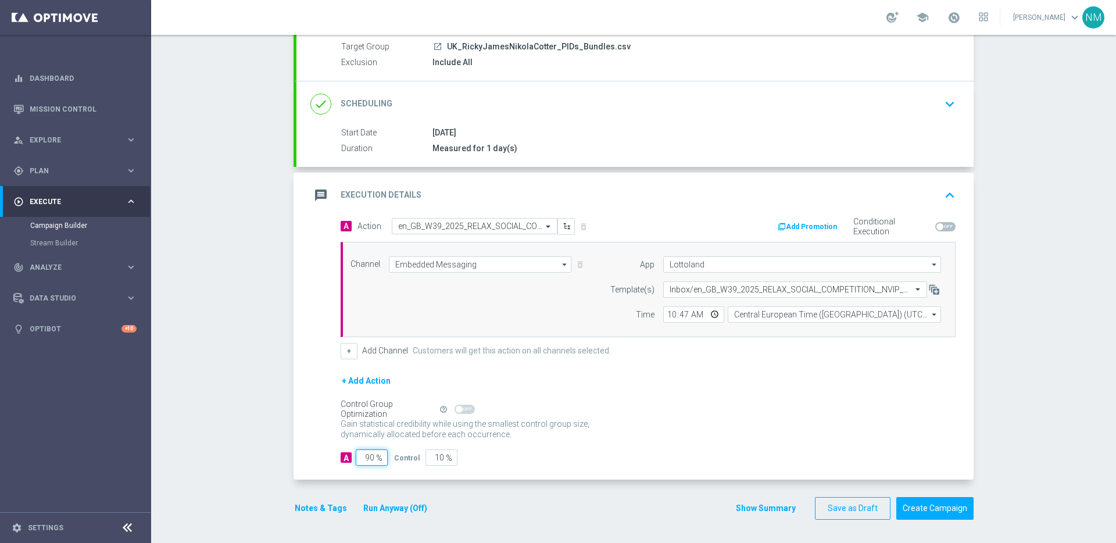
click at [366, 456] on input "90" at bounding box center [372, 457] width 32 height 16
type input "0"
type input "100"
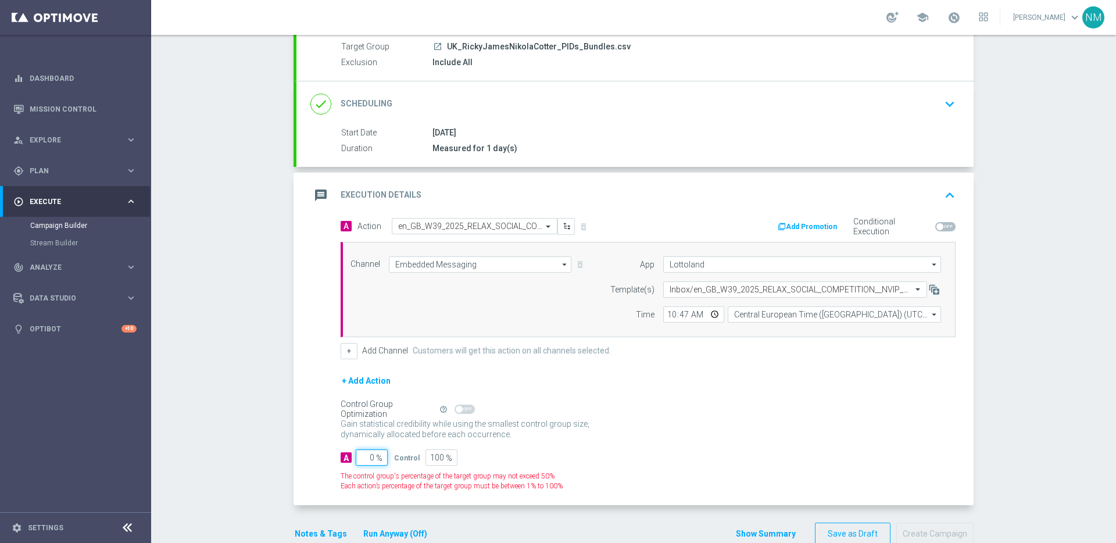
type input "10"
type input "90"
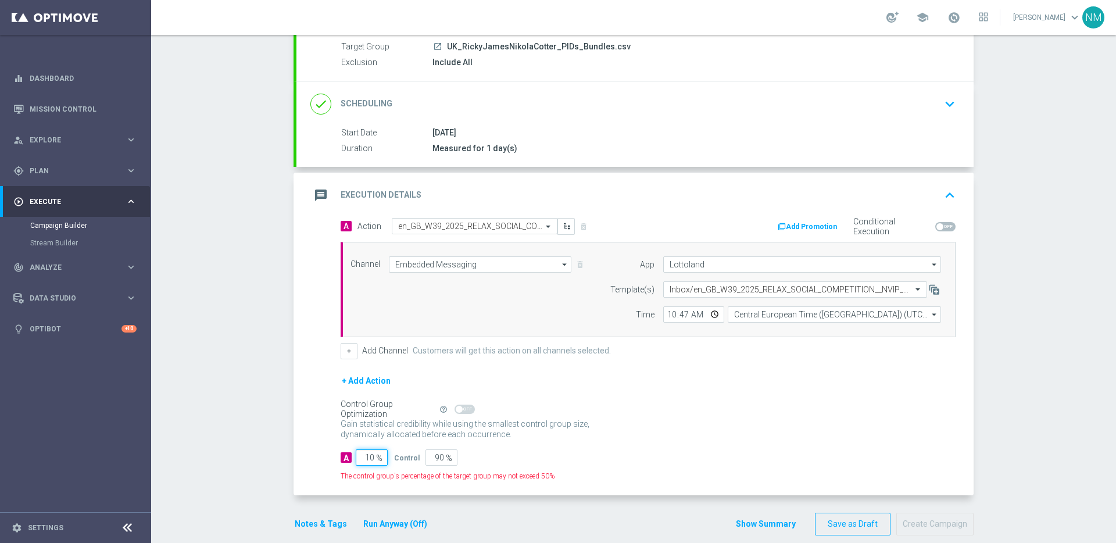
type input "100"
type input "0"
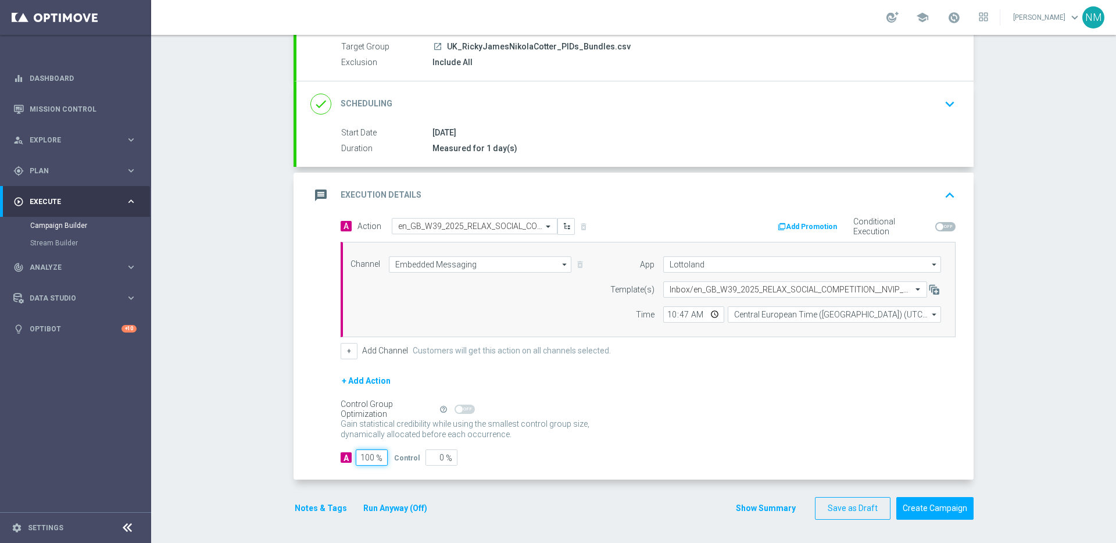
type input "100"
click at [543, 416] on div "Gain statistical credibility while using the smallest control group size, dynam…" at bounding box center [648, 430] width 615 height 28
click at [927, 511] on button "Create Campaign" at bounding box center [934, 508] width 77 height 23
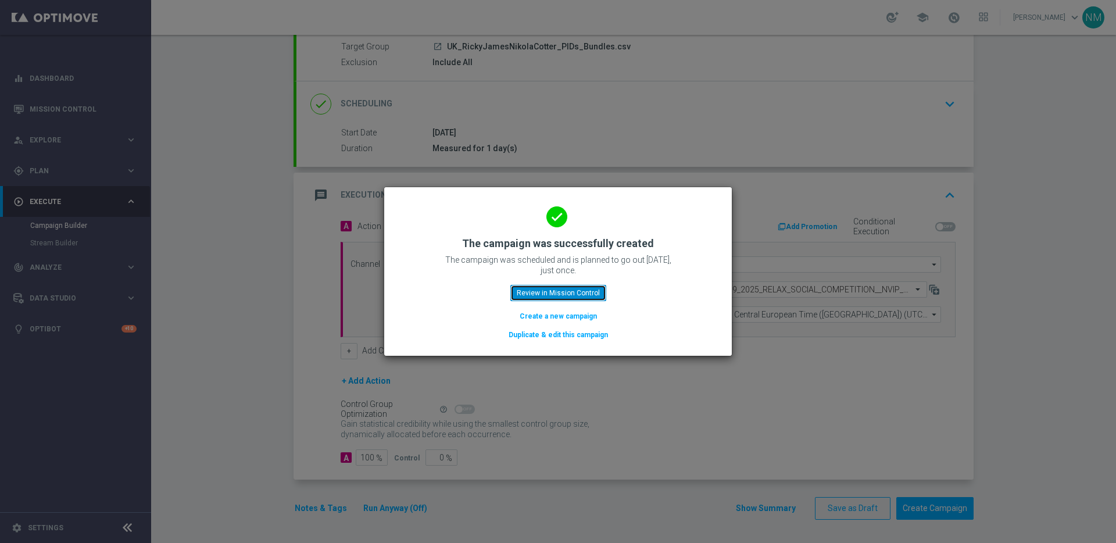
click at [552, 296] on button "Review in Mission Control" at bounding box center [558, 293] width 96 height 16
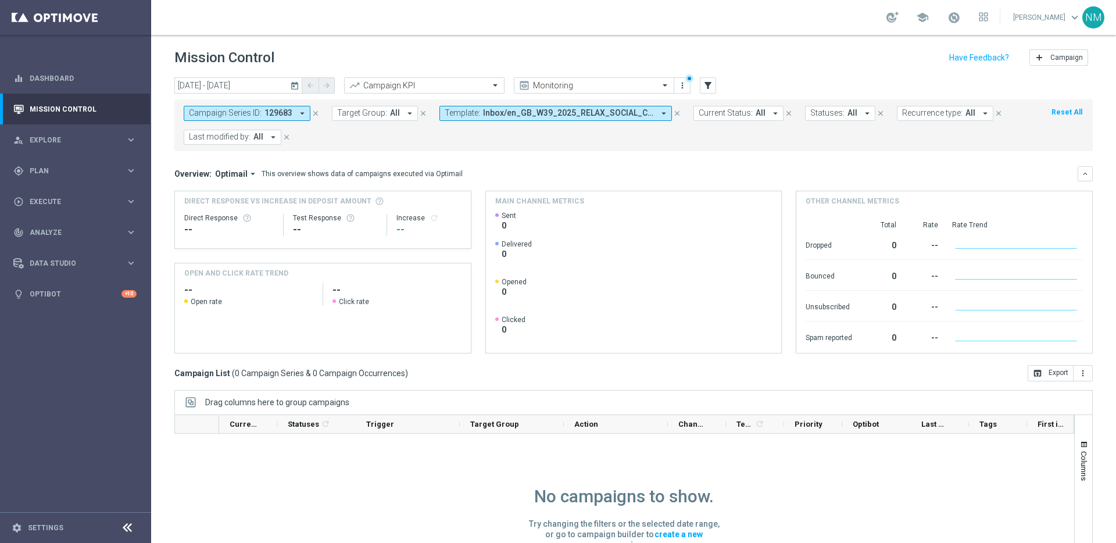
click at [317, 112] on icon "close" at bounding box center [316, 113] width 8 height 8
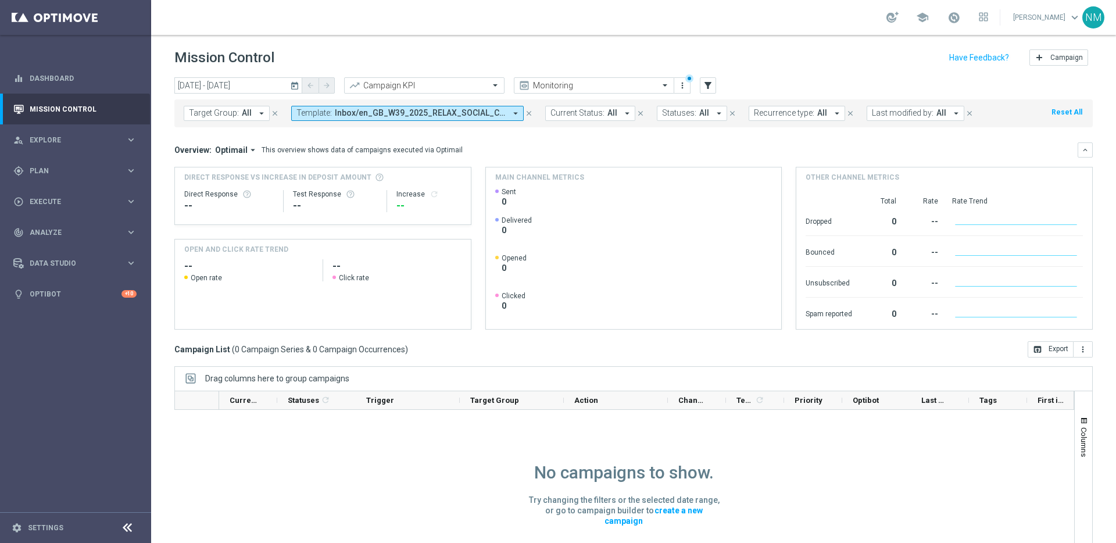
click at [369, 112] on span "Inbox/en_GB_W39_2025_RELAX_SOCIAL_COMPETITION__NVIP_RI_TAC_GM" at bounding box center [420, 113] width 171 height 10
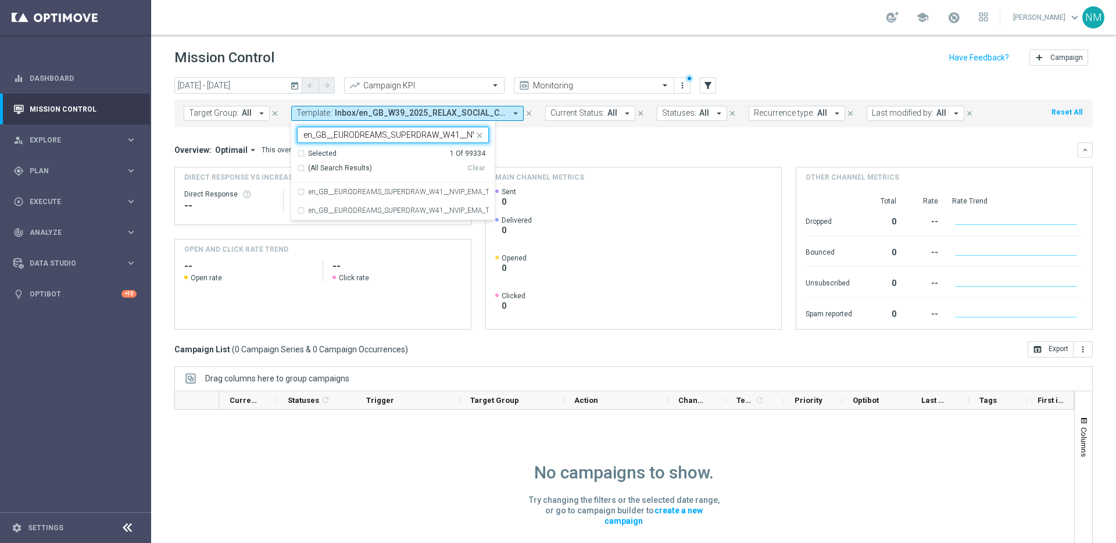
scroll to position [0, 59]
type input "en_GB__EURODREAMS_SUPERDRAW_W41__NVIP_EMA_TAC_LT"
click at [478, 134] on icon "close" at bounding box center [479, 135] width 9 height 9
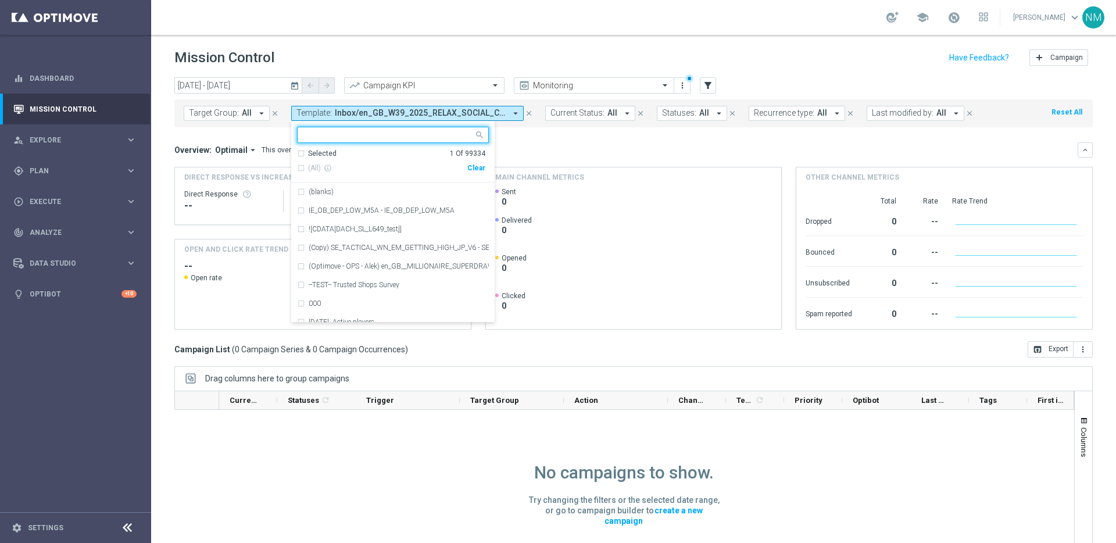
click at [432, 131] on input "text" at bounding box center [388, 135] width 170 height 10
paste input "en_GB__EURODREAMS_SUPERDRAW_W41__NVIP_EMA_TAC_LT"
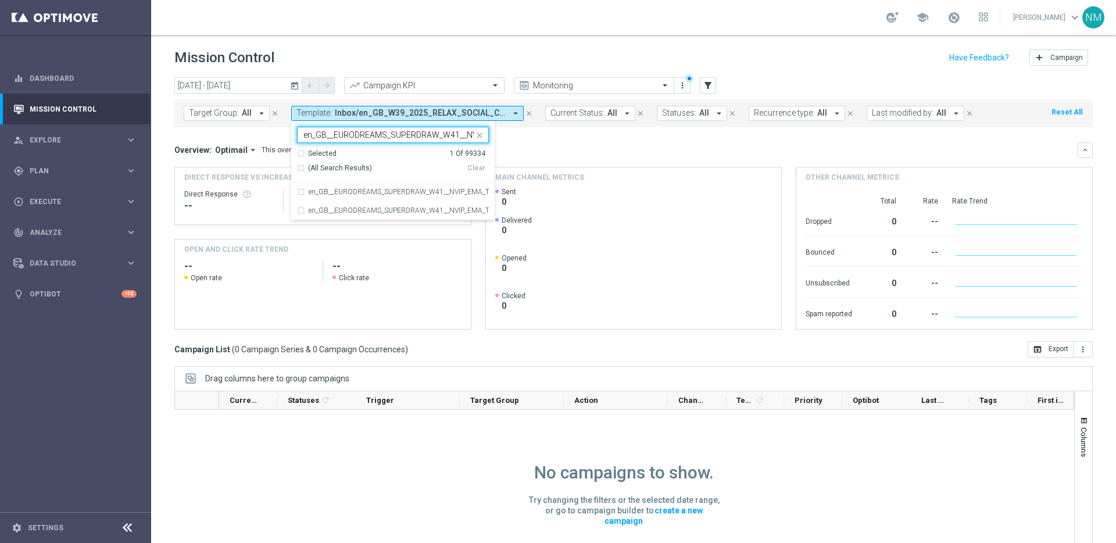
scroll to position [0, 59]
click at [381, 195] on div "en_GB__EURODREAMS_SUPERDRAW_W41__NVIP_EMA_TAC_LT_V1" at bounding box center [393, 192] width 192 height 19
type input "en_GB__EURODREAMS_SUPERDRAW_W41__NVIP_EMA_TAC_LT"
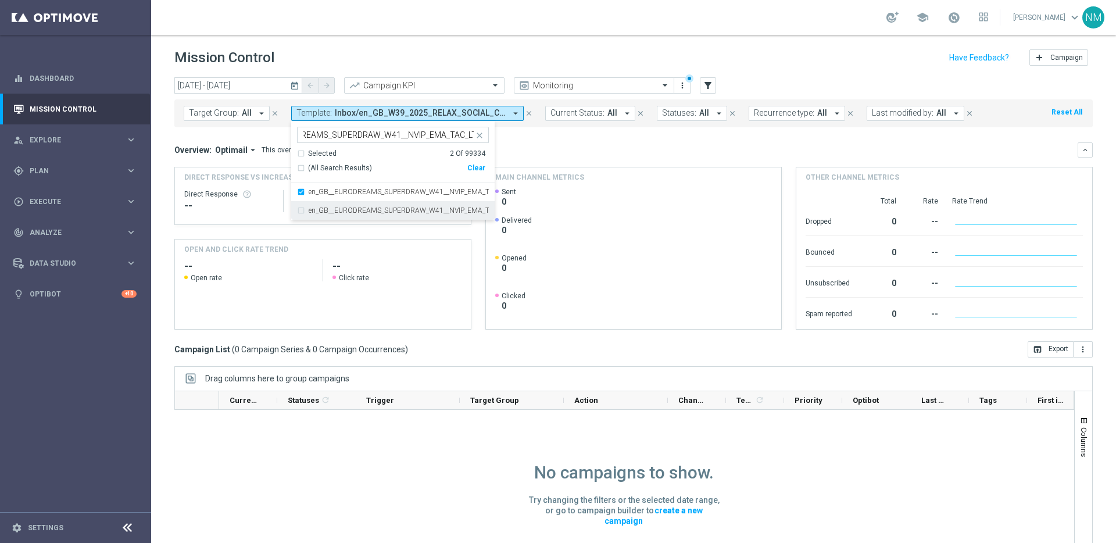
scroll to position [0, 0]
click at [378, 209] on label "en_GB__EURODREAMS_SUPERDRAW_W41__NVIP_EMA_TAC_LT_V2" at bounding box center [399, 210] width 180 height 7
click at [636, 137] on mini-dashboard "Overview: Optimail arrow_drop_down This overview shows data of campaigns execut…" at bounding box center [633, 234] width 918 height 214
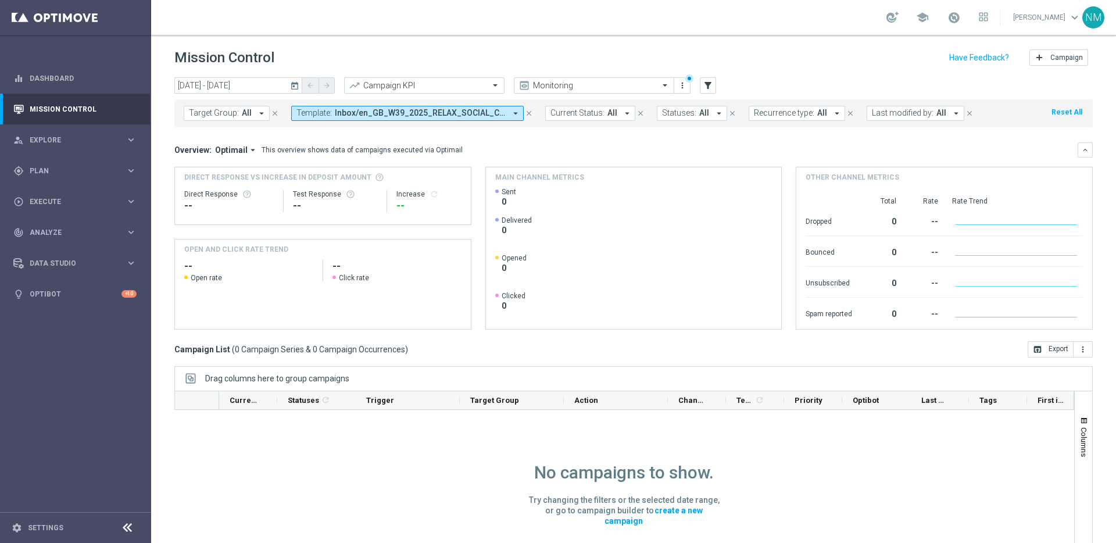
click at [295, 84] on icon "today" at bounding box center [295, 85] width 10 height 10
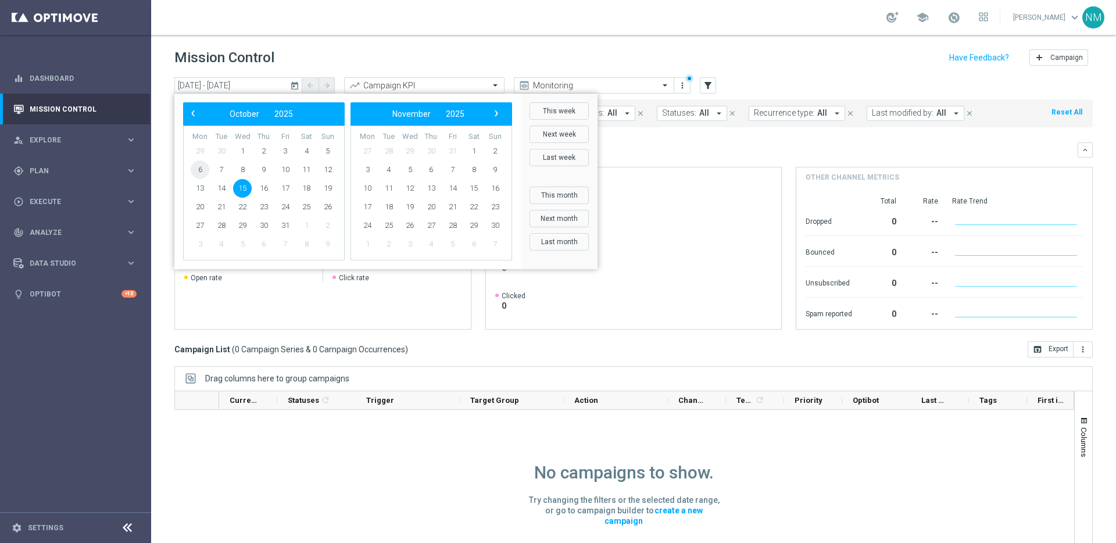
click at [198, 165] on span "6" at bounding box center [200, 169] width 19 height 19
click at [326, 184] on span "19" at bounding box center [328, 188] width 19 height 19
type input "06 Oct 2025 - 19 Oct 2025"
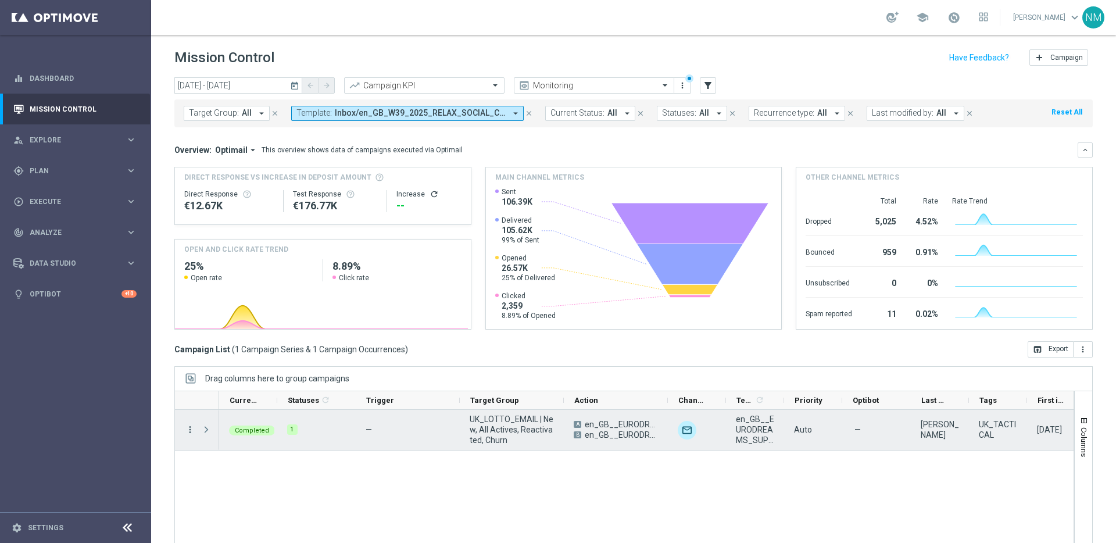
click at [187, 428] on icon "more_vert" at bounding box center [190, 429] width 10 height 10
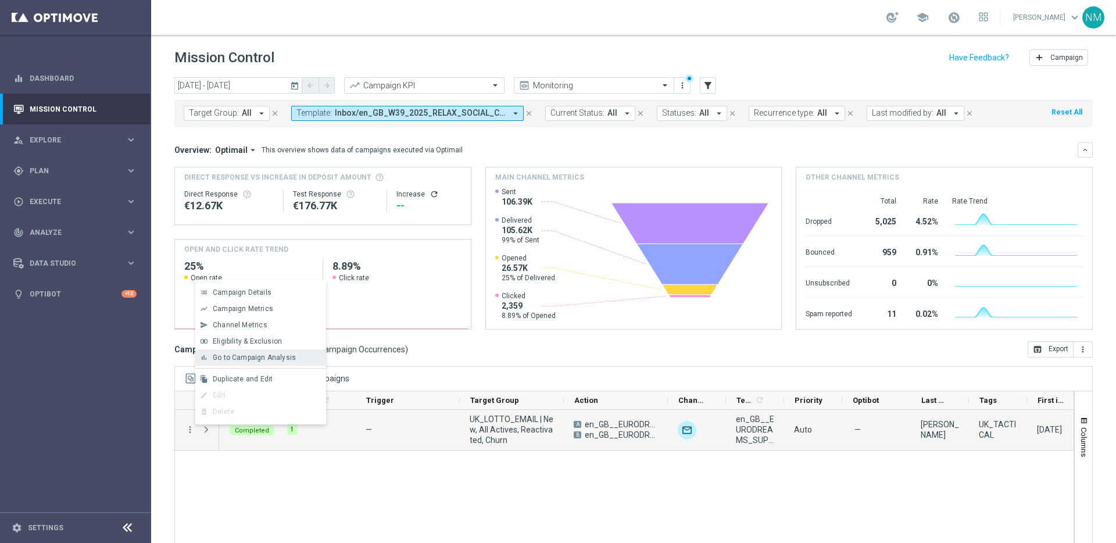
click at [262, 361] on span "Go to Campaign Analysis" at bounding box center [254, 357] width 83 height 8
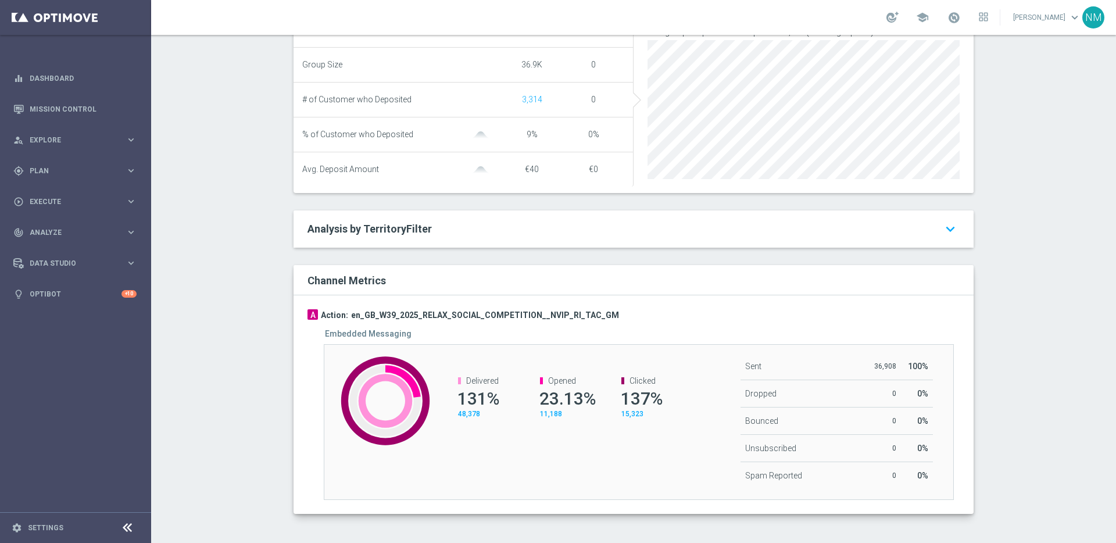
scroll to position [445, 0]
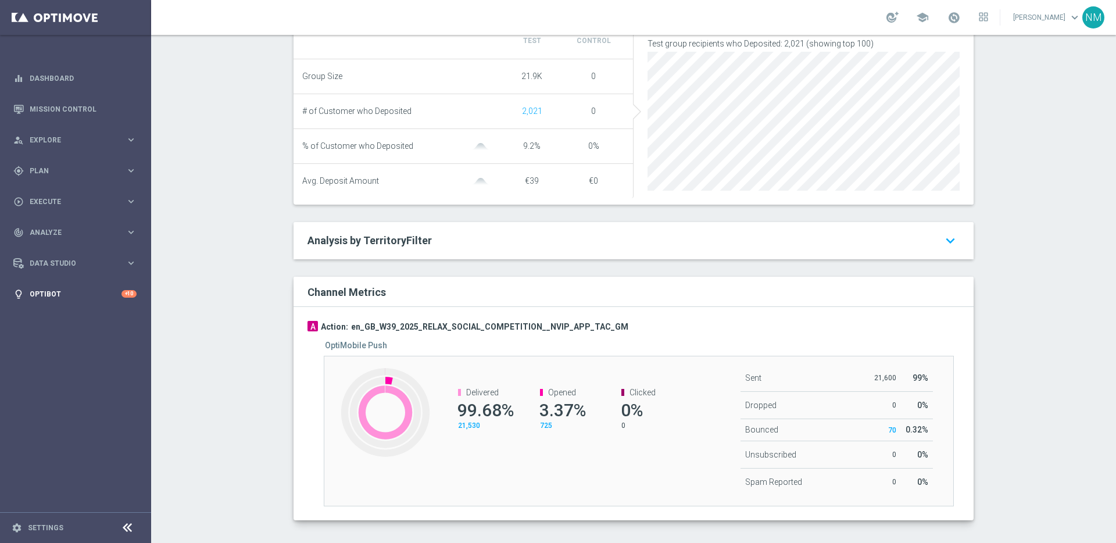
scroll to position [439, 0]
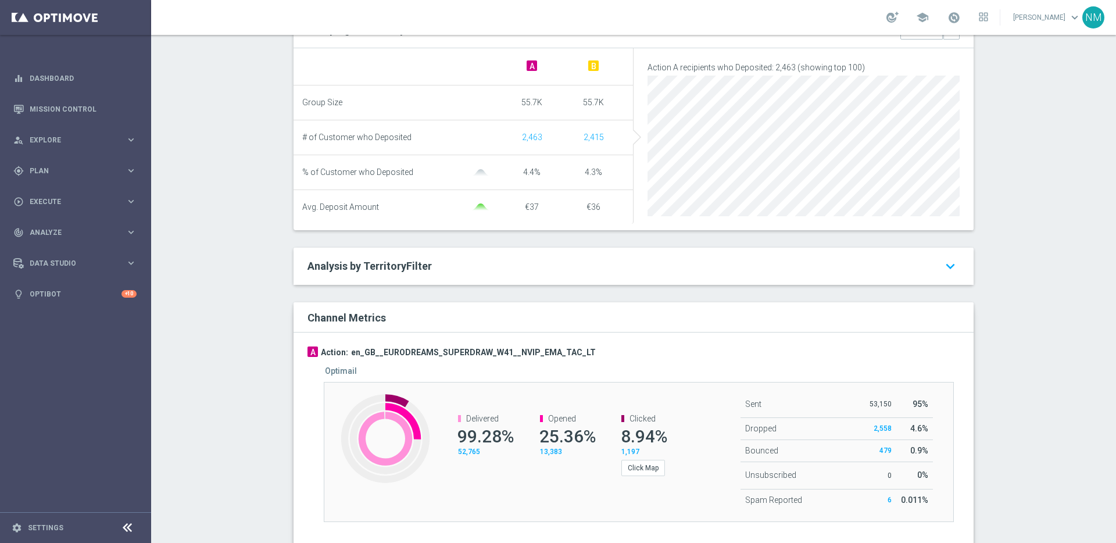
scroll to position [584, 0]
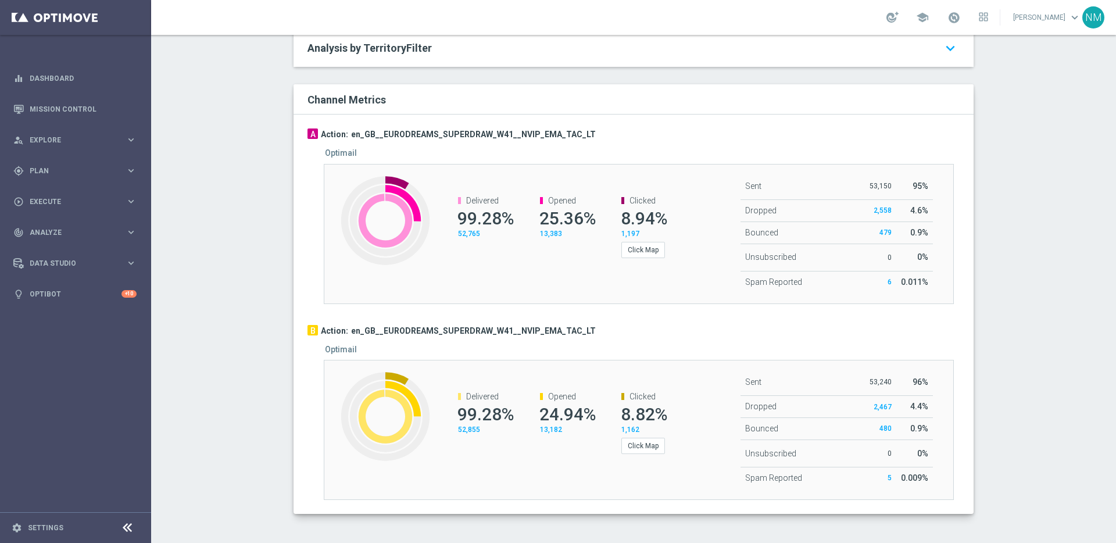
click at [660, 271] on div "Created with Highcharts 9.3.3 Delivered 99.28% 52,765 Opened 25.36% 13,383 Clic…" at bounding box center [639, 234] width 630 height 140
click at [644, 249] on button "Click Map" at bounding box center [643, 250] width 44 height 16
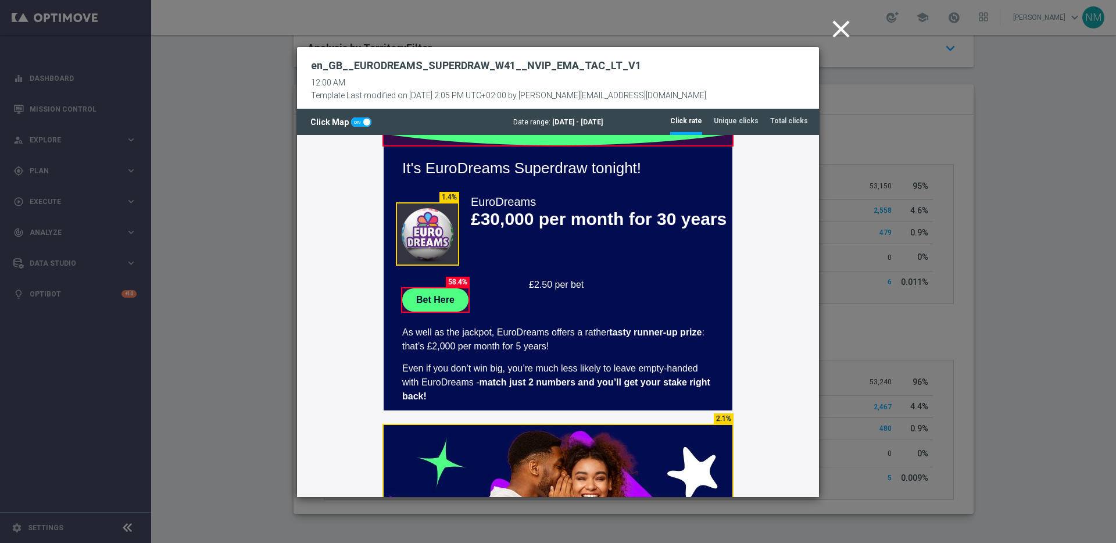
scroll to position [0, 0]
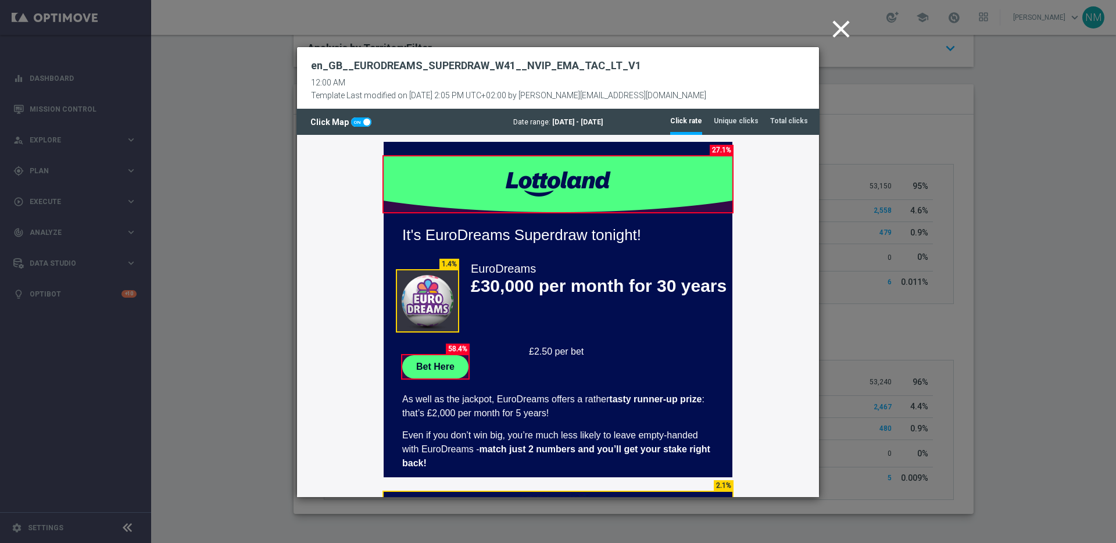
click at [849, 29] on icon "close" at bounding box center [841, 29] width 29 height 29
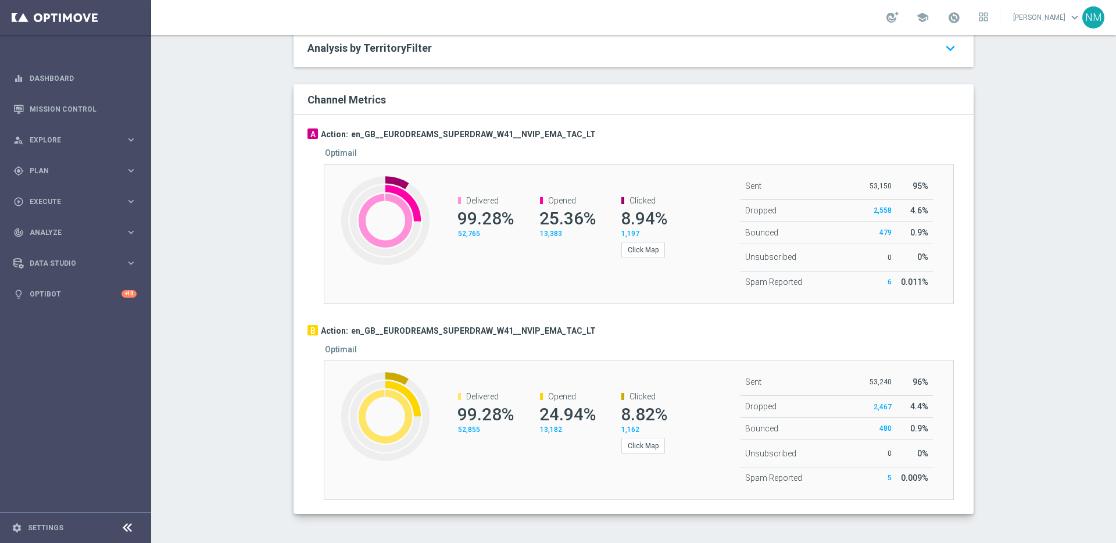
drag, startPoint x: 576, startPoint y: 291, endPoint x: 601, endPoint y: 279, distance: 27.6
click at [577, 291] on div "Created with Highcharts 9.3.3 Delivered 99.28% 52,765 Opened 25.36% 13,383 Clic…" at bounding box center [639, 234] width 630 height 140
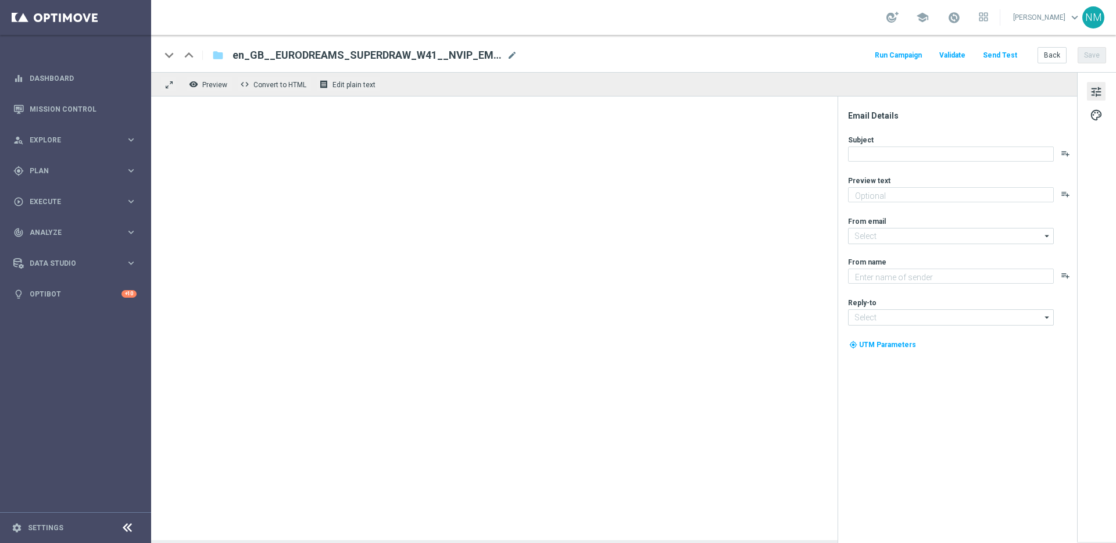
type textarea "That is EuroDreams Superdraw"
type textarea "Lottoland"
type input "[EMAIL_ADDRESS][DOMAIN_NAME]"
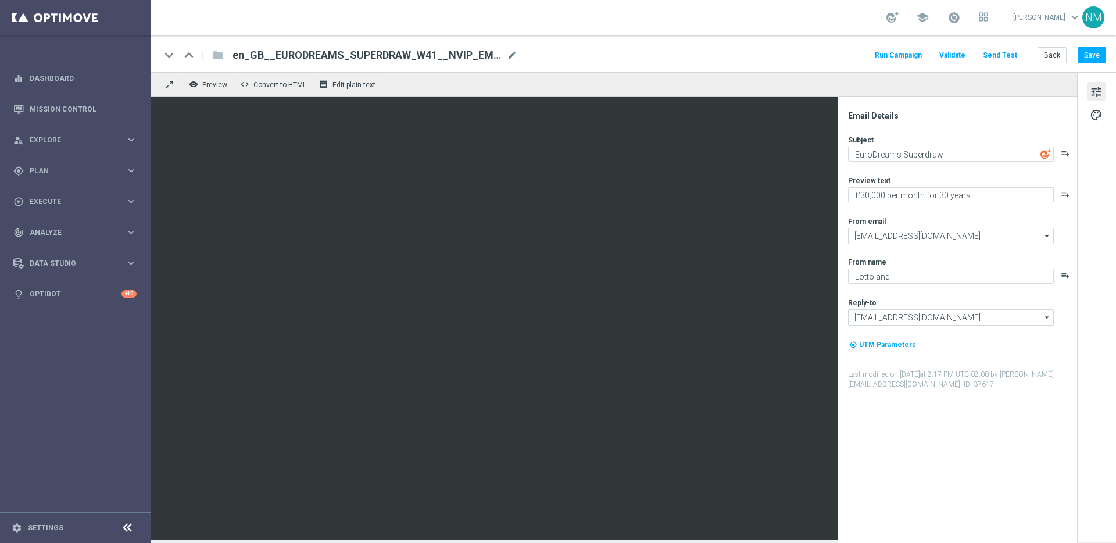
click at [464, 52] on span "en_GB__EURODREAMS_SUPERDRAW_W41__NVIP_EMA_TAC_LT_V2" at bounding box center [368, 55] width 270 height 14
click at [604, 53] on div "keyboard_arrow_down keyboard_arrow_up folder en_GB__EURODREAMS_SUPERDRAW_W41__N…" at bounding box center [633, 55] width 946 height 15
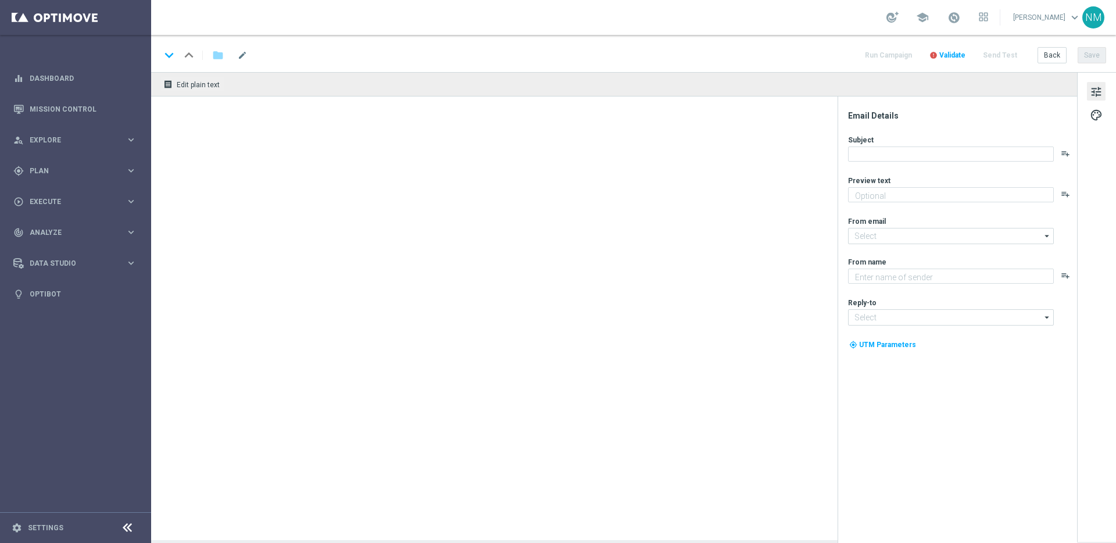
type textarea "That is EuroDreams Superdraw"
type textarea "Lottoland"
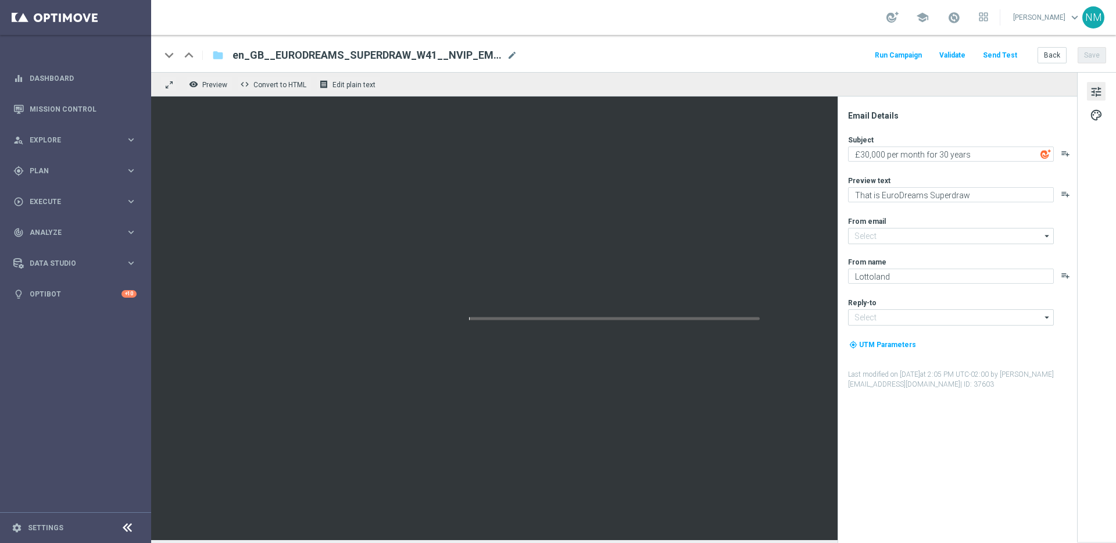
type input "[EMAIL_ADDRESS][DOMAIN_NAME]"
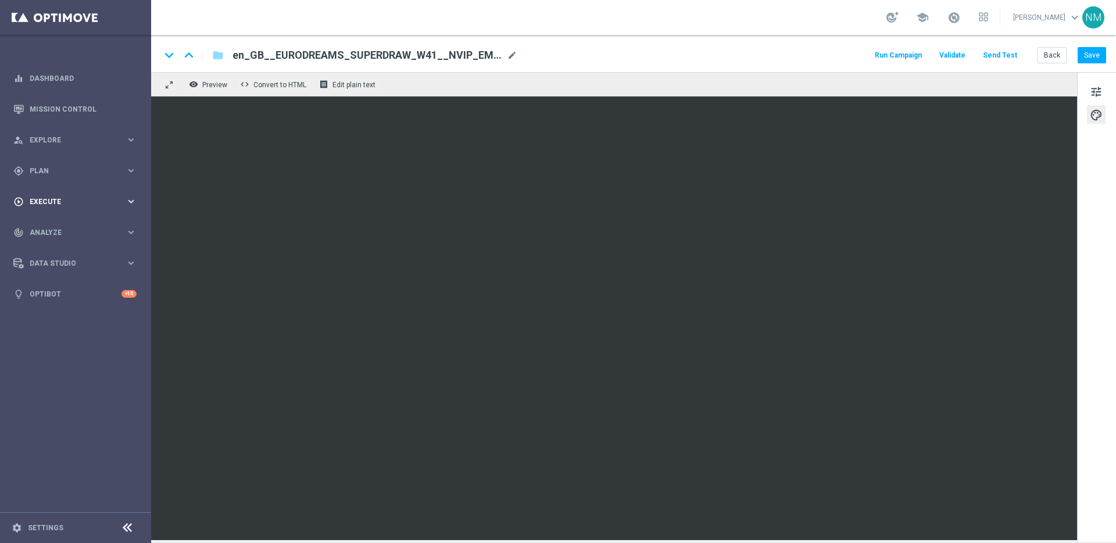
click at [73, 199] on span "Execute" at bounding box center [78, 201] width 96 height 7
click at [67, 162] on div "gps_fixed Plan keyboard_arrow_right" at bounding box center [75, 170] width 150 height 31
click at [60, 198] on link "Target Groups" at bounding box center [75, 194] width 91 height 9
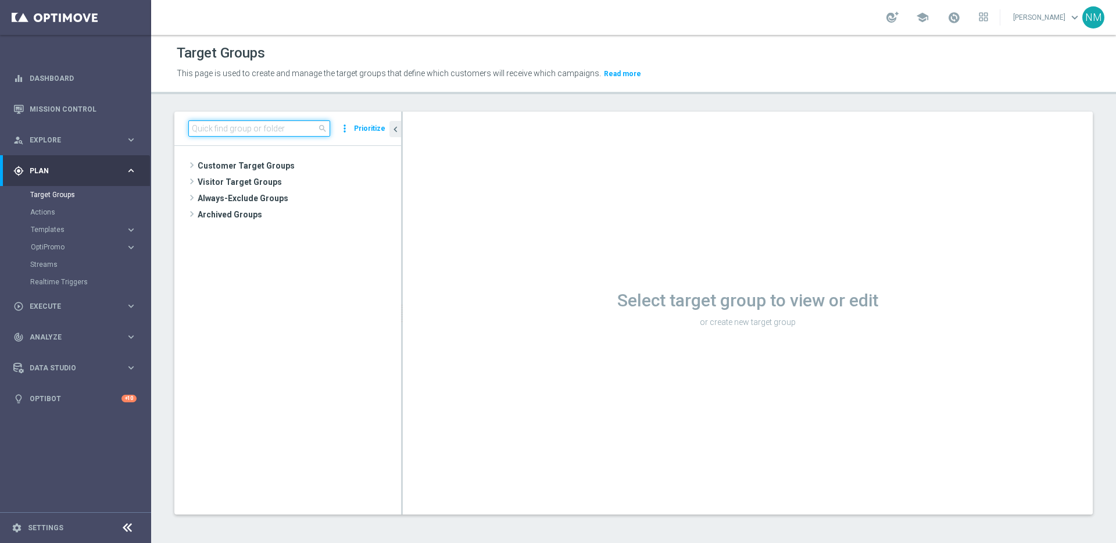
click at [254, 126] on input at bounding box center [259, 128] width 142 height 16
paste input "UK_LOTTO_EMAIL | New, All Actives, Reactivated, Churn"
type input "UK_LOTTO_EMAIL | New, All Actives, Reactivated, Churn"
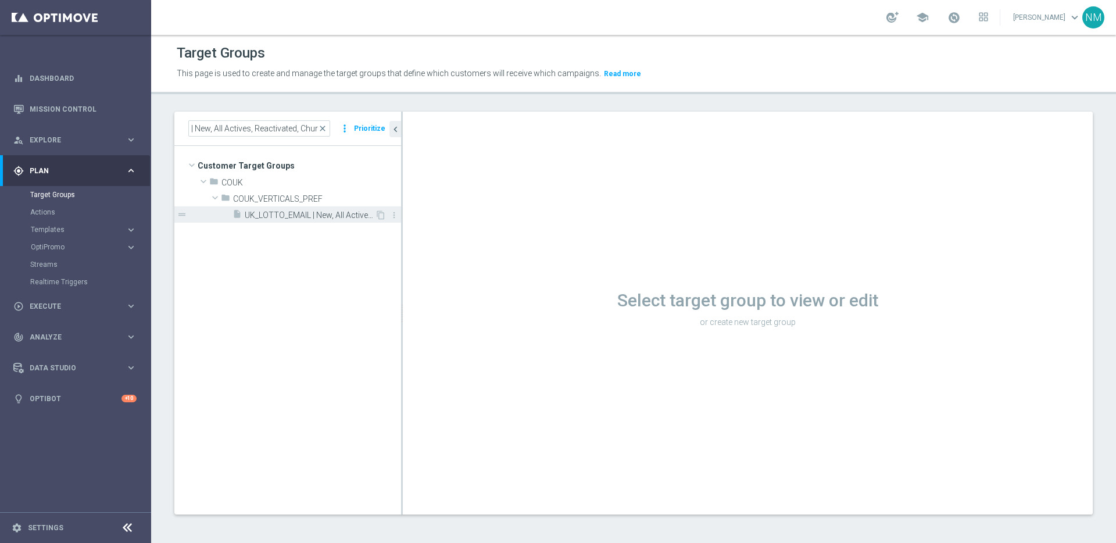
click at [335, 217] on span "UK_LOTTO_EMAIL | New, All Actives, Reactivated, Churn" at bounding box center [310, 215] width 130 height 10
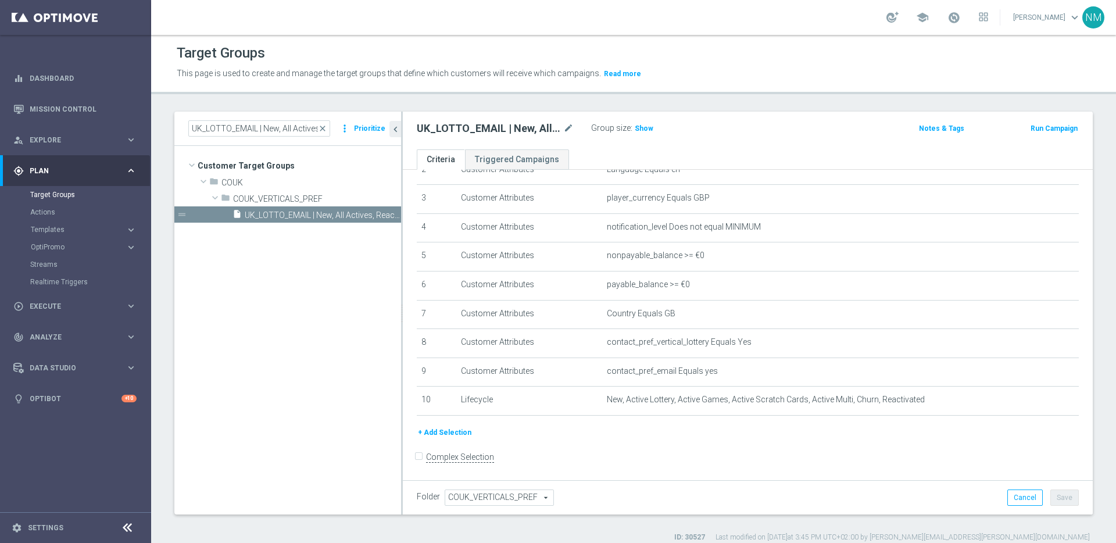
scroll to position [84, 0]
click at [643, 129] on span "Show" at bounding box center [644, 128] width 19 height 8
click at [377, 215] on icon "content_copy" at bounding box center [380, 214] width 9 height 9
click at [275, 214] on span "Copy of UK_LOTTO_EMAIL | New, All Actives, Reactivated, Churn" at bounding box center [310, 215] width 130 height 10
click at [568, 124] on icon "mode_edit" at bounding box center [568, 128] width 10 height 14
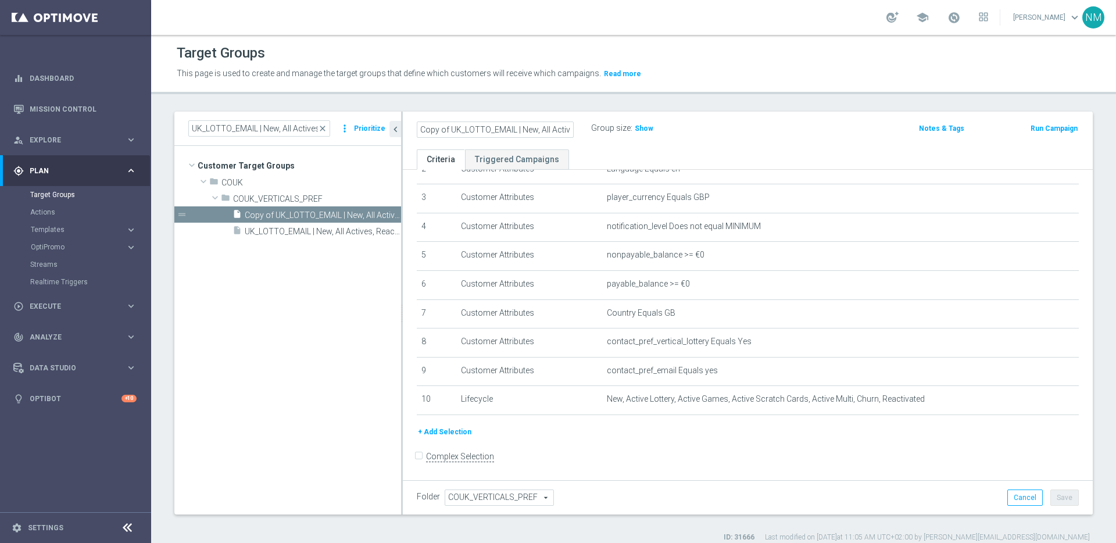
scroll to position [0, 77]
click at [438, 130] on input "Copy of UK_LOTTO_EMAIL | New, All Actives, Reactivated, Churn" at bounding box center [495, 129] width 157 height 16
drag, startPoint x: 450, startPoint y: 127, endPoint x: 417, endPoint y: 126, distance: 32.6
click at [417, 126] on input "Copy of UK_LOTTO_EMAIL | New, All Actives, Reactivated, Churn" at bounding box center [495, 128] width 157 height 16
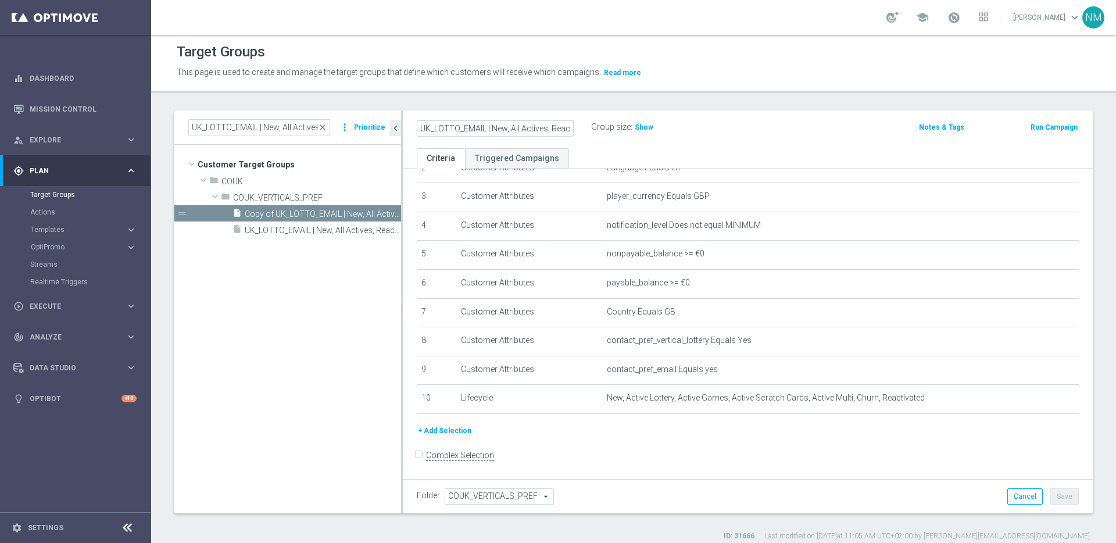
click at [557, 128] on input "UK_LOTTO_EMAIL | New, All Actives, Reactivated, Churn" at bounding box center [495, 128] width 157 height 16
click at [569, 128] on input "UK_LOTTO_EMAIL | New, All Actives, Reactivated, Churn" at bounding box center [495, 128] width 157 height 16
drag, startPoint x: 550, startPoint y: 127, endPoint x: 595, endPoint y: 132, distance: 45.0
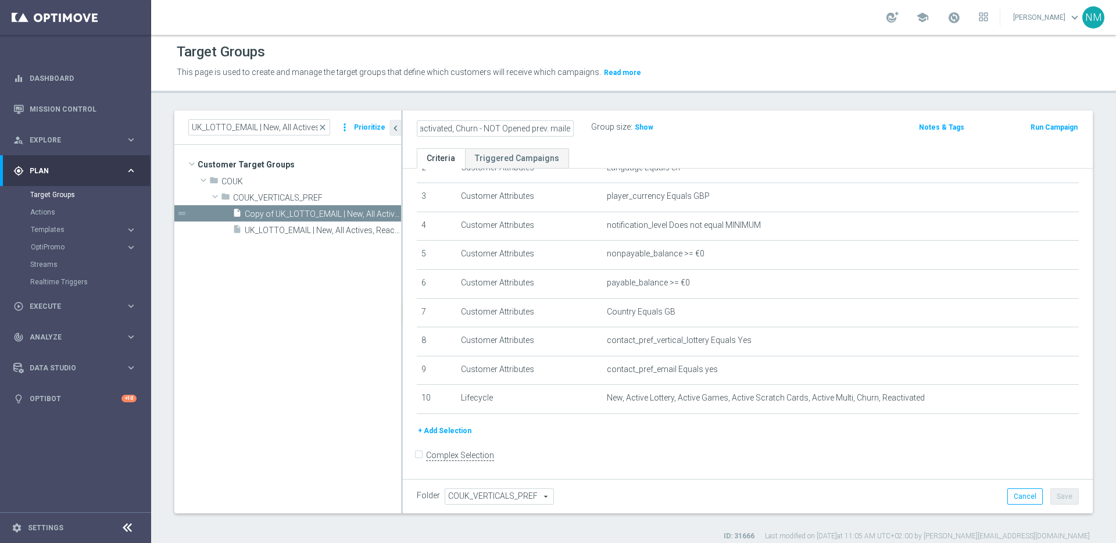
click at [595, 132] on div "UK_LOTTO_EMAIL | New, All Actives, Reactivated, Churn - NOT Opened prev. mailer…" at bounding box center [634, 127] width 453 height 17
click at [496, 130] on input "UK_LOTTO_EMAIL | New, All Actives, Reactivated, Churn - NOT Opened prev. ED mai…" at bounding box center [495, 128] width 157 height 16
click at [496, 129] on input "UK_LOTTO_EMAIL | New, All Actives, Reactivated, Churn - NOT Opened prev. ED mai…" at bounding box center [495, 128] width 157 height 16
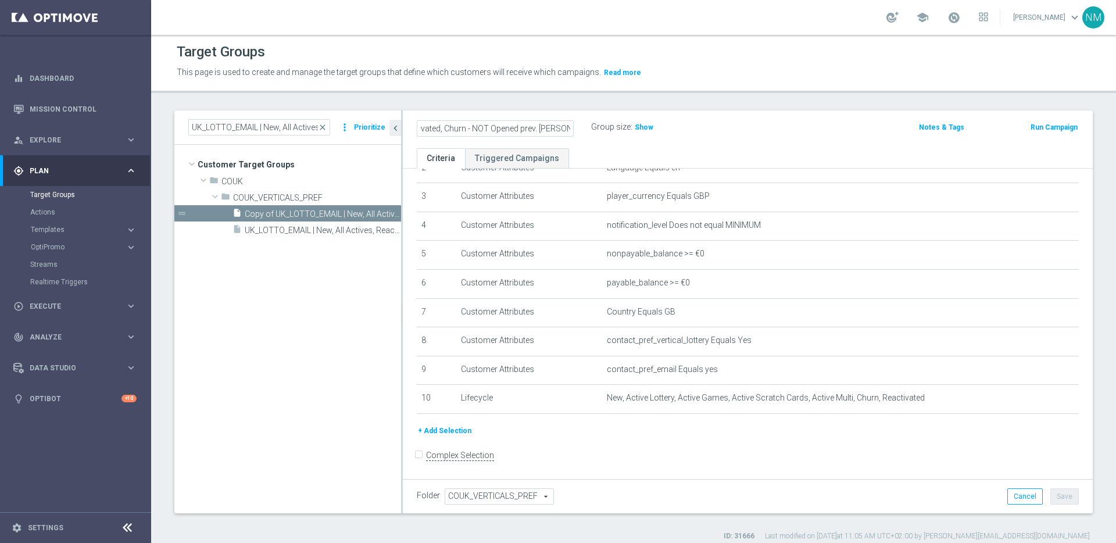
type input "UK_LOTTO_EMAIL | New, All Actives, Reactivated, Churn - NOT Opened prev. ED mai…"
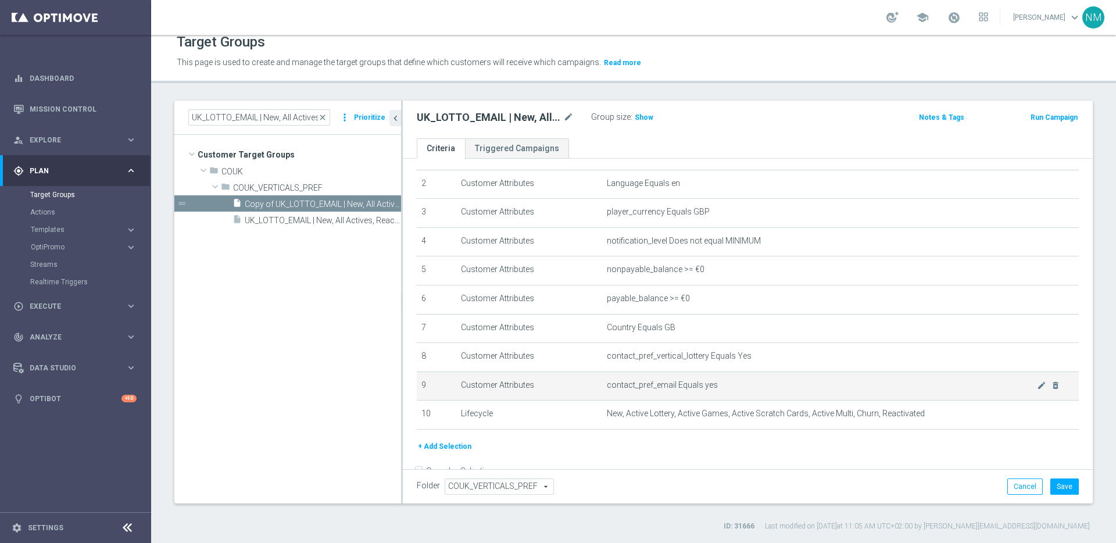
scroll to position [0, 0]
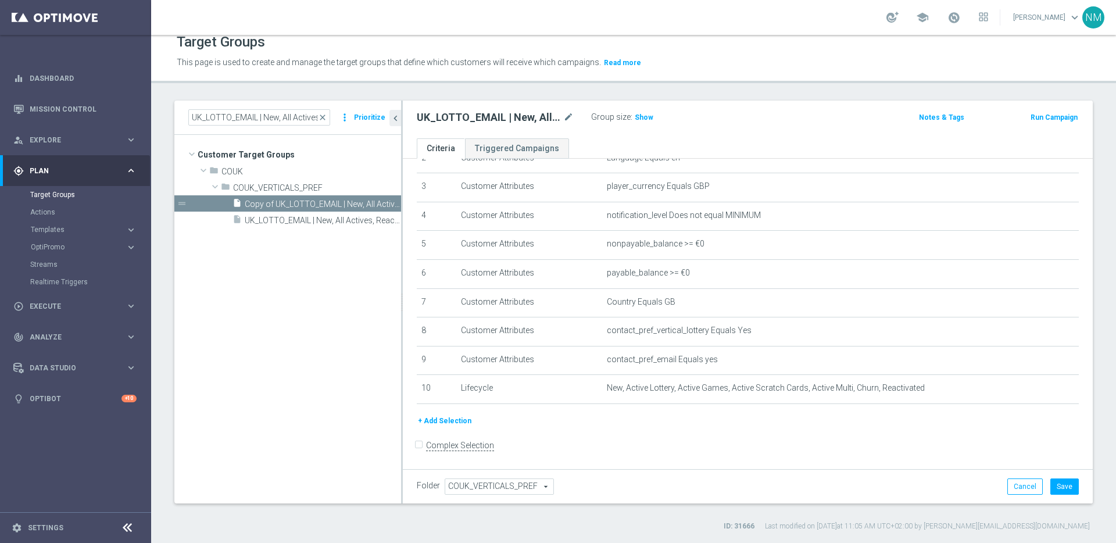
click at [445, 417] on button "+ Add Selection" at bounding box center [445, 420] width 56 height 13
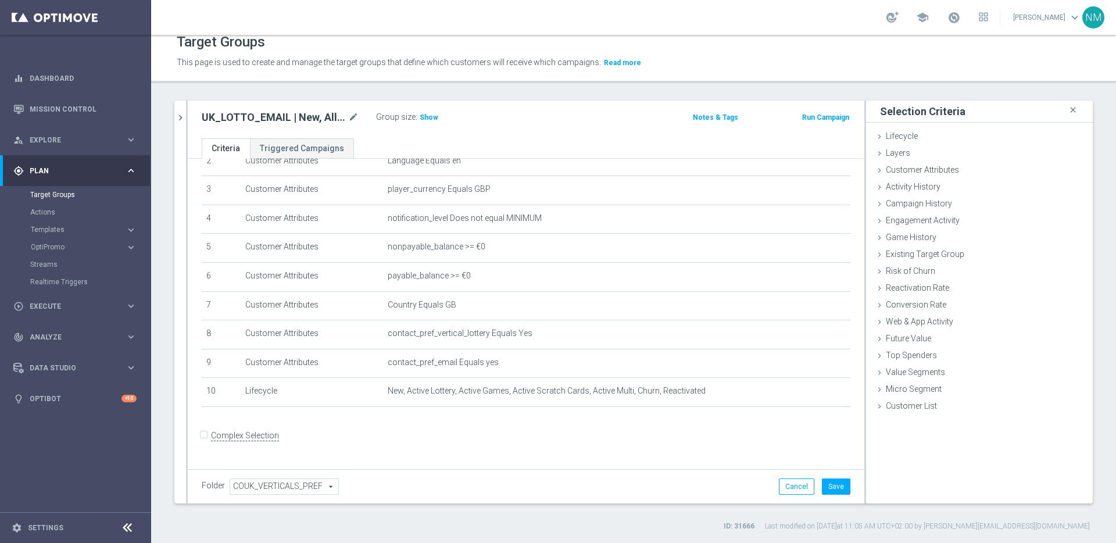
scroll to position [72, 0]
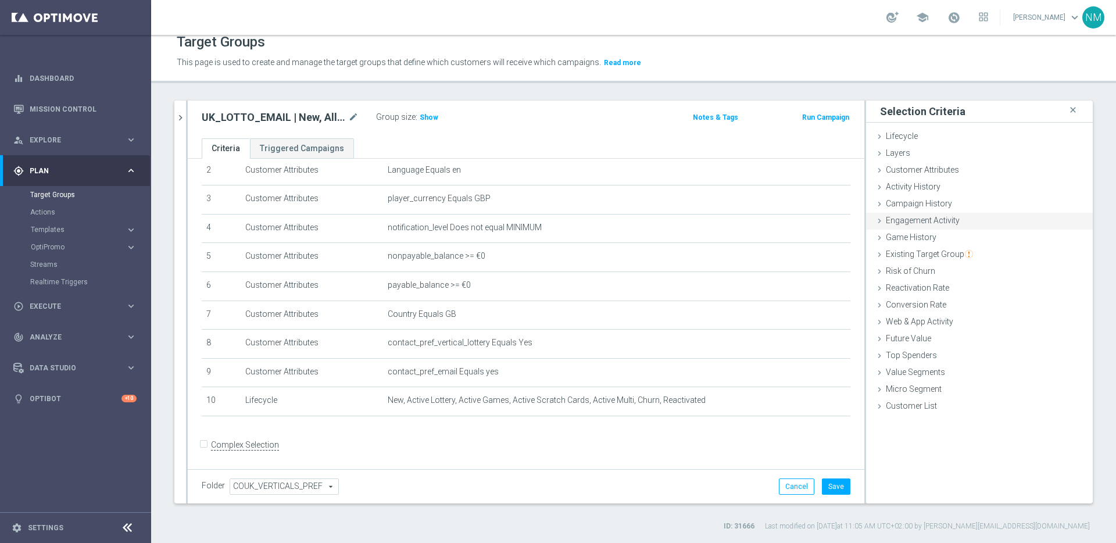
click at [875, 222] on icon at bounding box center [879, 220] width 9 height 9
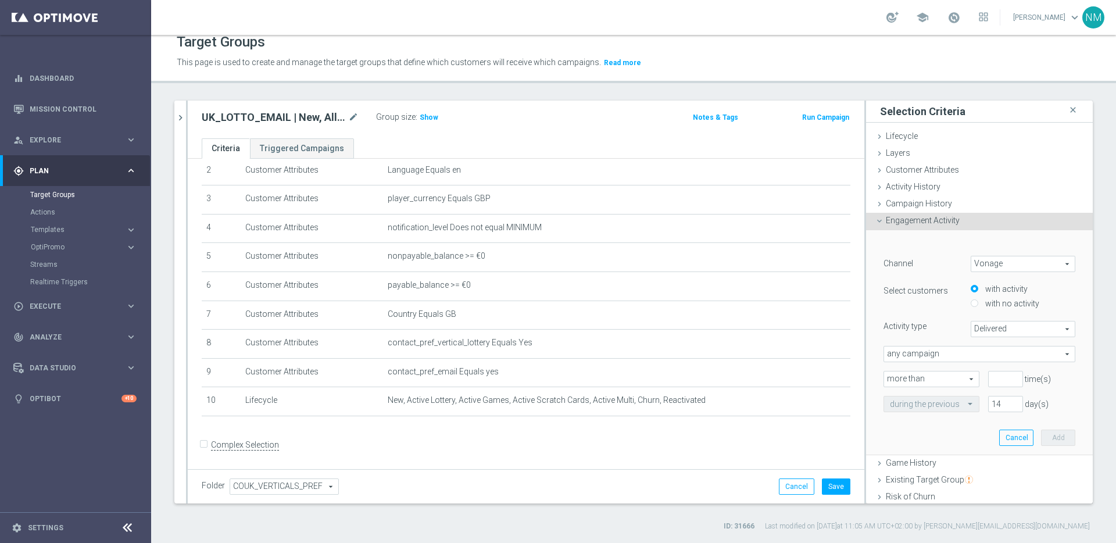
scroll to position [2, 0]
click at [1021, 261] on span "Vonage" at bounding box center [1022, 261] width 103 height 15
click at [1010, 323] on span "Optimail" at bounding box center [1023, 323] width 92 height 9
type input "Optimail"
type input "Bounced"
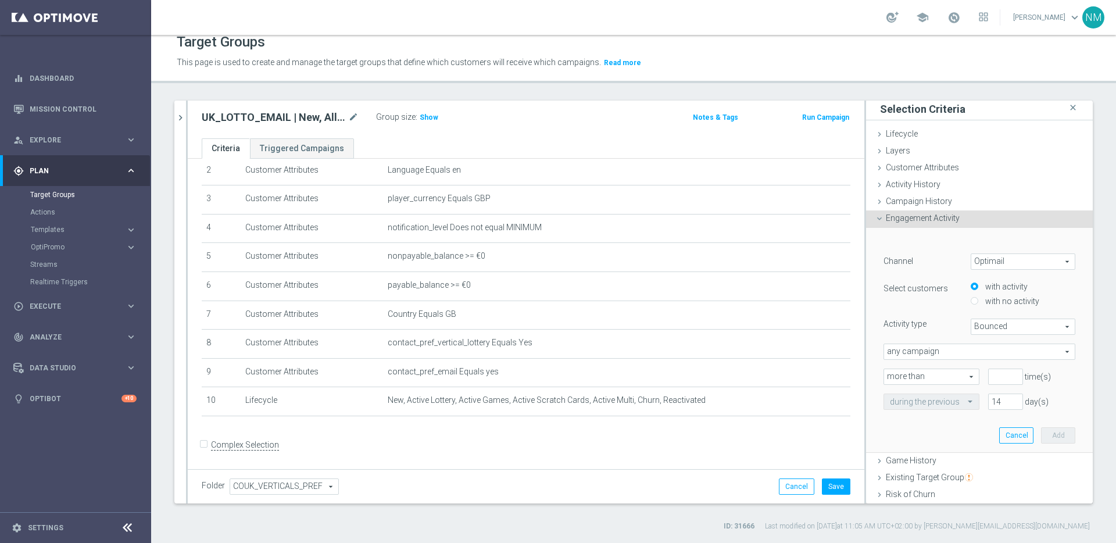
click at [1005, 303] on label "with no activity" at bounding box center [1010, 301] width 57 height 10
click at [978, 303] on input "with no activity" at bounding box center [975, 302] width 8 height 8
radio input "true"
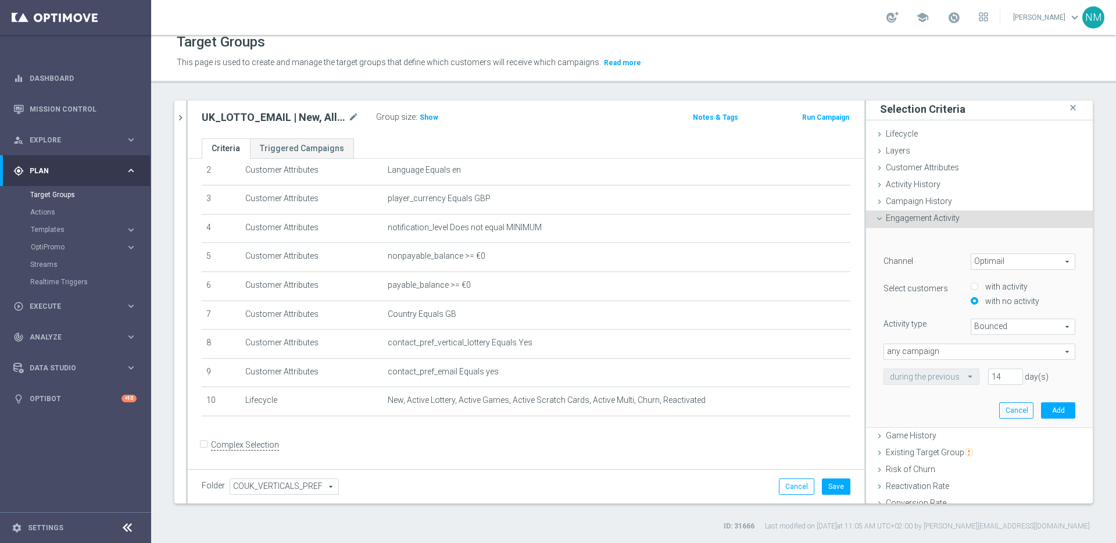
click at [999, 327] on span "Bounced" at bounding box center [1022, 326] width 103 height 15
click at [997, 403] on span "Opened" at bounding box center [1023, 403] width 92 height 9
type input "Opened"
click at [899, 350] on span "any campaign" at bounding box center [979, 351] width 191 height 15
click at [913, 395] on span "one or more actions" at bounding box center [979, 398] width 179 height 9
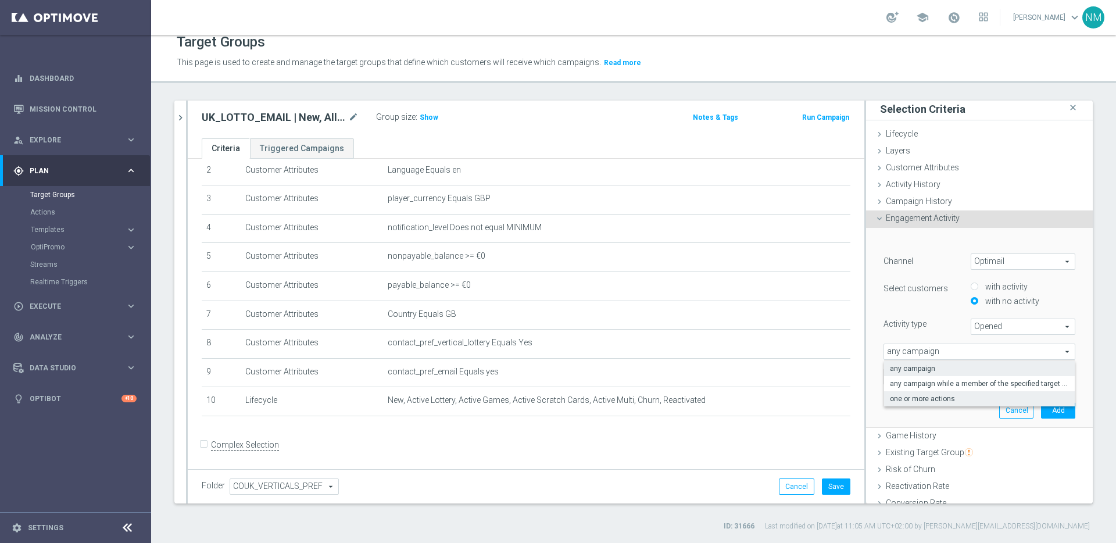
type input "one or more actions"
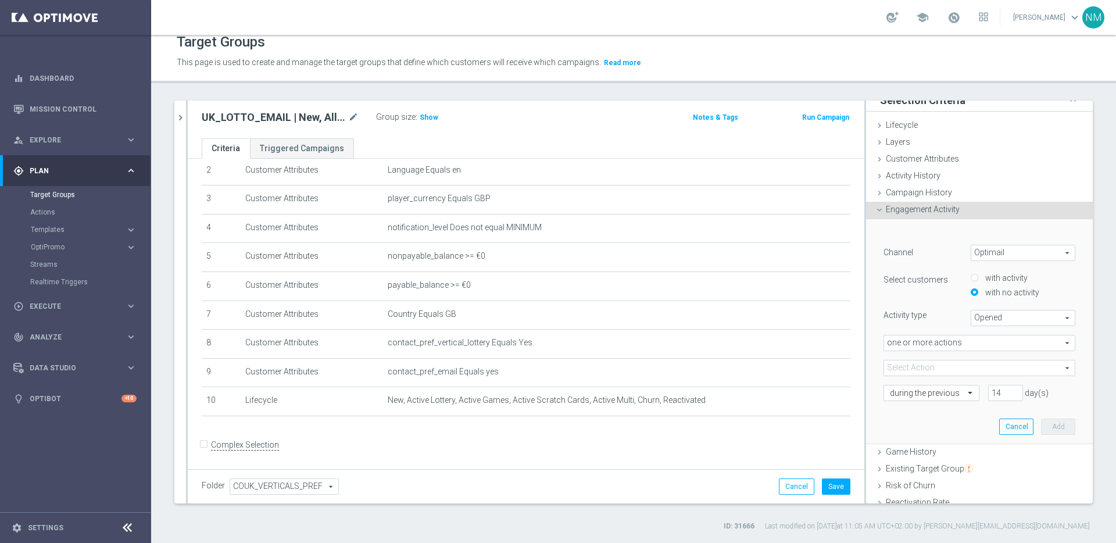
scroll to position [23, 0]
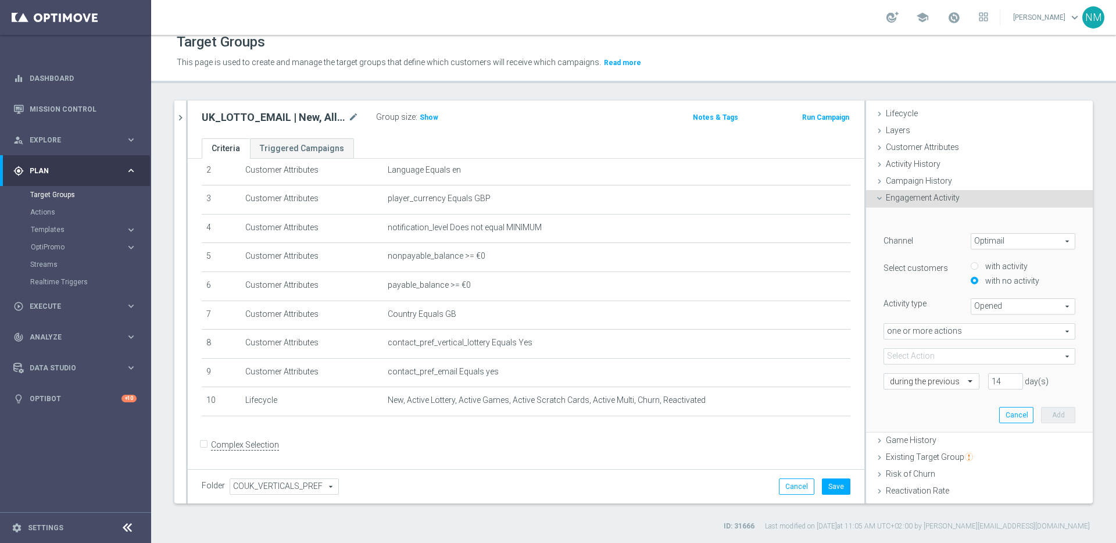
click at [948, 361] on span at bounding box center [979, 356] width 191 height 15
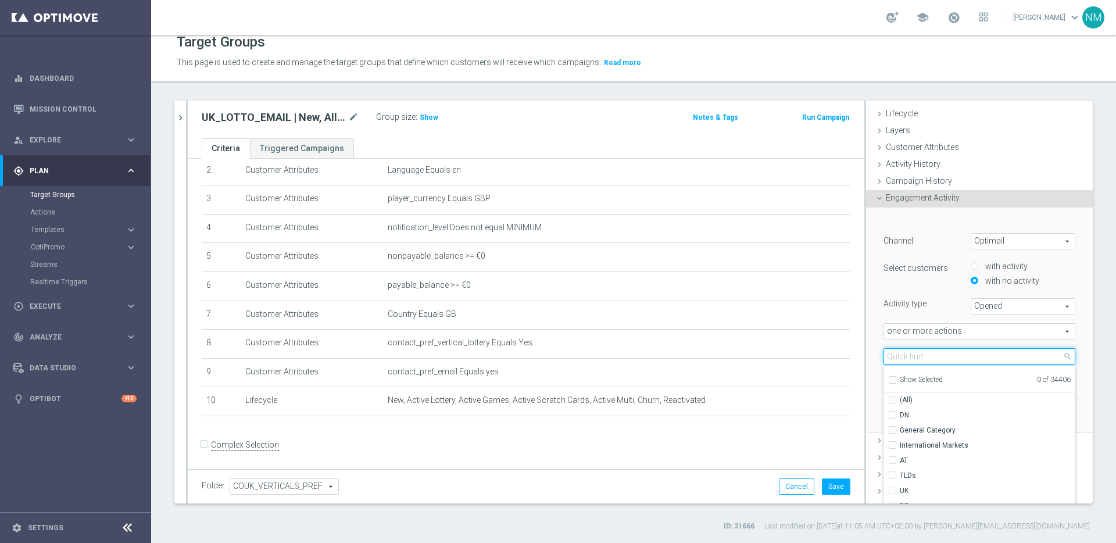
click at [909, 360] on input "search" at bounding box center [980, 356] width 192 height 16
paste input "en_GB__EURODREAMS_SUPERDRAW_W41__NVIP_EMA_TAC_LT"
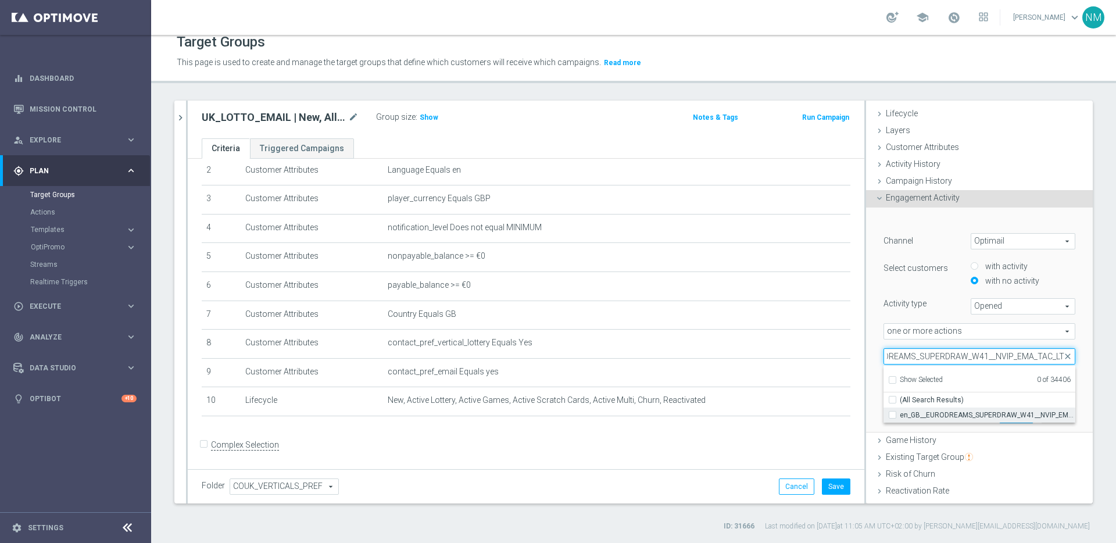
type input "en_GB__EURODREAMS_SUPERDRAW_W41__NVIP_EMA_TAC_LT"
click at [918, 419] on label "en_GB__EURODREAMS_SUPERDRAW_W41__NVIP_EMA_TAC_LT" at bounding box center [988, 414] width 176 height 15
click at [900, 419] on input "en_GB__EURODREAMS_SUPERDRAW_W41__NVIP_EMA_TAC_LT" at bounding box center [896, 415] width 8 height 8
checkbox input "true"
type input "en_GB__EURODREAMS_SUPERDRAW_W41__NVIP_EMA_TAC_LT"
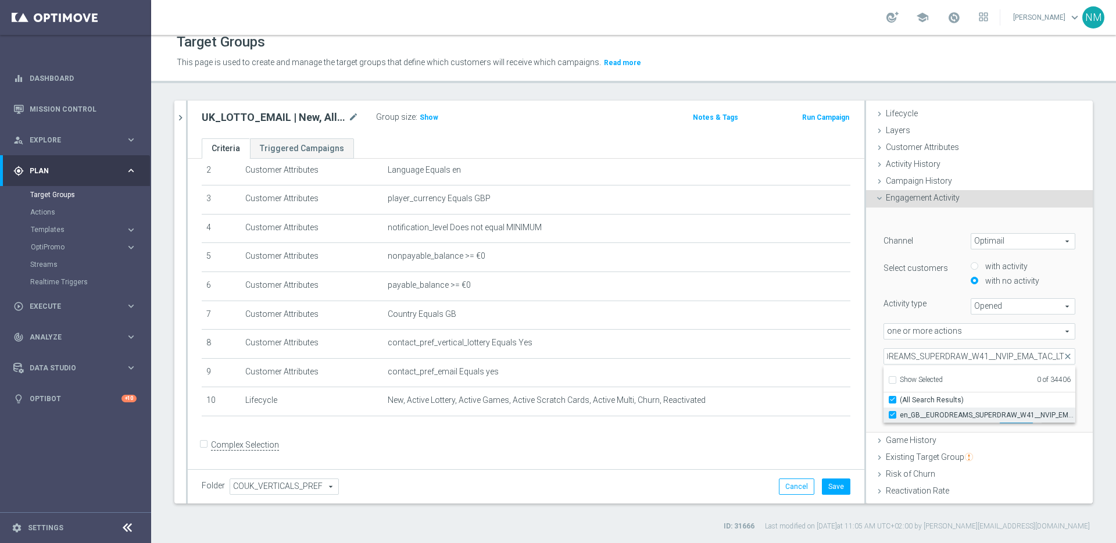
checkbox input "true"
click at [866, 370] on div "﻿ Channel Optimail Optimail arrow_drop_down search Select customers with activi…" at bounding box center [979, 321] width 227 height 226
click at [1000, 383] on input "13" at bounding box center [1005, 381] width 35 height 16
click at [1000, 383] on input "12" at bounding box center [1005, 381] width 35 height 16
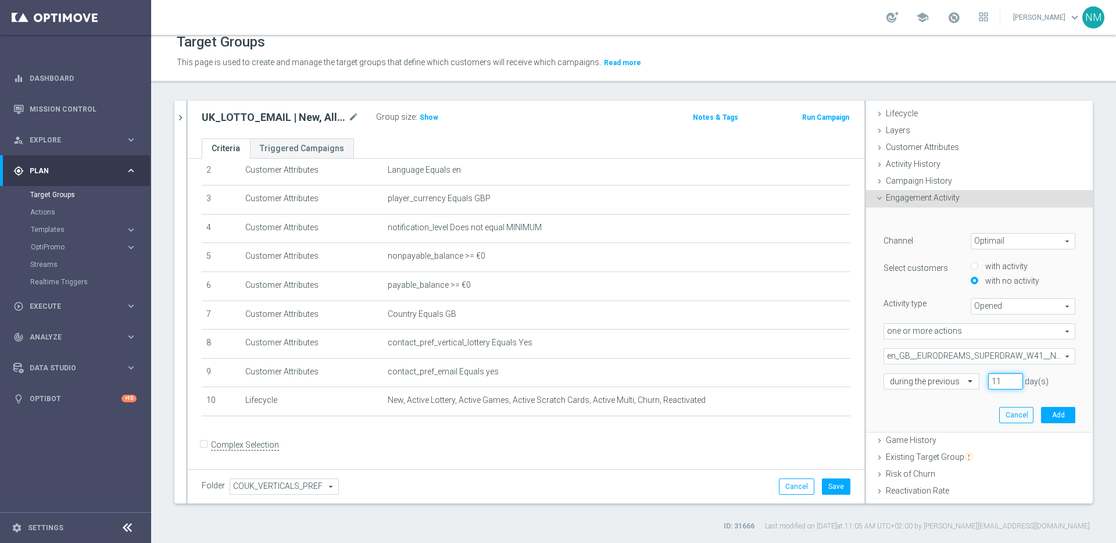
click at [1000, 383] on input "11" at bounding box center [1005, 381] width 35 height 16
click at [1000, 383] on input "10" at bounding box center [1005, 381] width 35 height 16
click at [1000, 383] on input "9" at bounding box center [1005, 381] width 35 height 16
type input "8"
click at [1000, 383] on input "8" at bounding box center [1005, 381] width 35 height 16
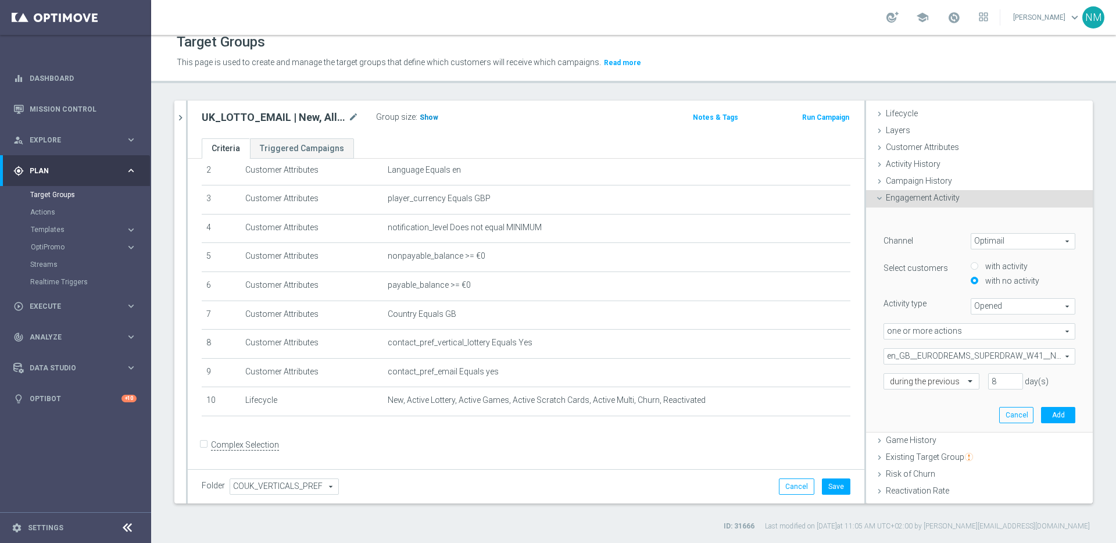
click at [423, 119] on span "Show" at bounding box center [429, 117] width 19 height 8
click at [1050, 417] on button "Add" at bounding box center [1058, 415] width 34 height 16
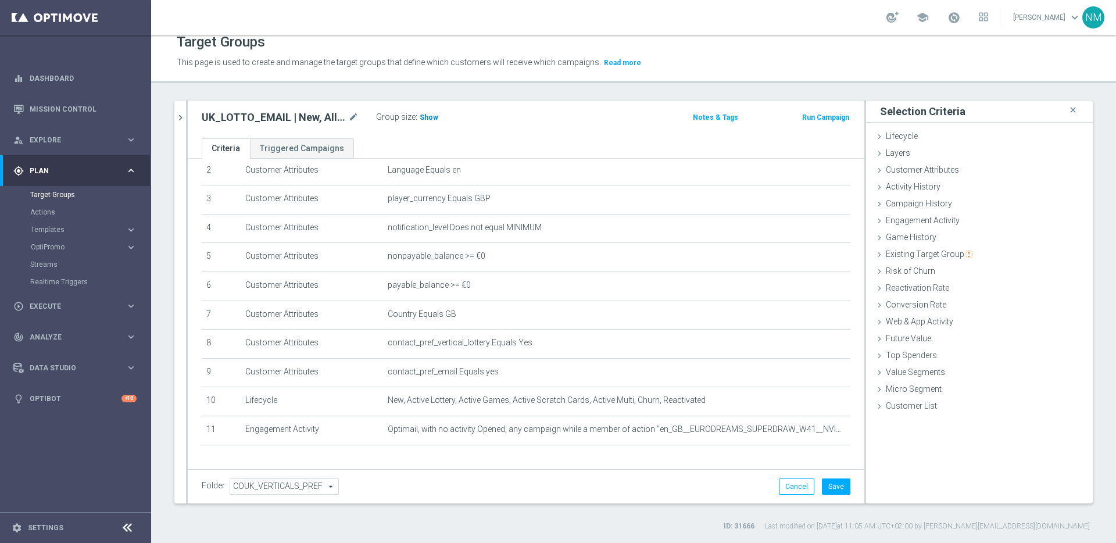
click at [420, 118] on span "Show" at bounding box center [429, 117] width 19 height 8
click at [825, 486] on button "Save" at bounding box center [836, 486] width 28 height 16
click at [181, 120] on icon "chevron_right" at bounding box center [180, 117] width 11 height 11
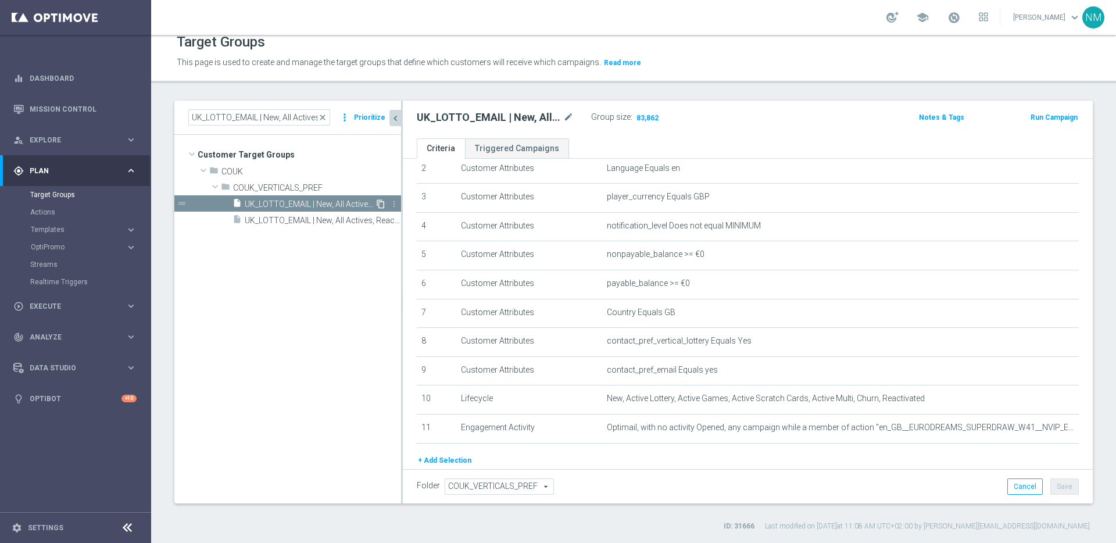
click at [378, 201] on icon "content_copy" at bounding box center [380, 203] width 9 height 9
click at [306, 202] on span "Copy of UK_LOTTO_EMAIL | New, All Actives, Reactivated, Churn - NOT Opened prev…" at bounding box center [310, 204] width 130 height 10
click at [563, 123] on icon "mode_edit" at bounding box center [568, 117] width 10 height 14
click at [461, 117] on input "Copy of UK_LOTTO_EMAIL | New, All Actives, Reactivated, Churn - NOT Opened prev…" at bounding box center [495, 118] width 157 height 16
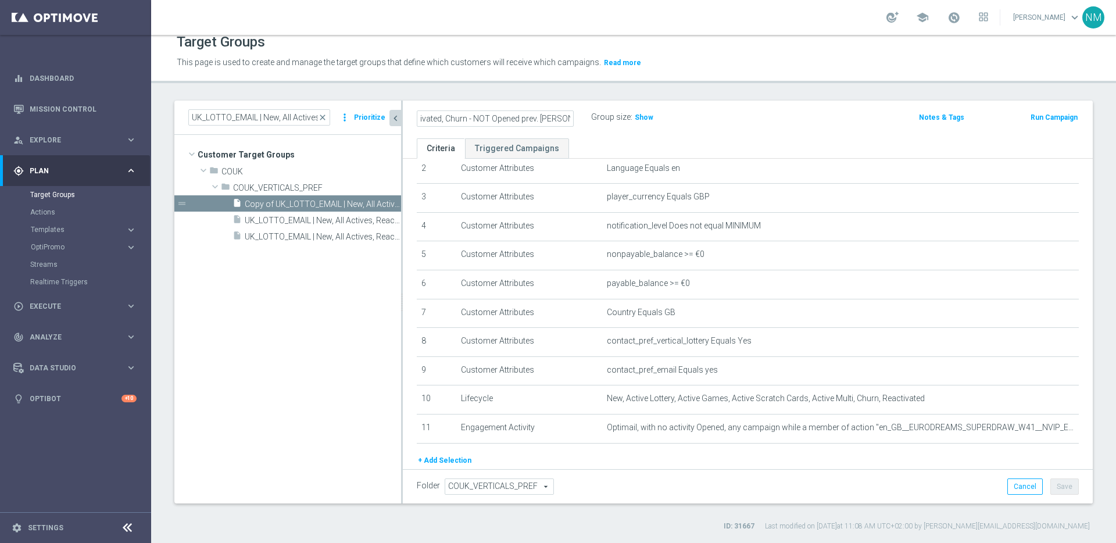
scroll to position [0, 0]
drag, startPoint x: 450, startPoint y: 119, endPoint x: 395, endPoint y: 120, distance: 55.2
click at [395, 120] on as-split "UK_LOTTO_EMAIL | New, All Actives, Reactivated, Churn close more_vert Prioritiz…" at bounding box center [633, 302] width 918 height 403
click at [480, 116] on input "UK_LOTTO_EMAIL | New, All Actives, Reactivated, Churn - NOT Opened prev. ED mai…" at bounding box center [495, 118] width 157 height 16
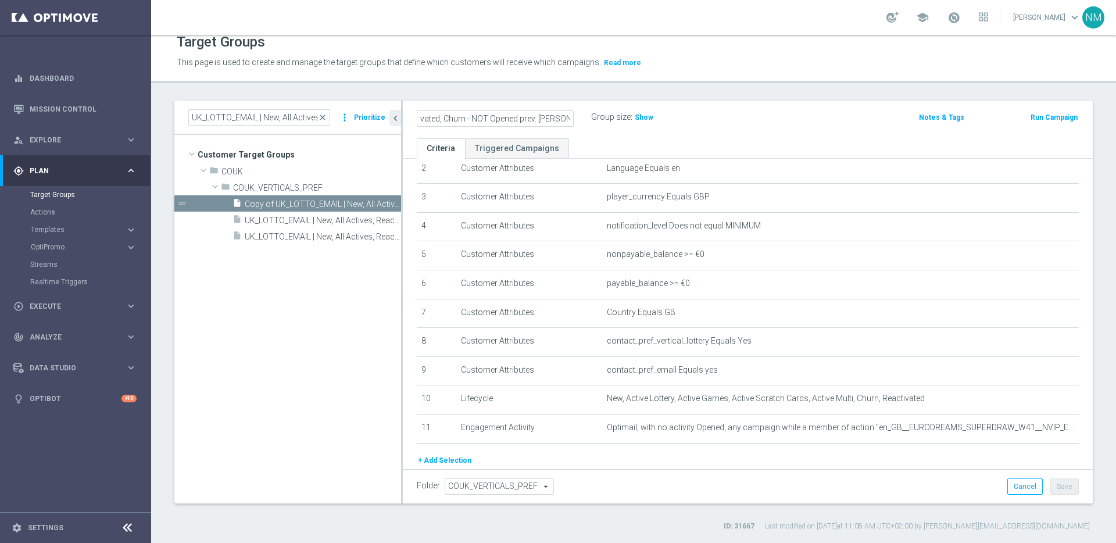
click at [480, 116] on input "UK_LOTTO_EMAIL | New, All Actives, Reactivated, Churn - NOT Opened prev. ED mai…" at bounding box center [495, 118] width 157 height 16
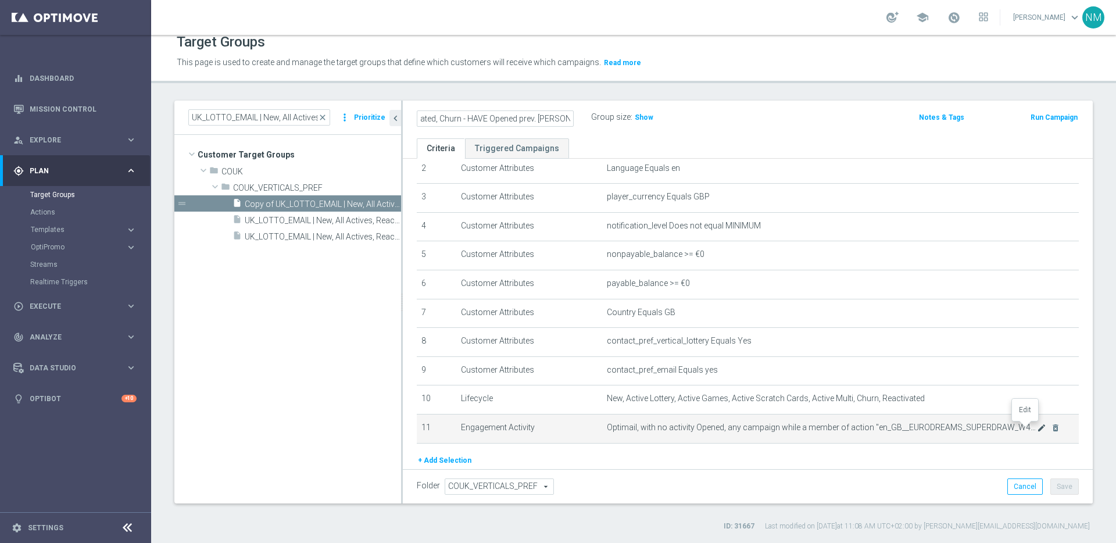
type input "UK_LOTTO_EMAIL | New, All Actives, Reactivated, Churn - HAVE Opened prev. ED ma…"
click at [1037, 424] on icon "mode_edit" at bounding box center [1041, 427] width 9 height 9
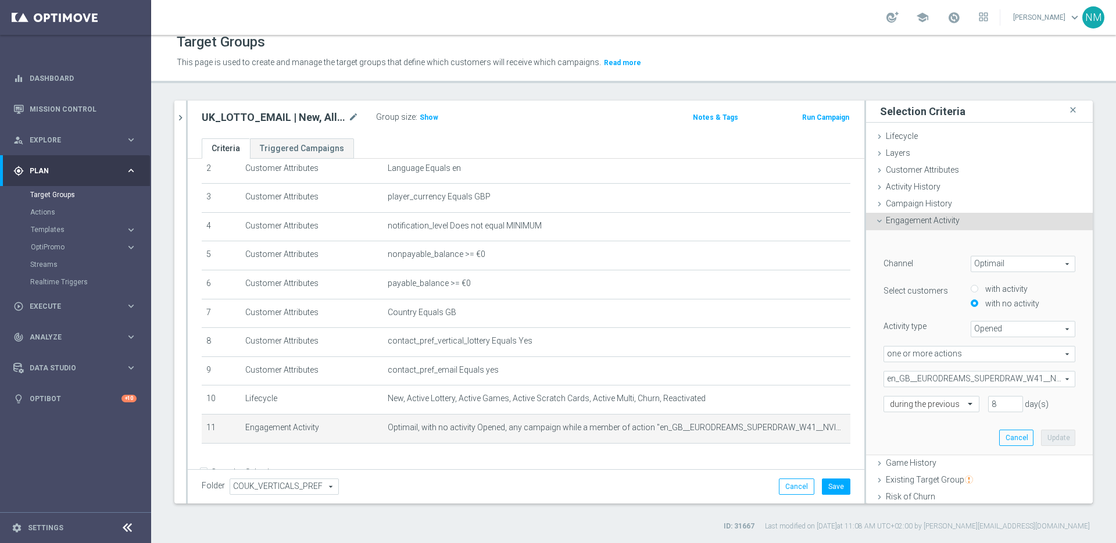
click at [993, 291] on label "with activity" at bounding box center [1004, 289] width 45 height 10
click at [978, 291] on input "with activity" at bounding box center [975, 289] width 8 height 8
radio input "true"
click at [939, 405] on span "exactly" at bounding box center [931, 403] width 95 height 15
click at [914, 423] on span "more than" at bounding box center [931, 420] width 83 height 9
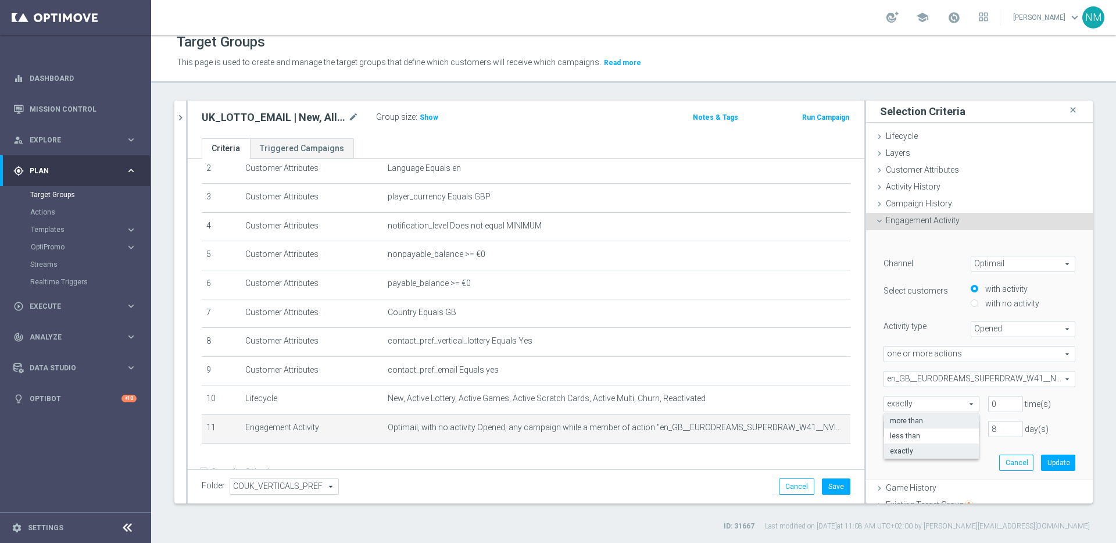
type input "more than"
click at [995, 331] on span "Opened" at bounding box center [1022, 328] width 103 height 15
click at [1061, 310] on div "with activity with no activity" at bounding box center [1023, 297] width 122 height 29
click at [1008, 355] on span "one or more actions" at bounding box center [979, 353] width 191 height 15
click at [928, 401] on span "one or more actions" at bounding box center [979, 400] width 179 height 9
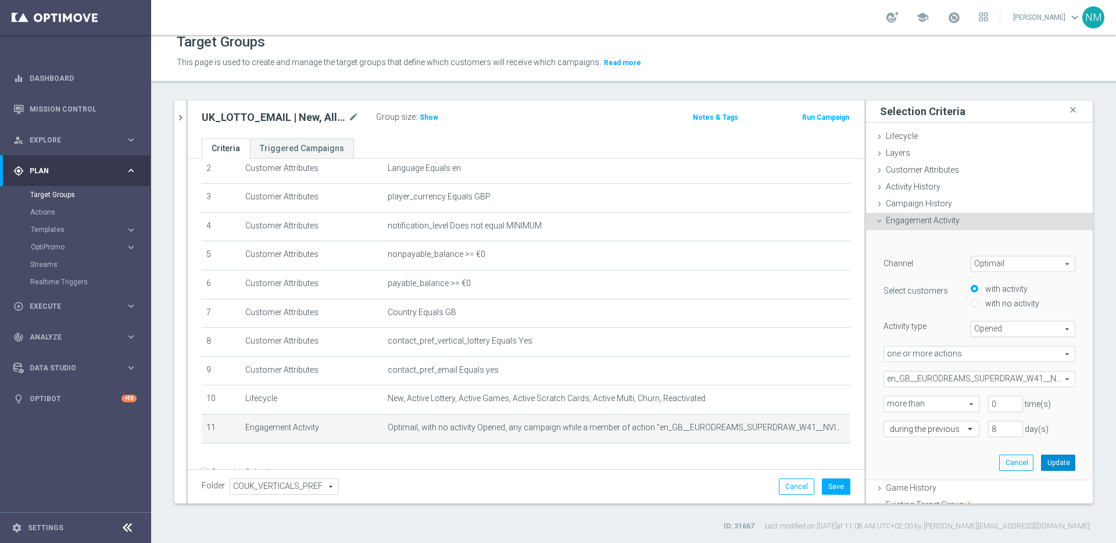
click at [1041, 460] on button "Update" at bounding box center [1058, 463] width 34 height 16
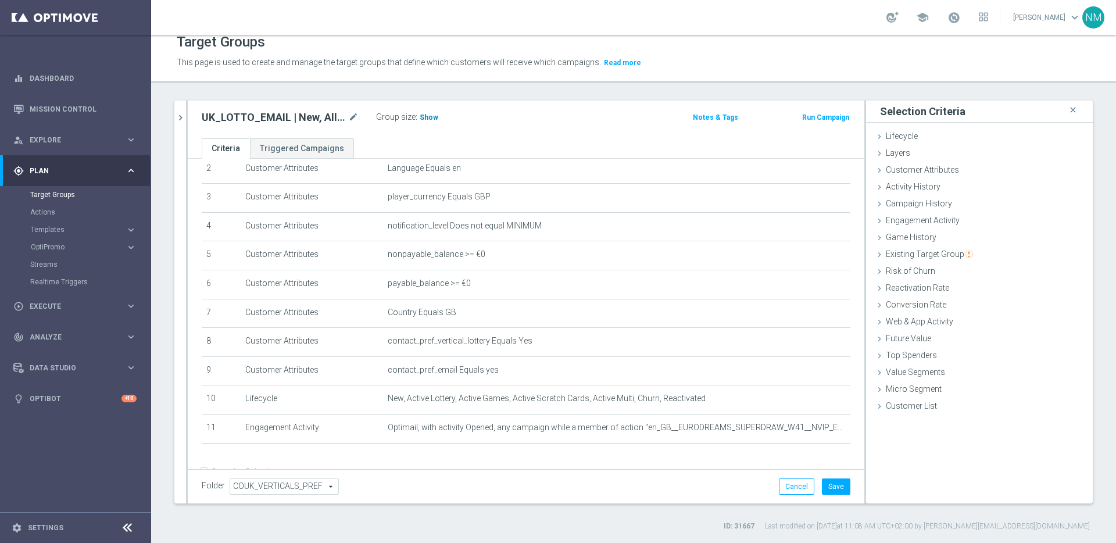
click at [425, 120] on span "Show" at bounding box center [429, 117] width 19 height 8
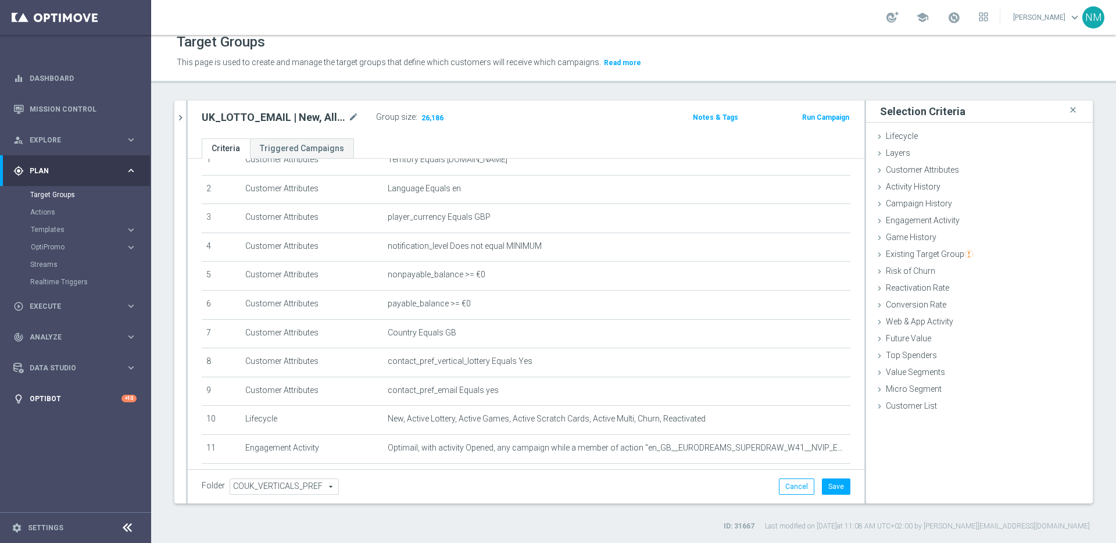
scroll to position [101, 0]
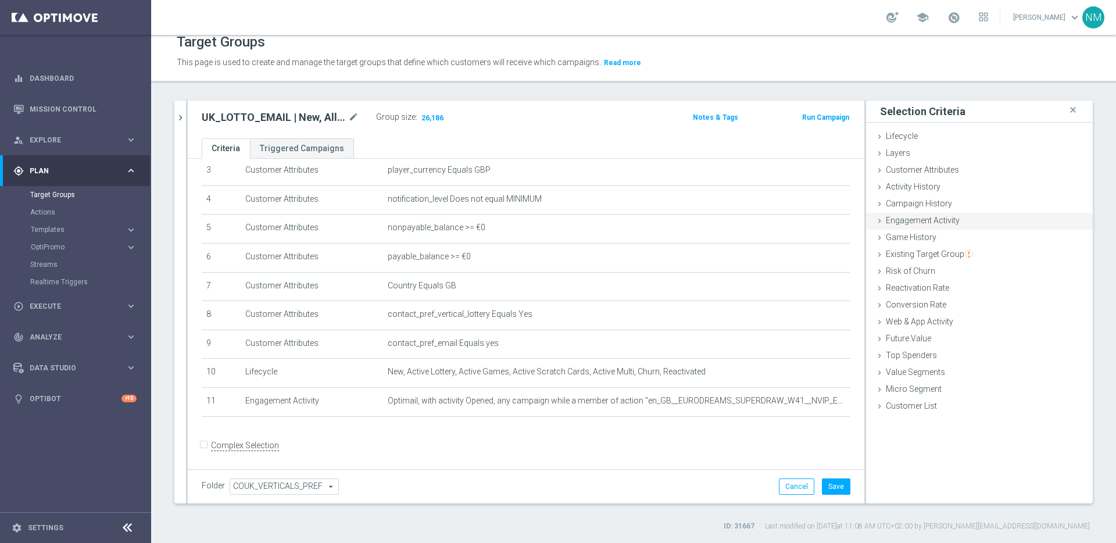
click at [875, 219] on icon at bounding box center [879, 220] width 9 height 9
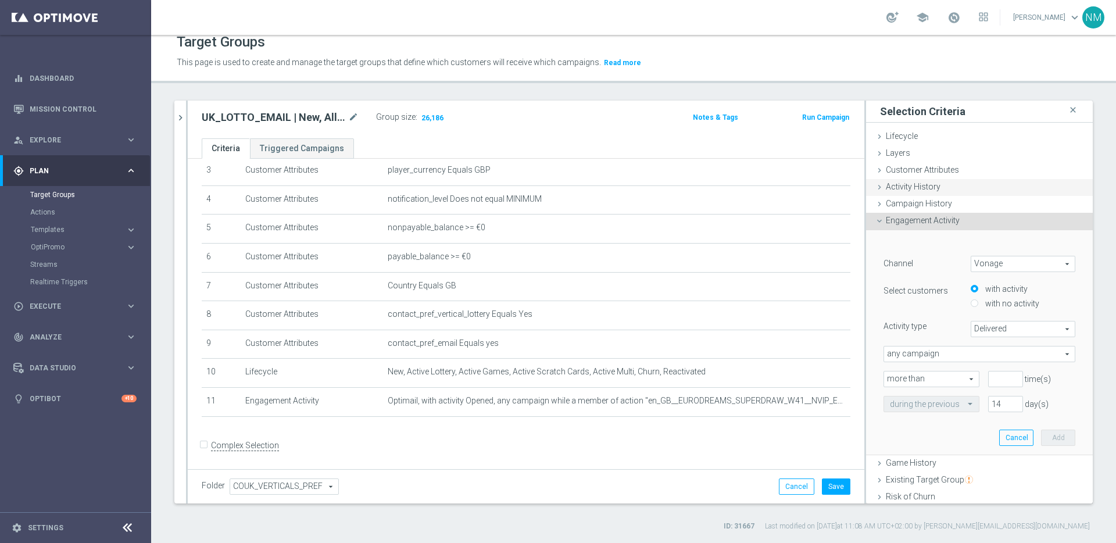
click at [875, 189] on icon at bounding box center [879, 187] width 9 height 9
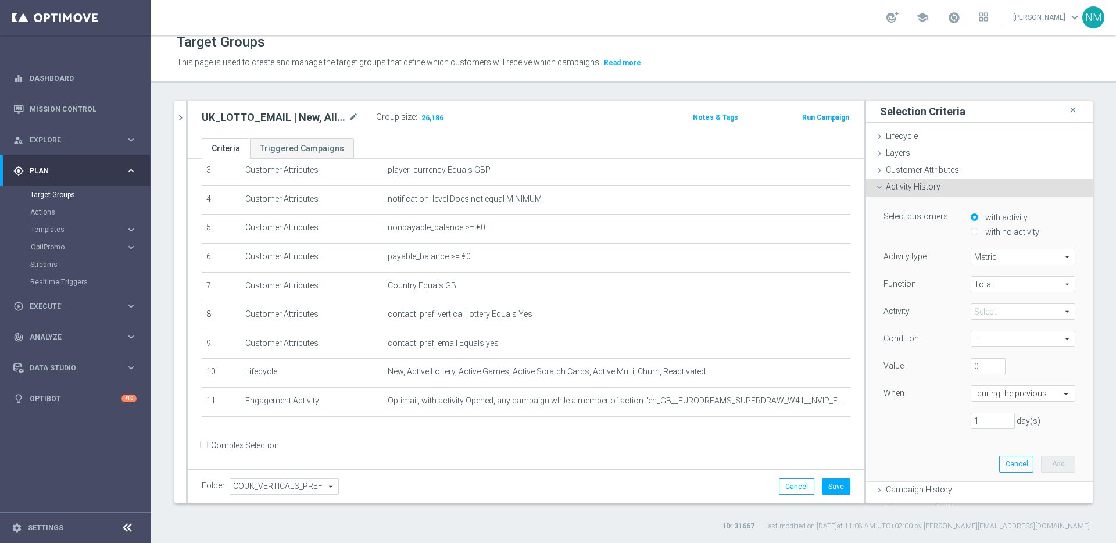
click at [875, 185] on icon at bounding box center [879, 187] width 9 height 9
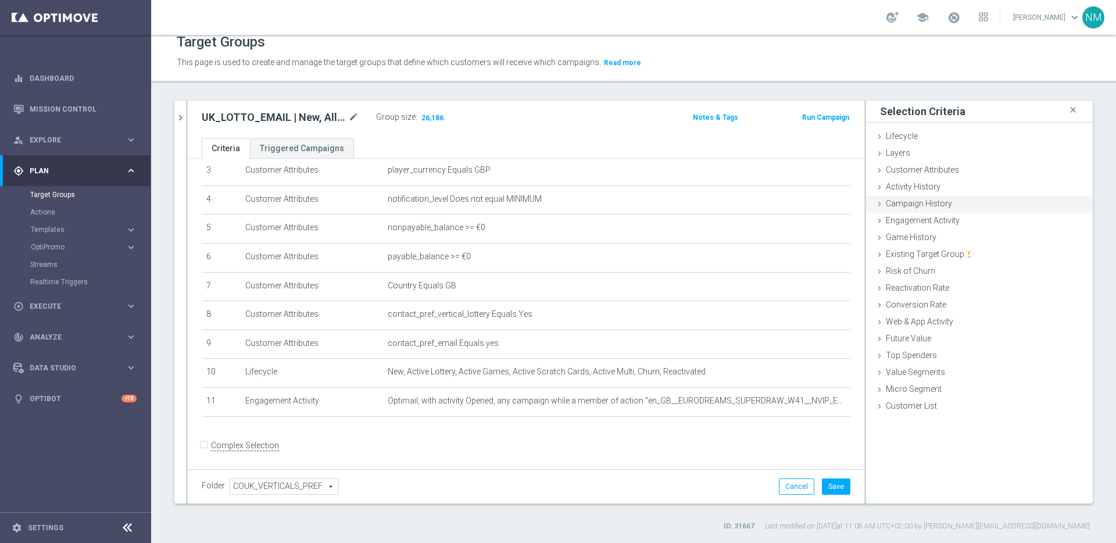
click at [875, 201] on icon at bounding box center [879, 203] width 9 height 9
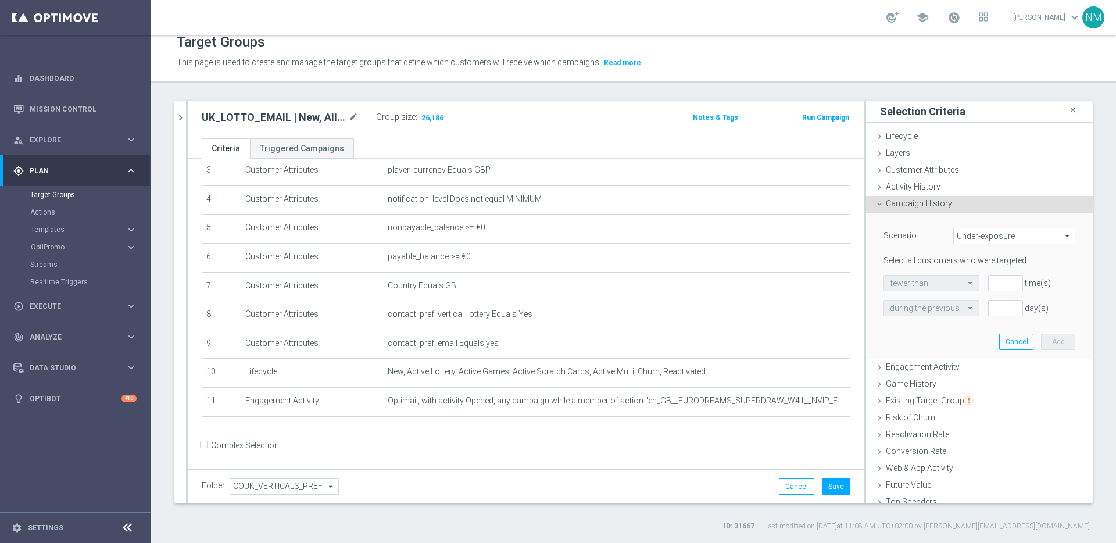
click at [875, 201] on icon at bounding box center [879, 203] width 9 height 9
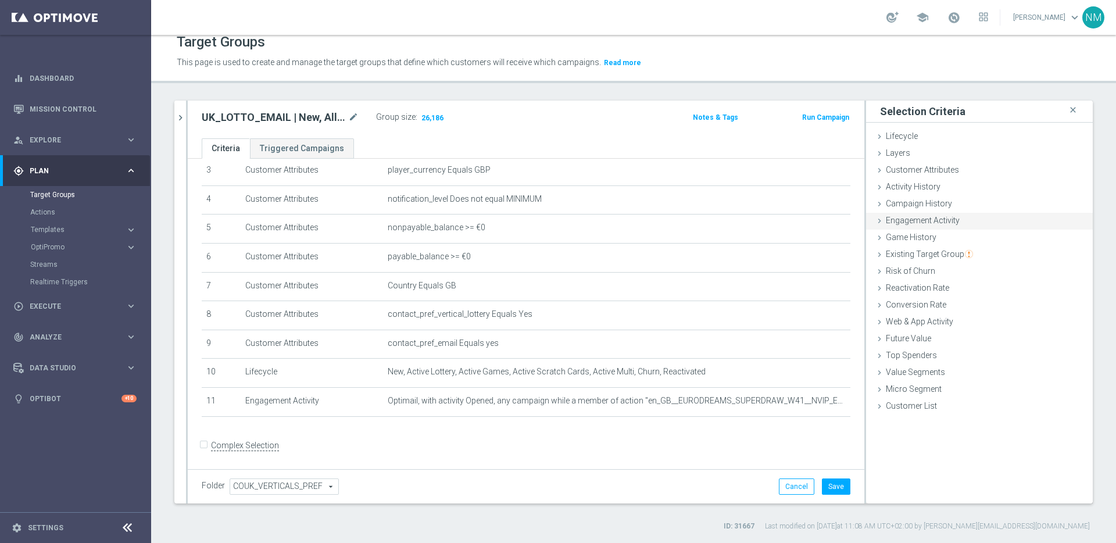
click at [875, 223] on icon at bounding box center [879, 220] width 9 height 9
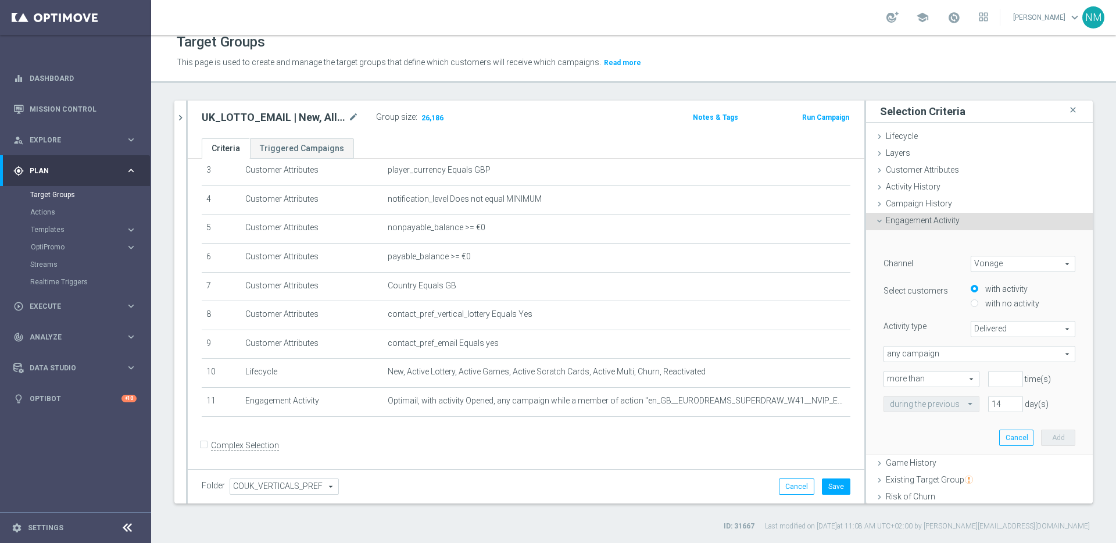
click at [875, 223] on icon at bounding box center [879, 220] width 9 height 9
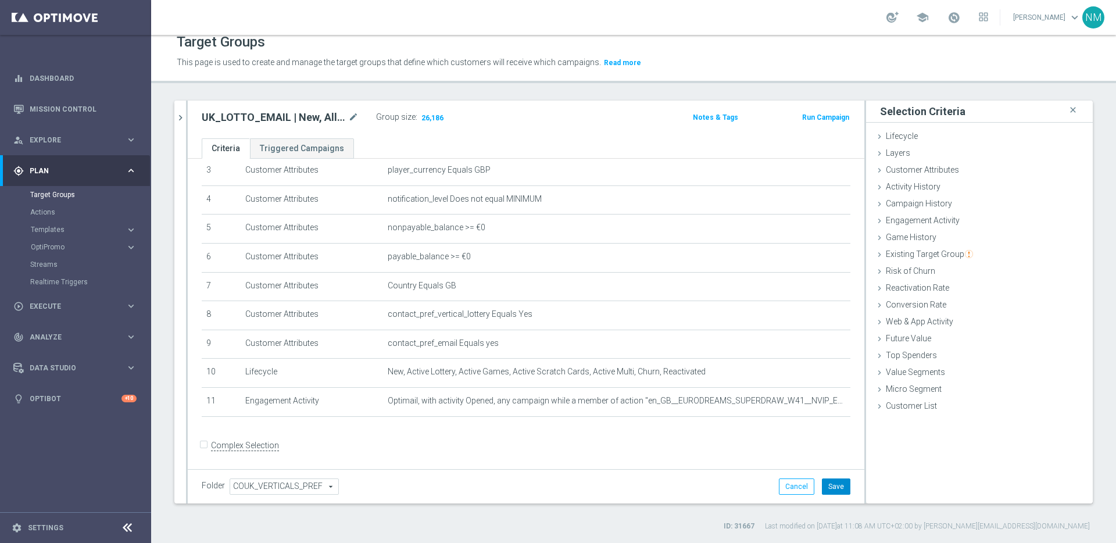
click at [822, 483] on button "Save" at bounding box center [836, 486] width 28 height 16
click at [239, 106] on div "UK_LOTTO_EMAIL | New, All Actives, Reactivated, Churn - HAVE Opened prev. ED ma…" at bounding box center [526, 120] width 677 height 38
click at [237, 116] on h2 "UK_LOTTO_EMAIL | New, All Actives, Reactivated, Churn - HAVE Opened prev. ED ma…" at bounding box center [274, 117] width 144 height 14
click at [348, 115] on icon "mode_edit" at bounding box center [353, 117] width 10 height 14
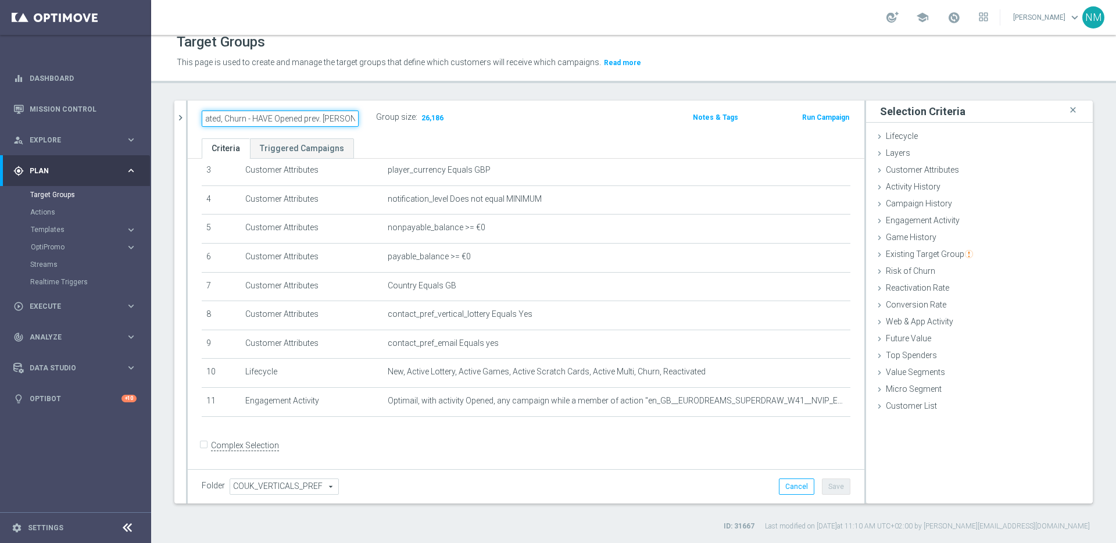
click at [284, 118] on input "UK_LOTTO_EMAIL | New, All Actives, Reactivated, Churn - HAVE Opened prev. ED ma…" at bounding box center [280, 118] width 157 height 16
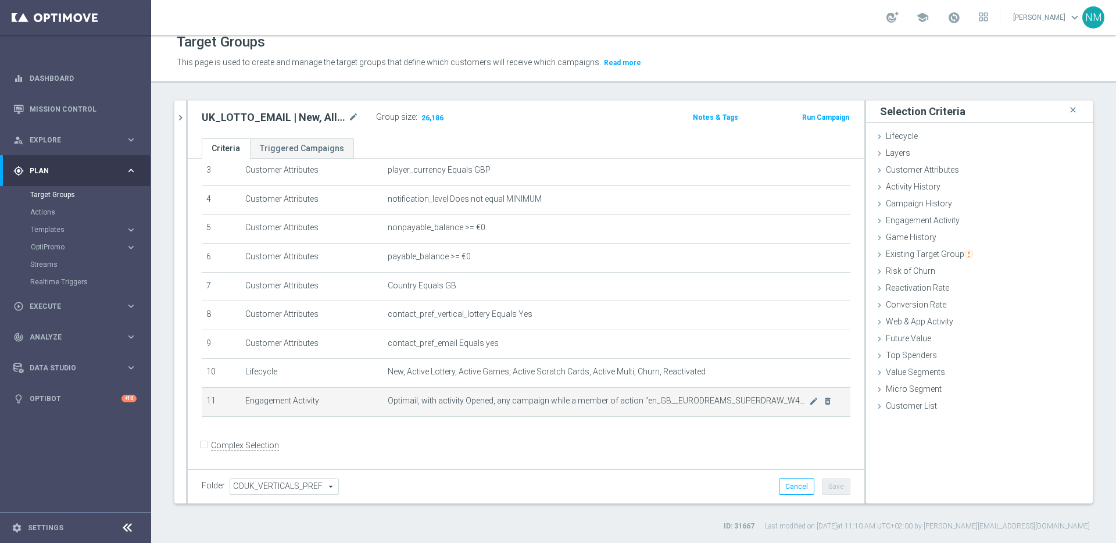
click at [651, 399] on span "Optimail, with activity Opened, any campaign while a member of action "en_GB__E…" at bounding box center [598, 401] width 421 height 10
click at [809, 402] on icon "mode_edit" at bounding box center [813, 400] width 9 height 9
click at [809, 400] on icon "mode_edit" at bounding box center [813, 400] width 9 height 9
click at [809, 398] on icon "mode_edit" at bounding box center [813, 400] width 9 height 9
click at [679, 403] on span "Optimail, with activity Opened, any campaign while a member of action "en_GB__E…" at bounding box center [598, 401] width 421 height 10
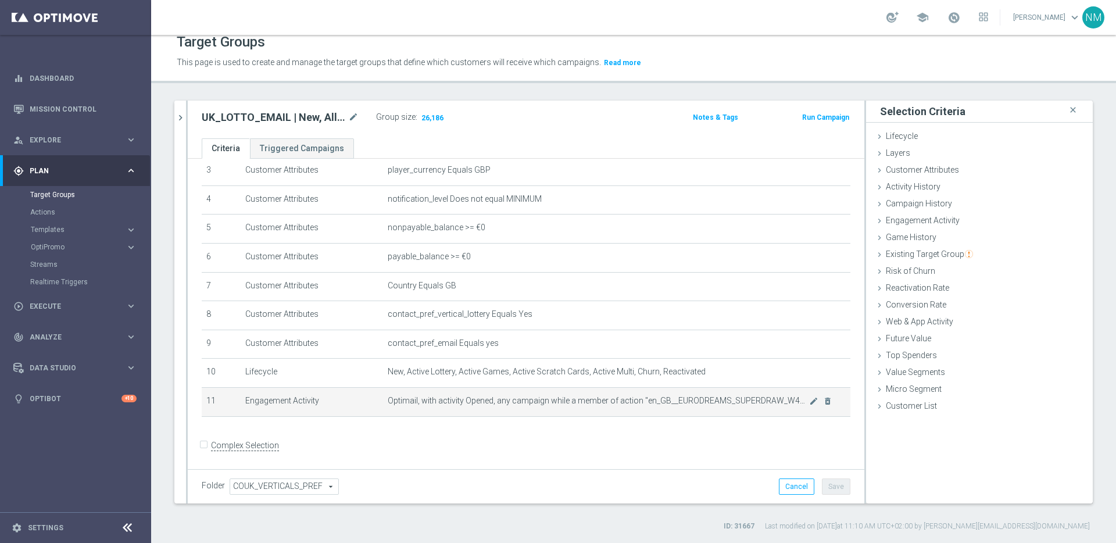
click at [496, 409] on td "Optimail, with activity Opened, any campaign while a member of action "en_GB__E…" at bounding box center [616, 401] width 467 height 29
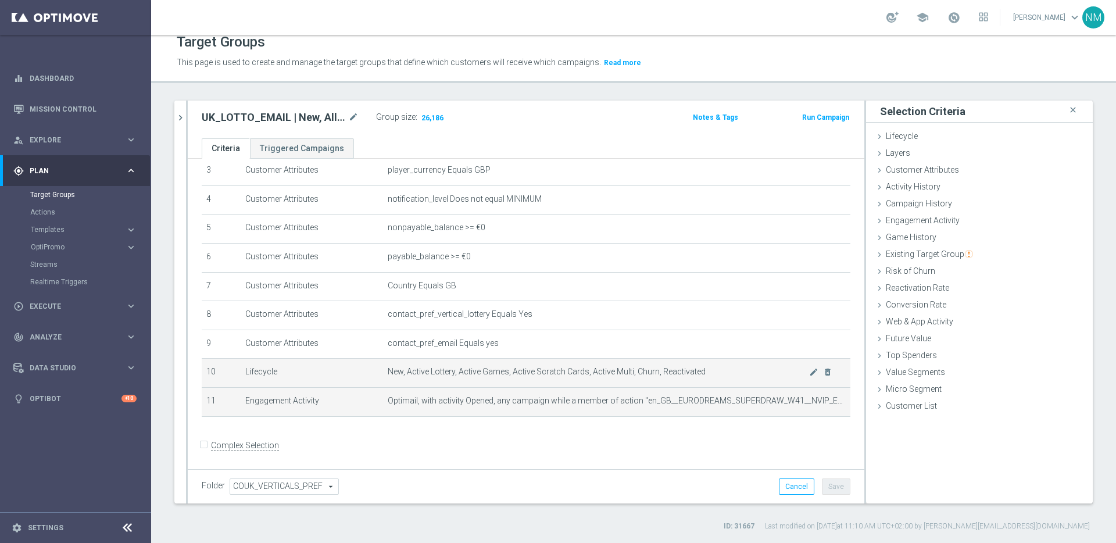
click at [492, 376] on span "New, Active Lottery, Active Games, Active Scratch Cards, Active Multi, Churn, R…" at bounding box center [598, 372] width 421 height 10
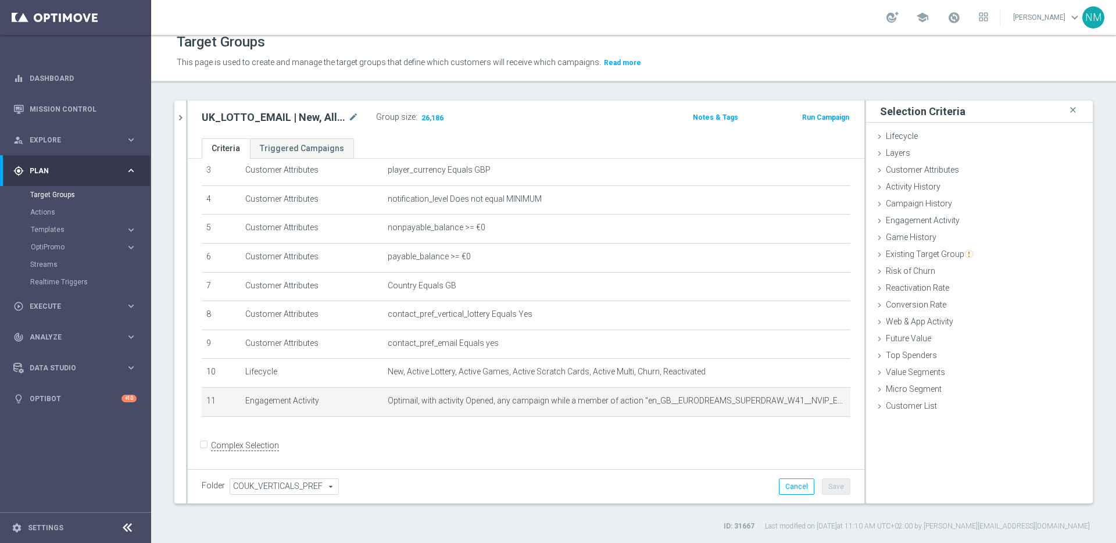
click at [502, 448] on form "Complex Selection Invalid Expression" at bounding box center [526, 458] width 649 height 43
click at [665, 403] on span "Optimail, with activity Opened, any campaign while a member of action "en_GB__E…" at bounding box center [598, 401] width 421 height 10
click at [809, 402] on icon "mode_edit" at bounding box center [813, 400] width 9 height 9
click at [178, 113] on icon "chevron_right" at bounding box center [180, 117] width 11 height 11
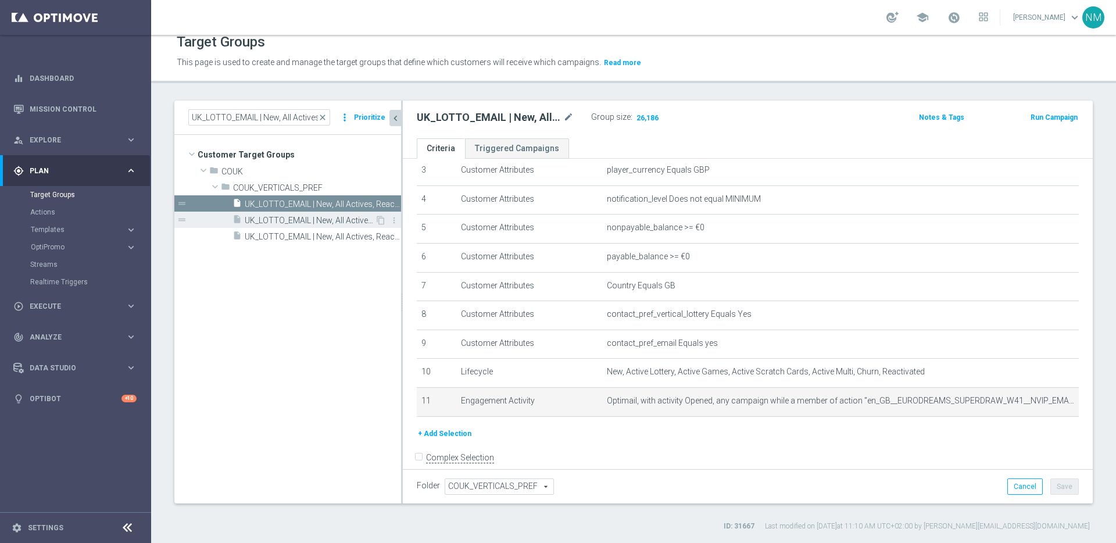
click at [307, 214] on div "insert_drive_file UK_LOTTO_EMAIL | New, All Actives, Reactivated, Churn" at bounding box center [304, 220] width 142 height 16
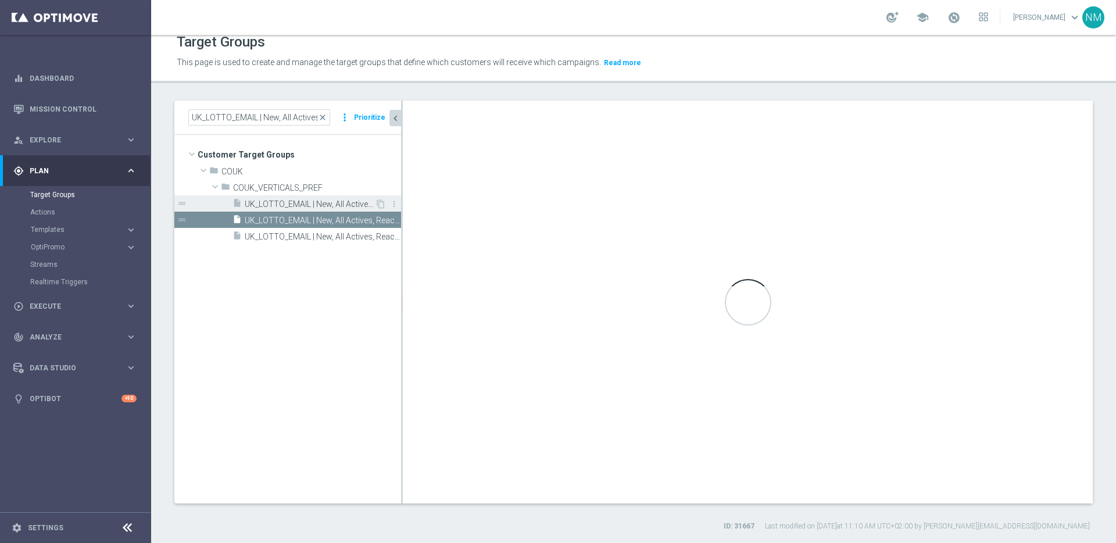
scroll to position [84, 0]
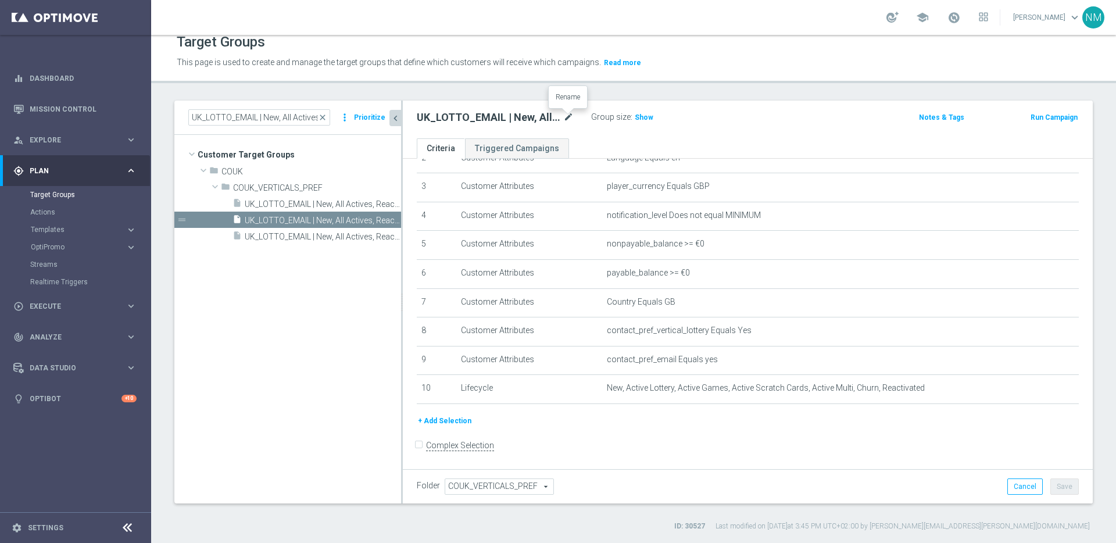
click at [567, 113] on icon "mode_edit" at bounding box center [568, 117] width 10 height 14
click at [559, 118] on input "UK_LOTTO_EMAIL | New, All Actives, Reactivated, Churn" at bounding box center [495, 118] width 157 height 16
click at [321, 235] on span "UK_LOTTO_EMAIL | New, All Actives, Reactivated, Churn - NOT Opened prev. ED mai…" at bounding box center [310, 237] width 130 height 10
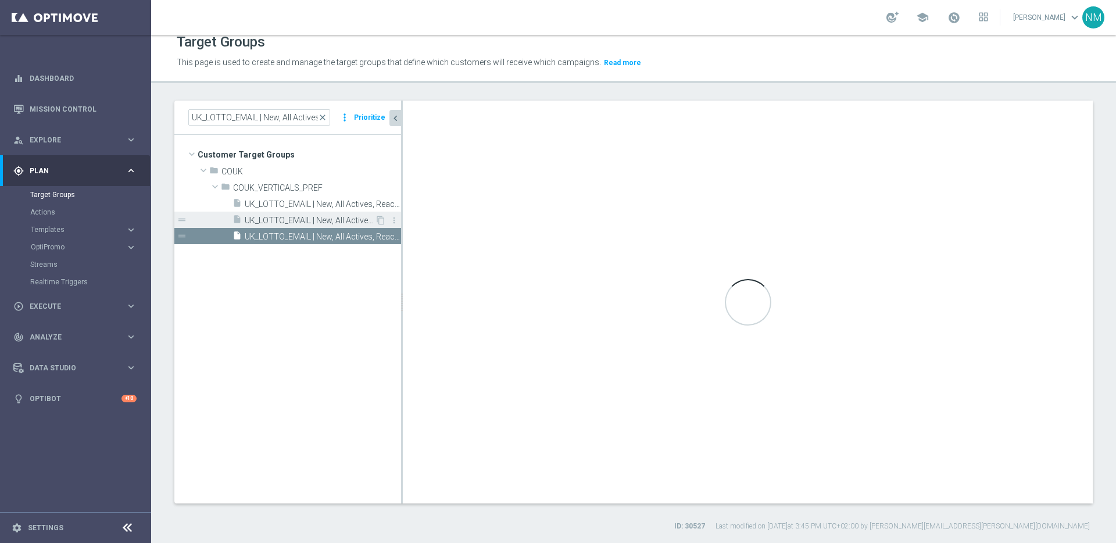
scroll to position [101, 0]
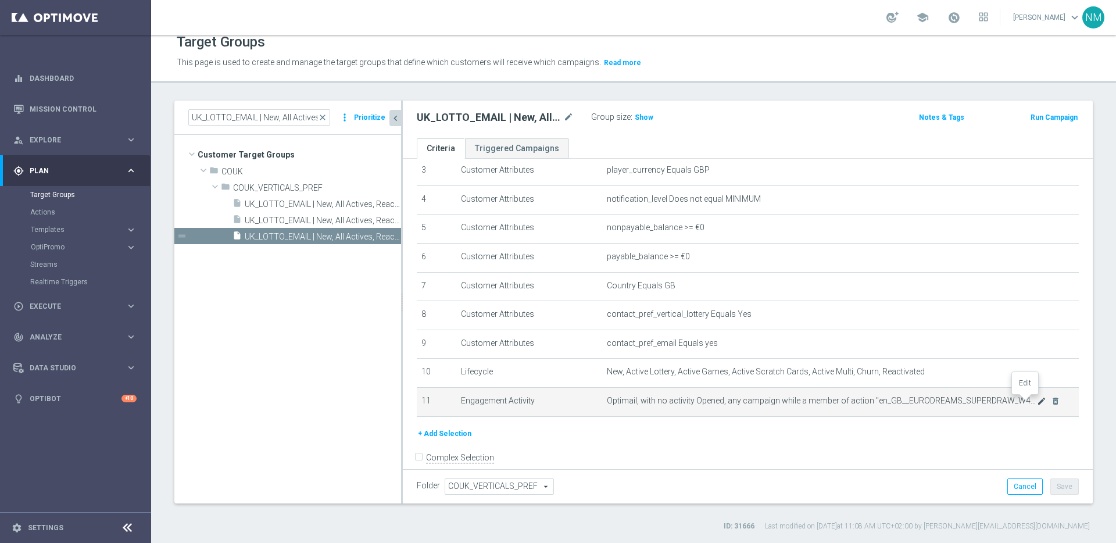
click at [1037, 400] on icon "mode_edit" at bounding box center [1041, 400] width 9 height 9
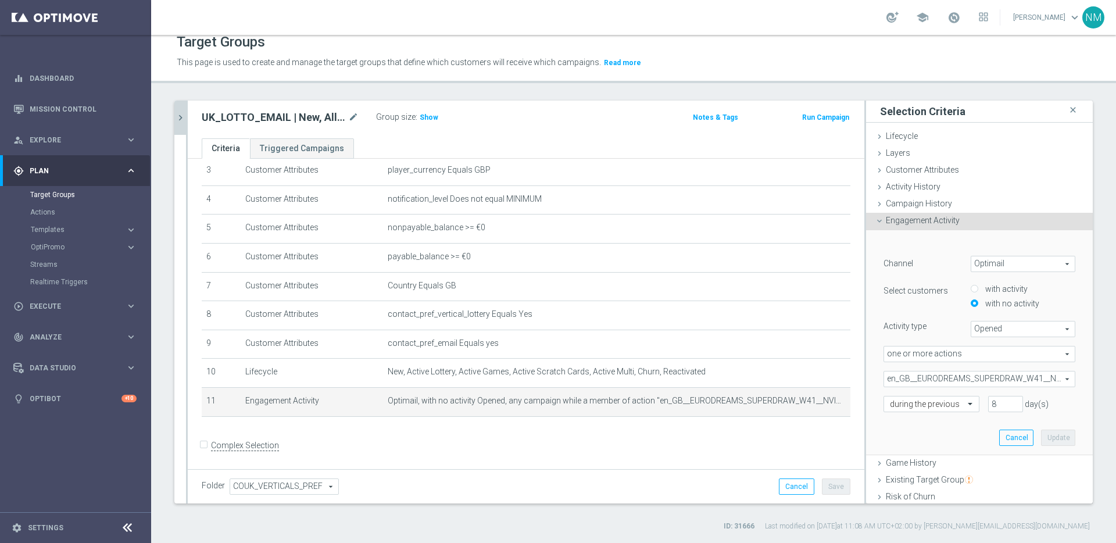
click at [924, 357] on span "one or more actions" at bounding box center [979, 353] width 191 height 15
click at [910, 313] on div "Channel Optimail Optimail arrow_drop_down search Select customers with activity…" at bounding box center [980, 334] width 192 height 156
click at [1002, 439] on button "Cancel" at bounding box center [1016, 438] width 34 height 16
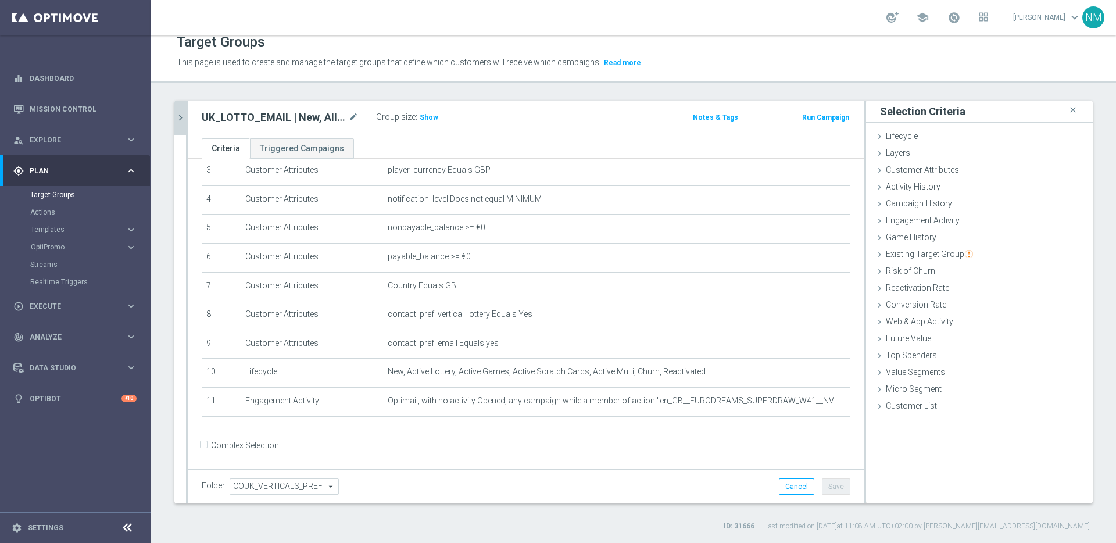
click at [175, 116] on icon "chevron_right" at bounding box center [180, 117] width 11 height 11
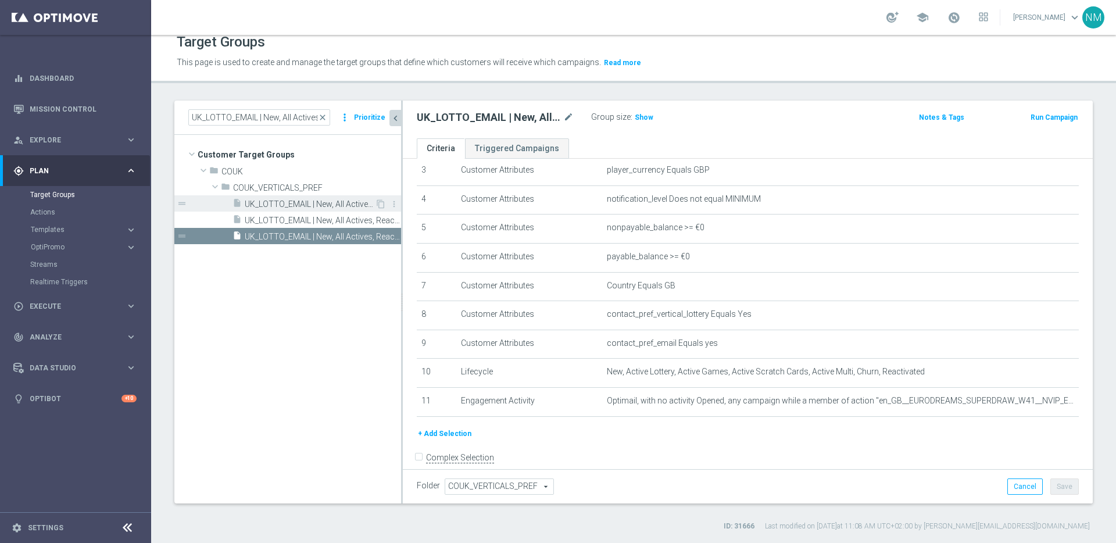
click at [319, 205] on span "UK_LOTTO_EMAIL | New, All Actives, Reactivated, Churn - HAVE Opened prev. ED ma…" at bounding box center [310, 204] width 130 height 10
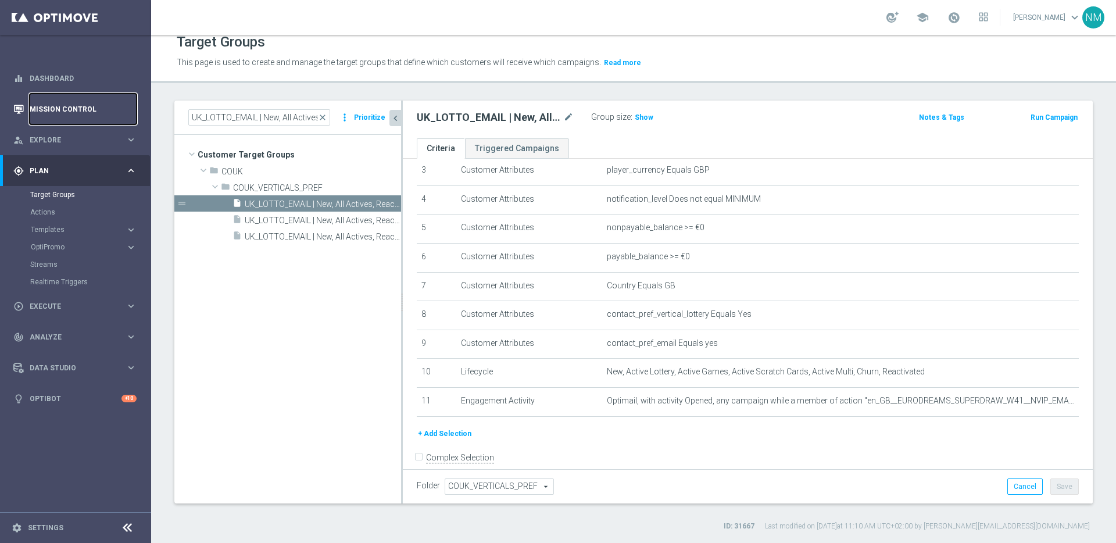
click at [53, 105] on link "Mission Control" at bounding box center [83, 109] width 107 height 31
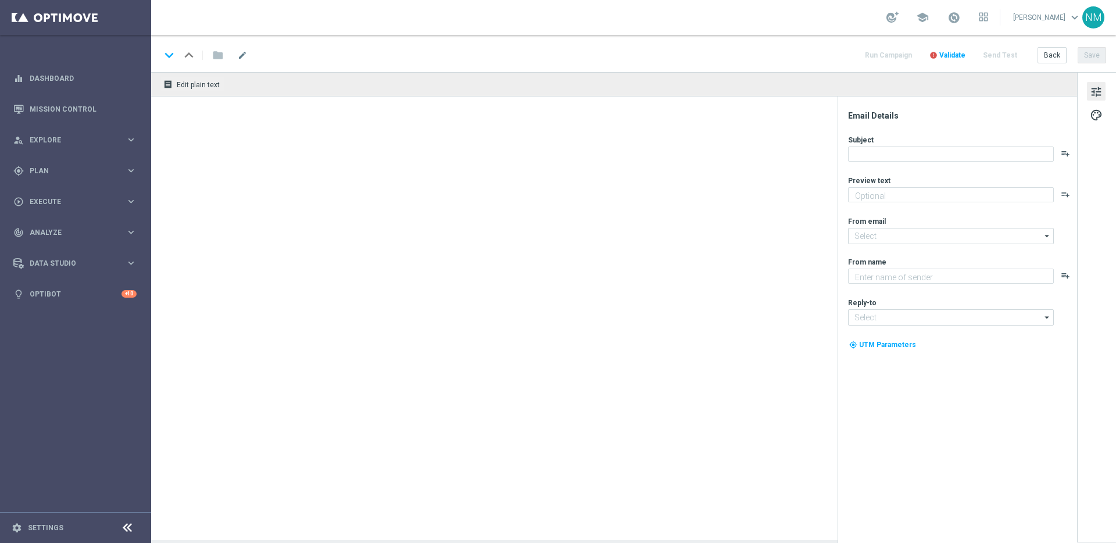
type textarea "£30,000 per month for 30 years"
type input "[EMAIL_ADDRESS][DOMAIN_NAME]"
type textarea "Lottoland"
type input "[EMAIL_ADDRESS][DOMAIN_NAME]"
